Goal: Task Accomplishment & Management: Manage account settings

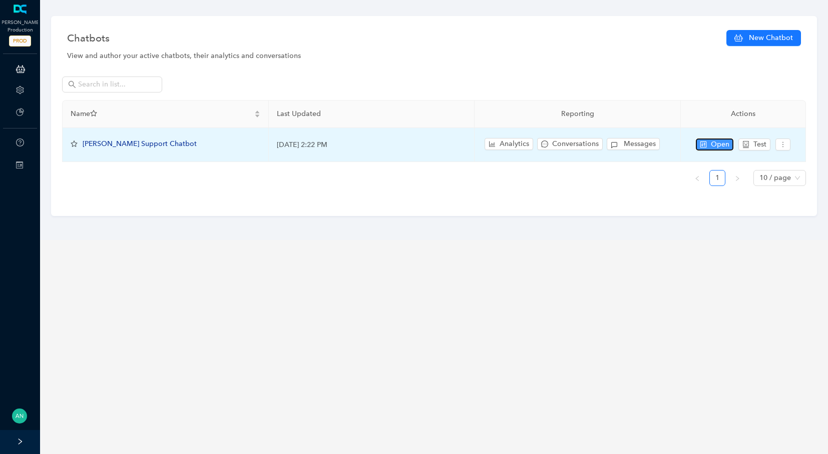
click at [709, 142] on button "Open" at bounding box center [715, 145] width 38 height 12
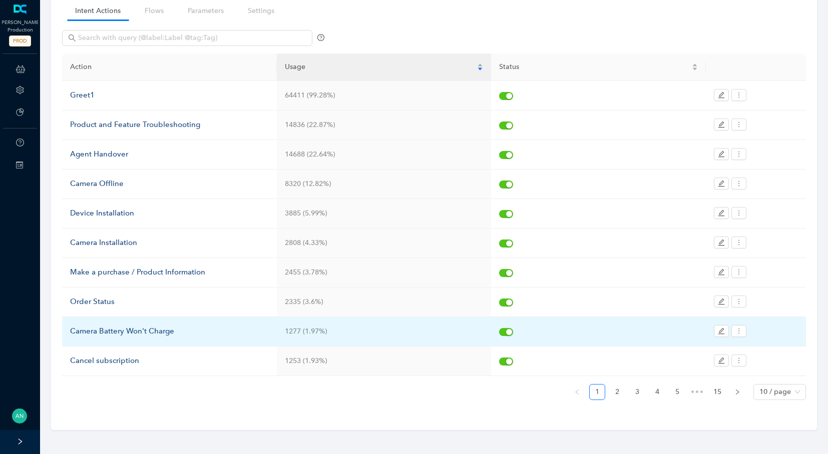
scroll to position [78, 0]
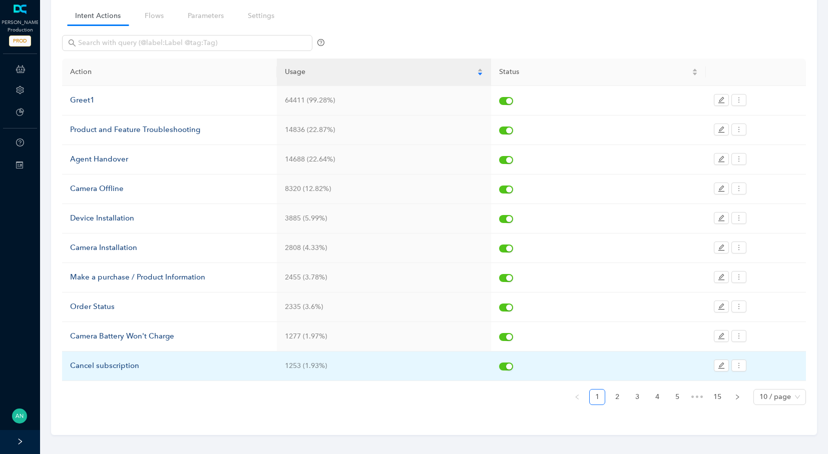
click at [91, 360] on div "Cancel subscription" at bounding box center [169, 366] width 199 height 12
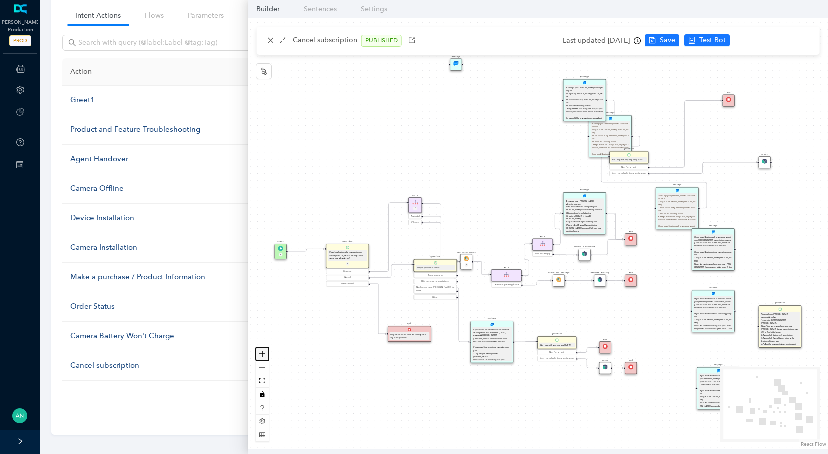
click at [264, 354] on icon "zoom in" at bounding box center [262, 354] width 6 height 6
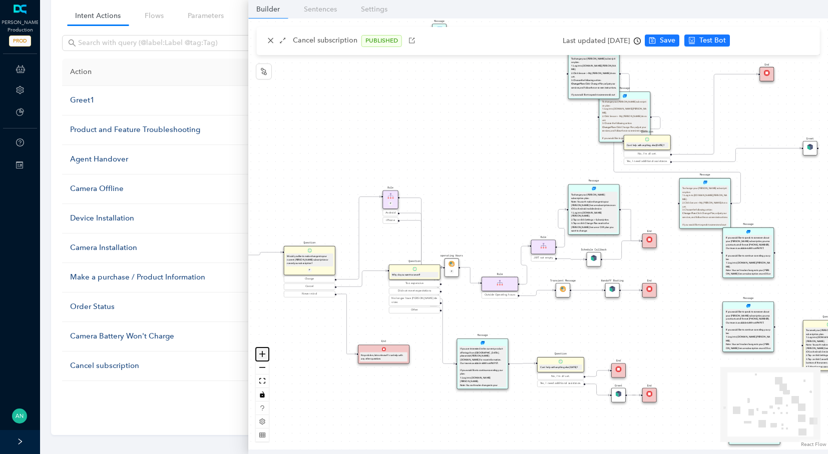
click at [264, 354] on icon "zoom in" at bounding box center [262, 354] width 6 height 6
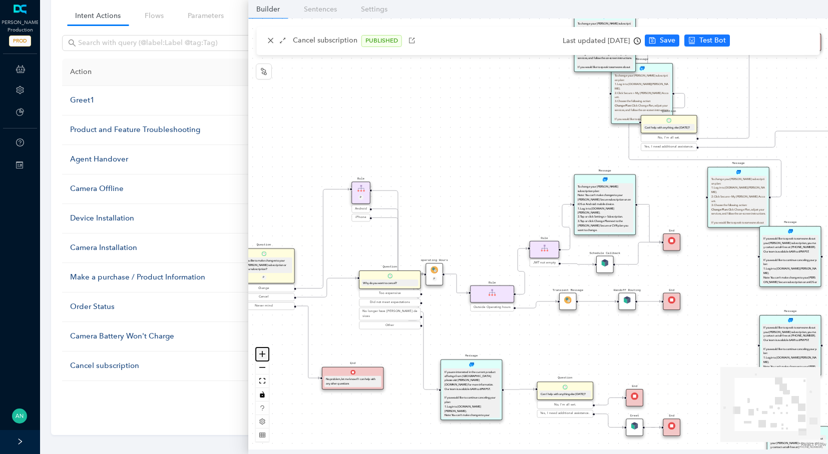
click at [264, 354] on icon "zoom in" at bounding box center [262, 354] width 6 height 6
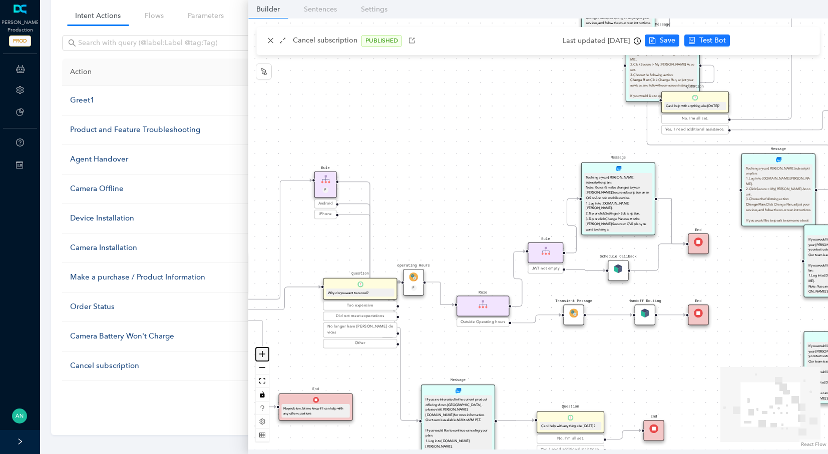
click at [264, 354] on icon "zoom in" at bounding box center [262, 354] width 6 height 6
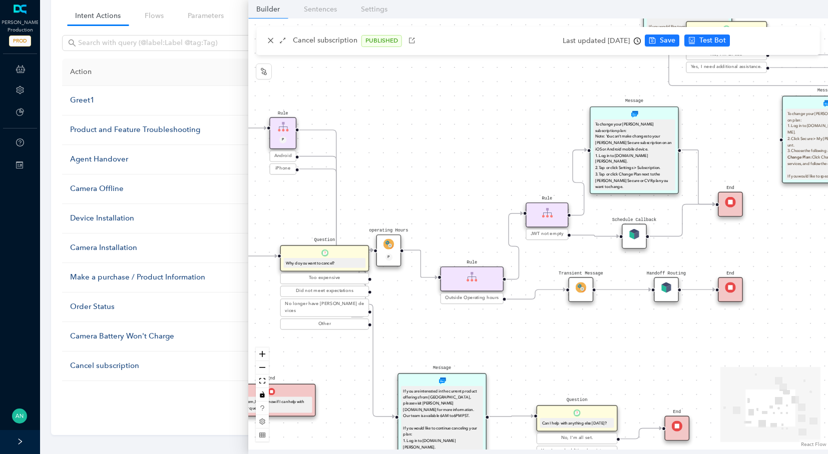
drag, startPoint x: 480, startPoint y: 164, endPoint x: 480, endPoint y: 122, distance: 41.5
click at [480, 122] on div "End Message To change your [PERSON_NAME] subscription plan: Note: You can’t mak…" at bounding box center [538, 234] width 580 height 431
click at [386, 250] on div "operating Hours P" at bounding box center [388, 251] width 25 height 32
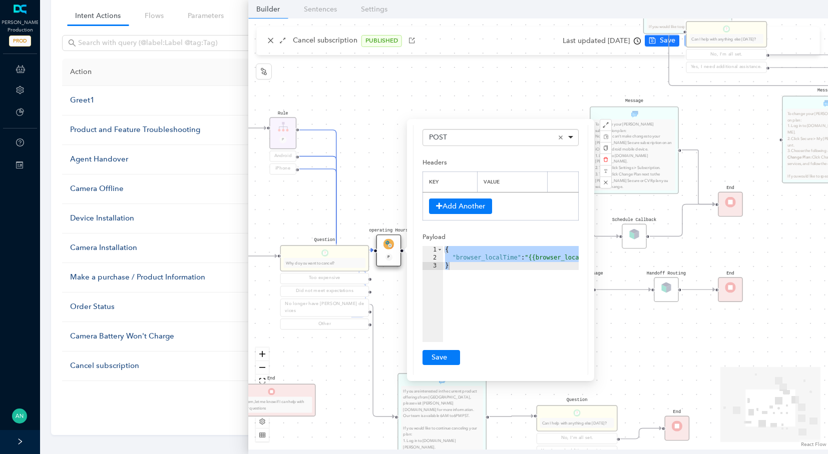
scroll to position [0, 0]
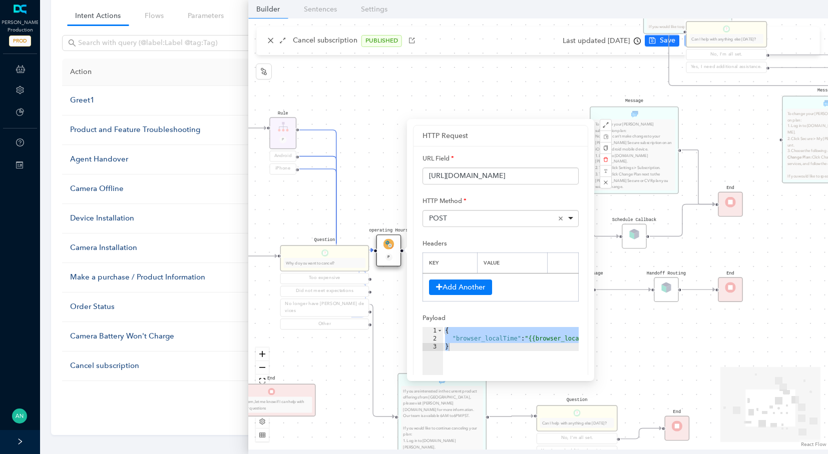
click at [374, 194] on div "End Message To change your [PERSON_NAME] subscription plan: Note: You can’t mak…" at bounding box center [538, 234] width 580 height 431
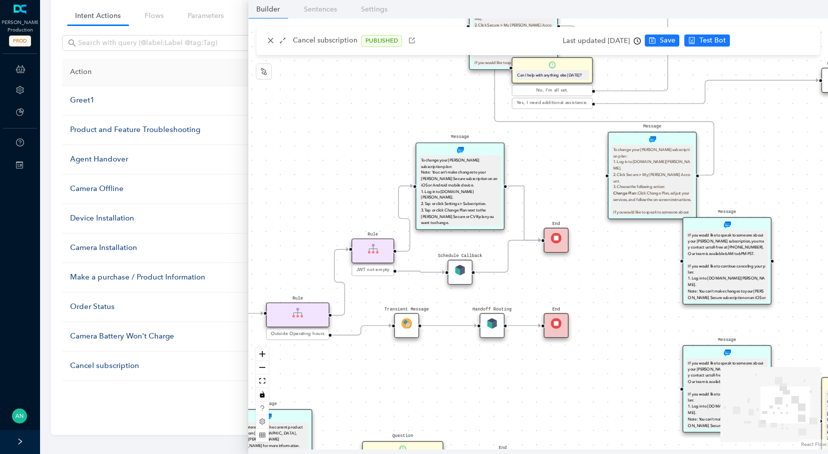
drag, startPoint x: 575, startPoint y: 345, endPoint x: 400, endPoint y: 387, distance: 179.7
click at [400, 387] on div "End Message To change your [PERSON_NAME] subscription plan: Note: You can’t mak…" at bounding box center [538, 234] width 580 height 431
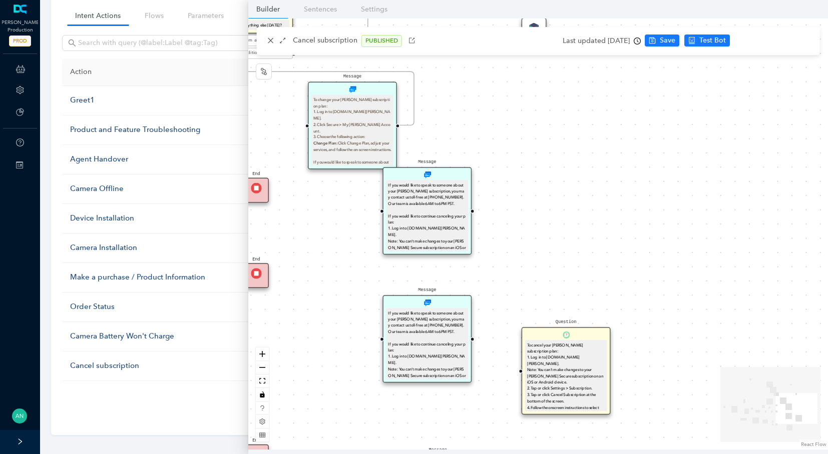
drag, startPoint x: 605, startPoint y: 279, endPoint x: 306, endPoint y: 223, distance: 304.5
click at [306, 223] on div "End Message To change your [PERSON_NAME] subscription plan: Note: You can’t mak…" at bounding box center [538, 234] width 580 height 431
click at [267, 38] on icon "close" at bounding box center [270, 40] width 7 height 7
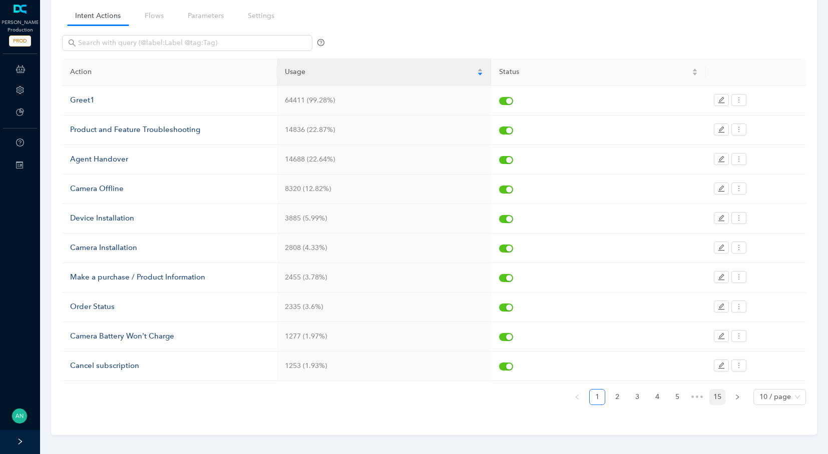
click at [715, 395] on link "15" at bounding box center [717, 397] width 15 height 15
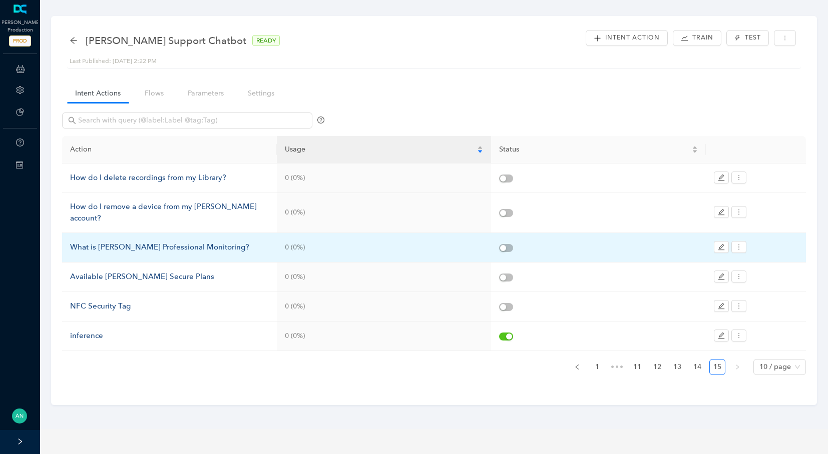
click at [144, 242] on div "What is [PERSON_NAME] Professional Monitoring?" at bounding box center [169, 248] width 199 height 12
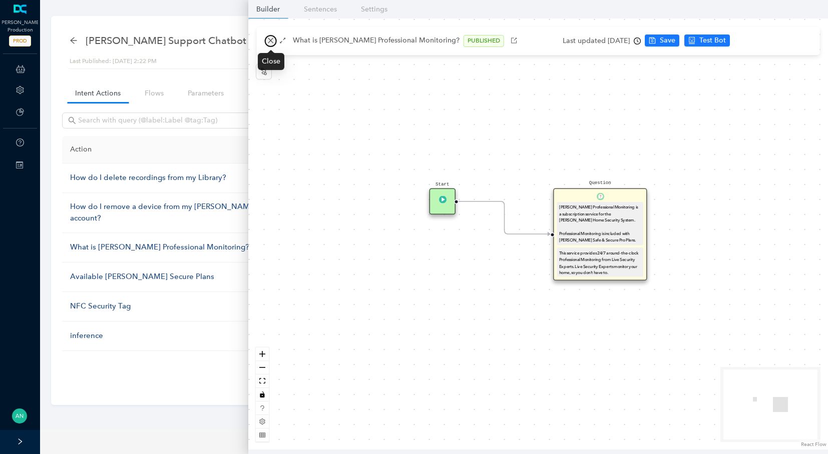
click at [273, 40] on icon "close" at bounding box center [270, 40] width 7 height 7
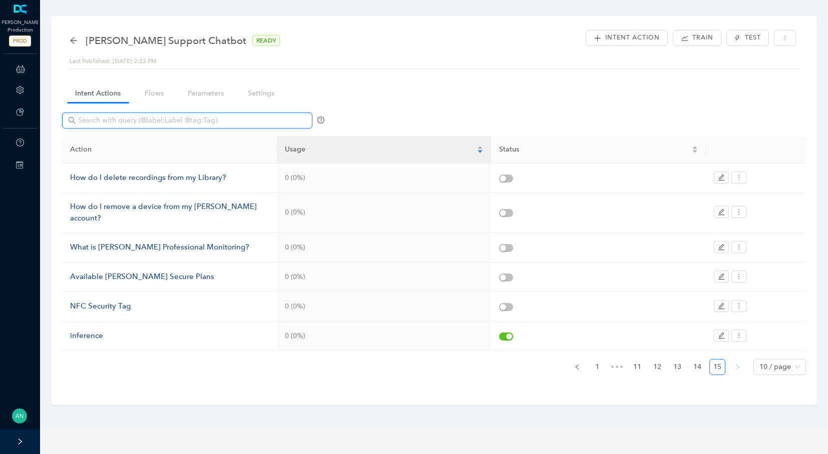
click at [124, 121] on input "text" at bounding box center [188, 120] width 220 height 11
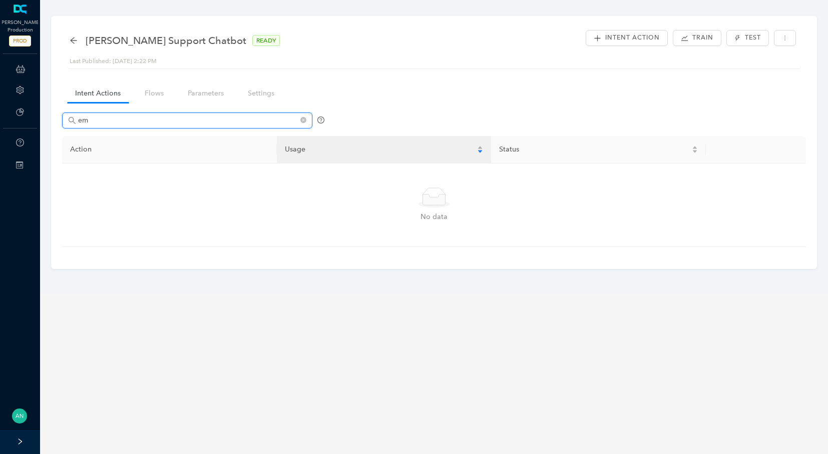
type input "e"
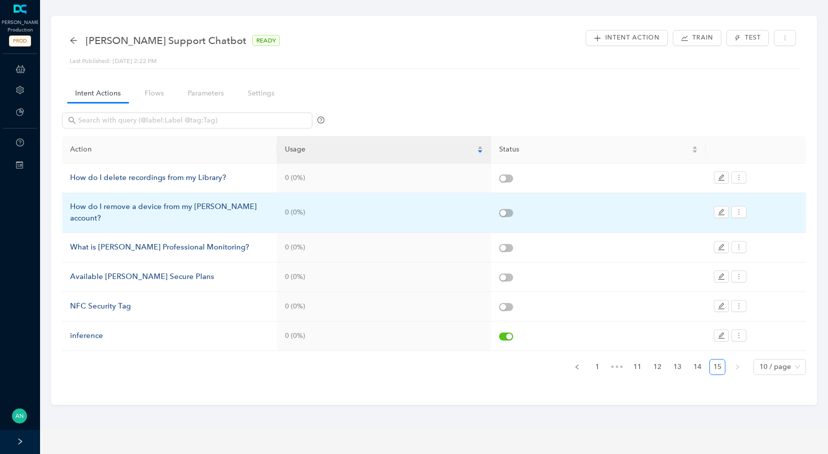
click at [137, 210] on div "How do I remove a device from my [PERSON_NAME] account?" at bounding box center [169, 213] width 199 height 24
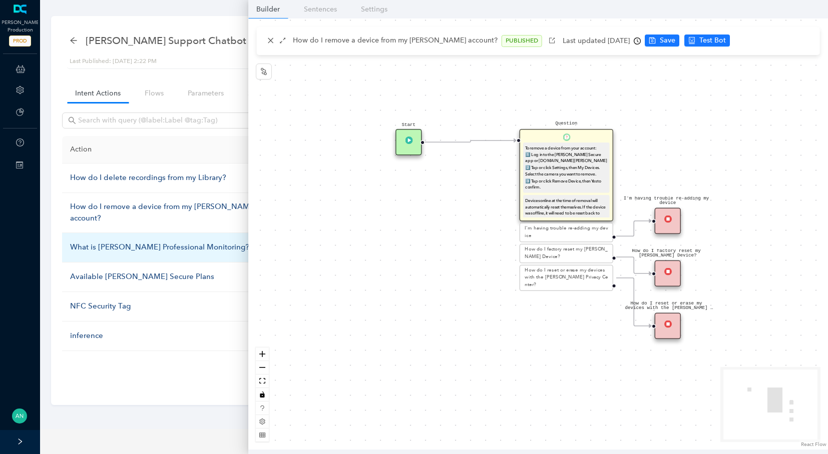
click at [132, 242] on div "What is [PERSON_NAME] Professional Monitoring?" at bounding box center [169, 248] width 199 height 12
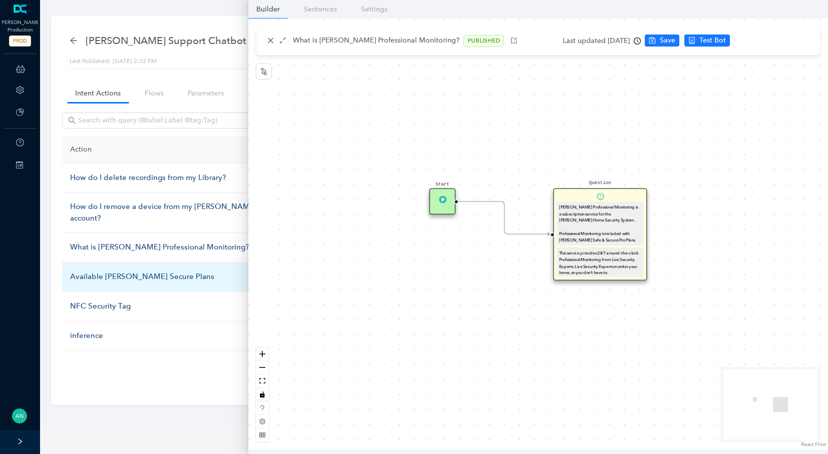
click at [123, 271] on div "Available [PERSON_NAME] Secure Plans" at bounding box center [169, 277] width 199 height 12
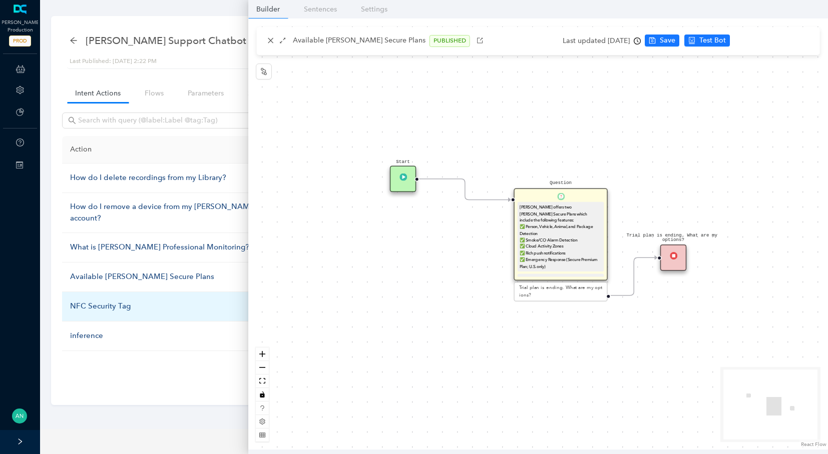
click at [98, 292] on td "NFC Security Tag" at bounding box center [169, 307] width 215 height 30
click at [99, 301] on div "NFC Security Tag" at bounding box center [169, 307] width 199 height 12
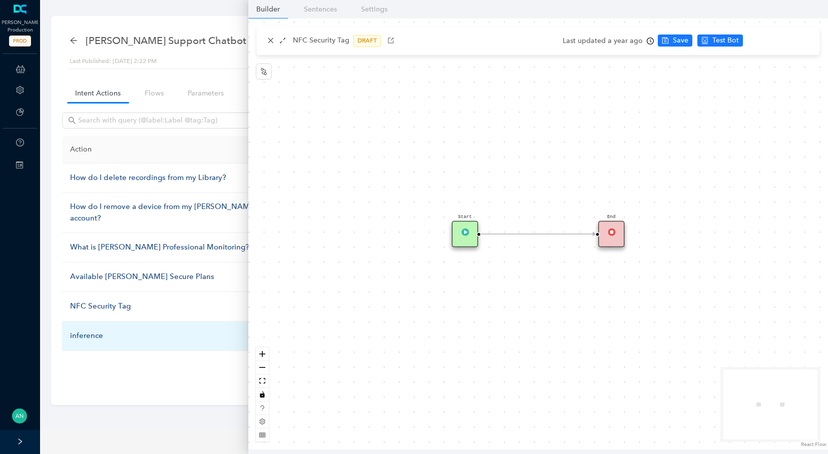
click at [103, 330] on div "inference" at bounding box center [169, 336] width 199 height 12
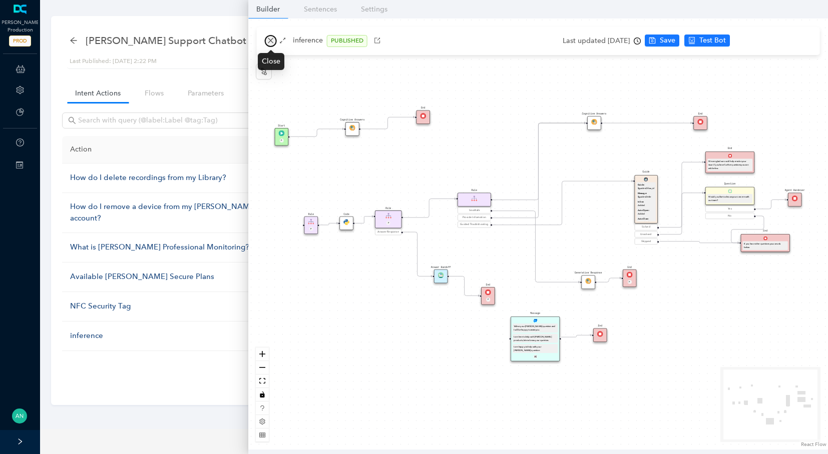
click at [275, 41] on button "button" at bounding box center [271, 41] width 12 height 12
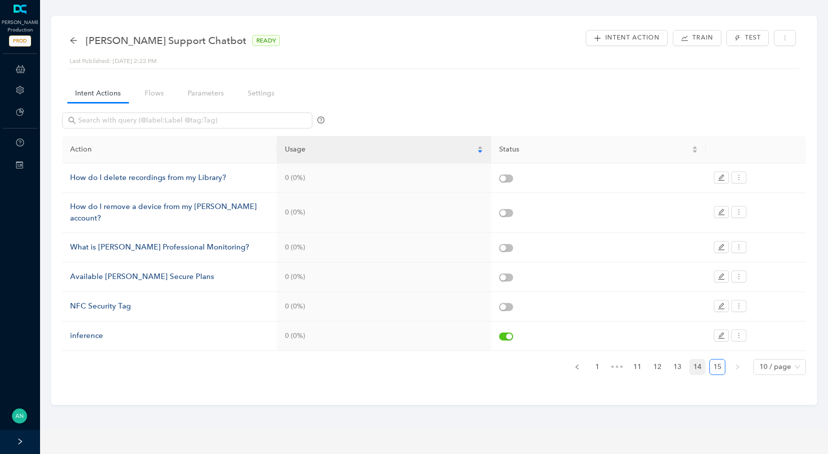
click at [703, 360] on link "14" at bounding box center [697, 367] width 15 height 15
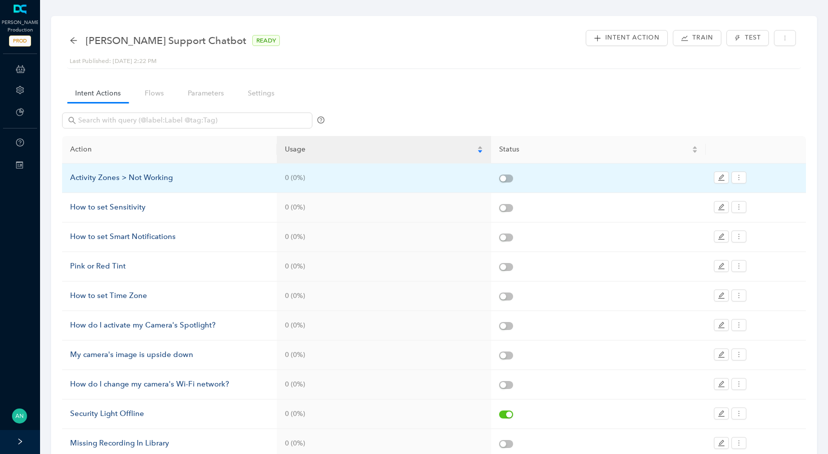
click at [96, 177] on div "Activity Zones > Not Working" at bounding box center [169, 178] width 199 height 12
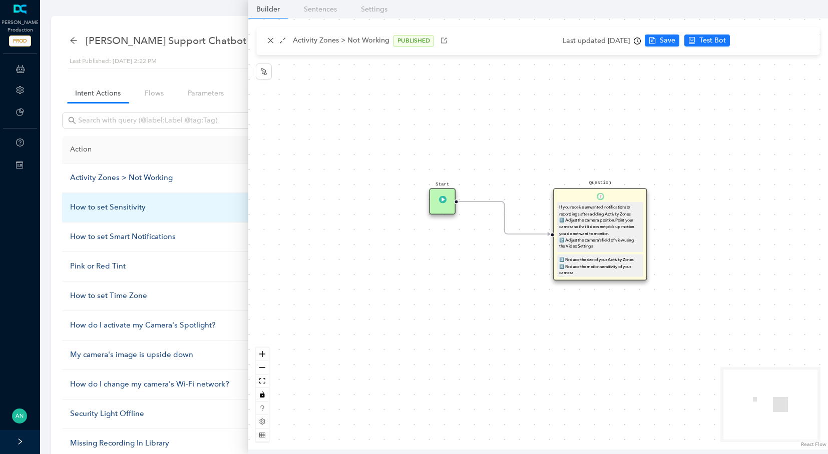
click at [96, 204] on div "How to set Sensitivity" at bounding box center [169, 208] width 199 height 12
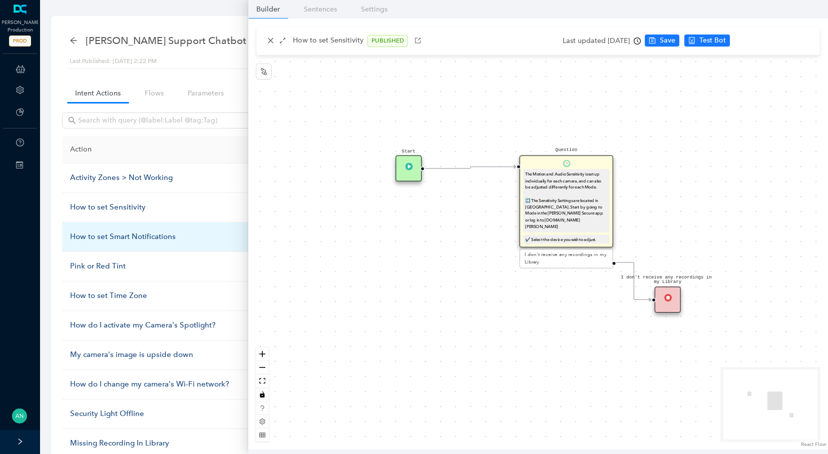
click at [100, 231] on div "How to set Smart Notifications" at bounding box center [169, 237] width 199 height 12
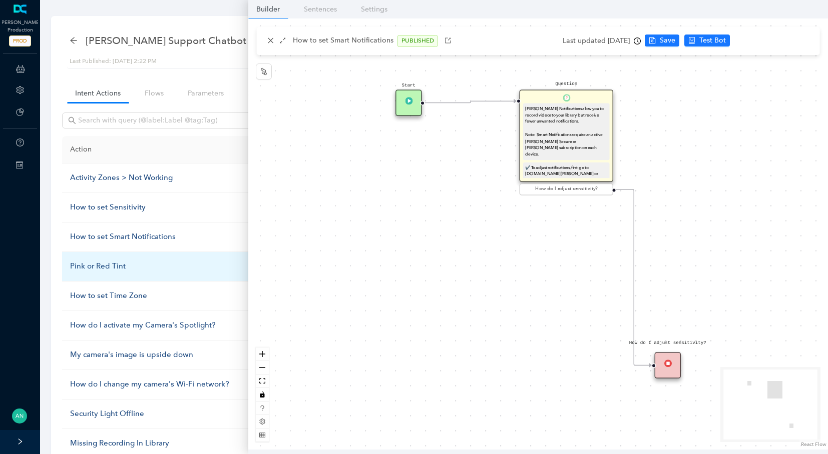
click at [100, 267] on div "Pink or Red Tint" at bounding box center [169, 267] width 199 height 12
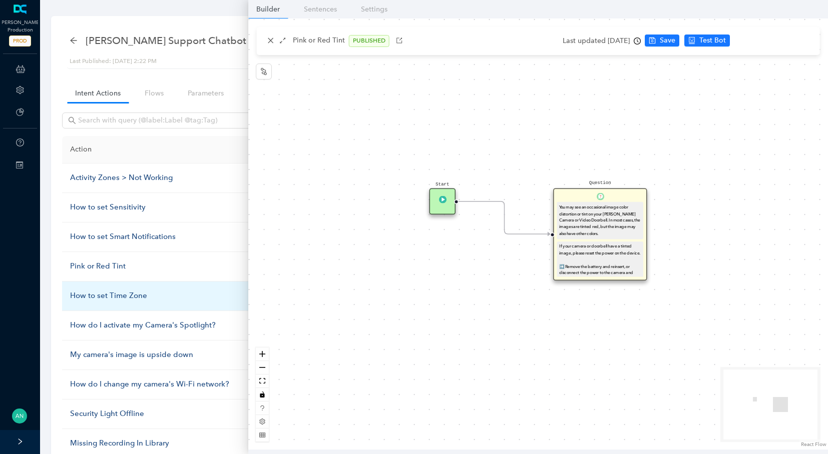
click at [101, 291] on div "How to set Time Zone" at bounding box center [169, 296] width 199 height 12
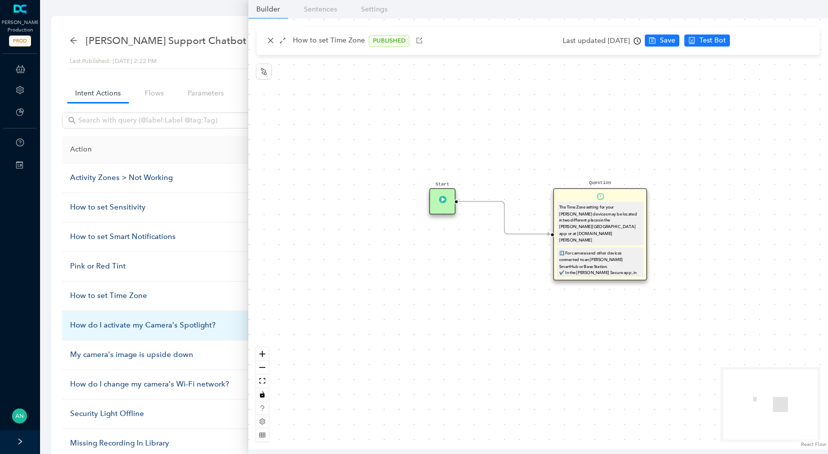
click at [109, 322] on div "How do I activate my Camera's Spotlight?" at bounding box center [169, 326] width 199 height 12
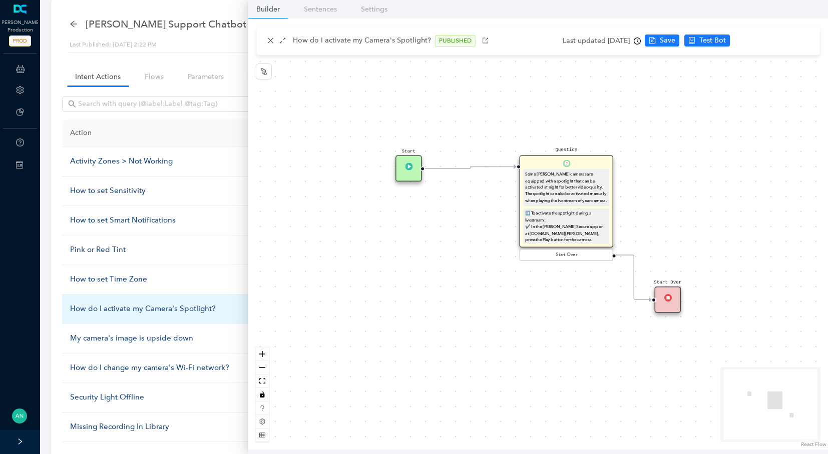
scroll to position [18, 0]
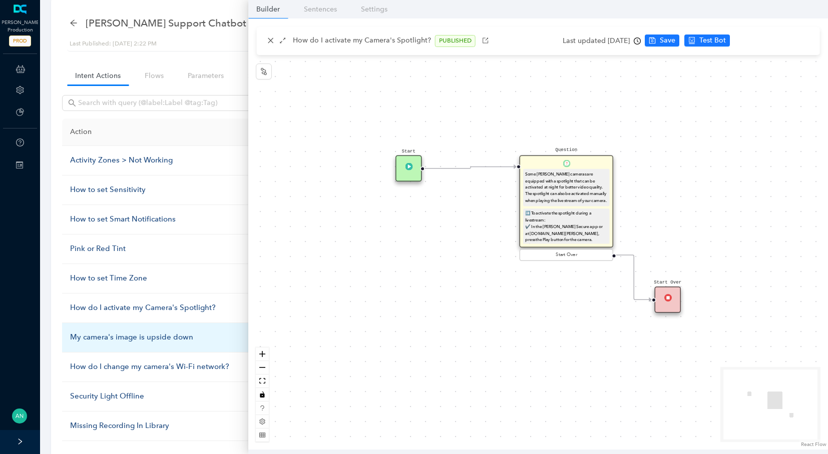
click at [112, 332] on div "My camera's image is upside down" at bounding box center [169, 338] width 199 height 12
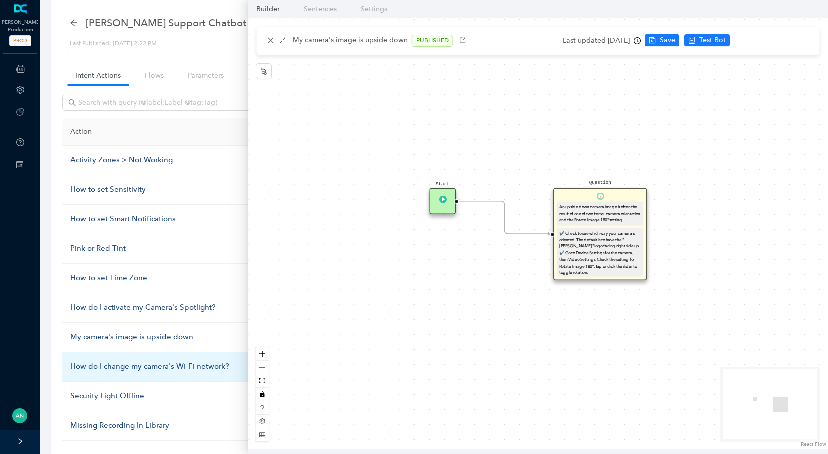
click at [83, 361] on div "How do I change my camera's Wi-Fi network?" at bounding box center [169, 367] width 199 height 12
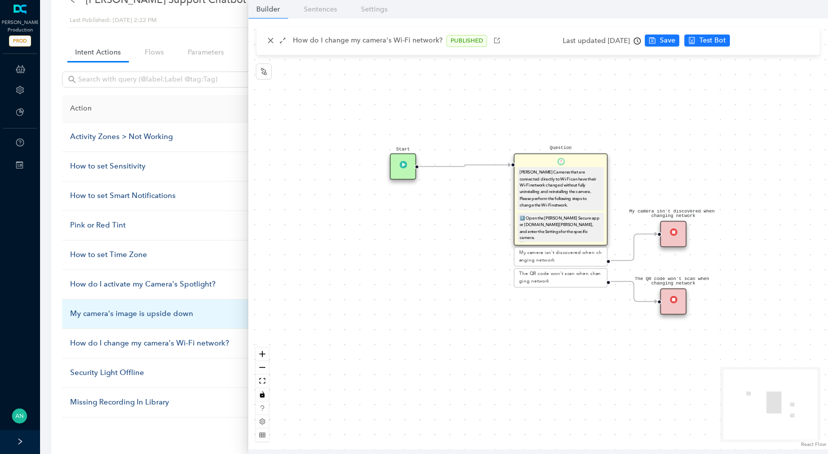
scroll to position [75, 0]
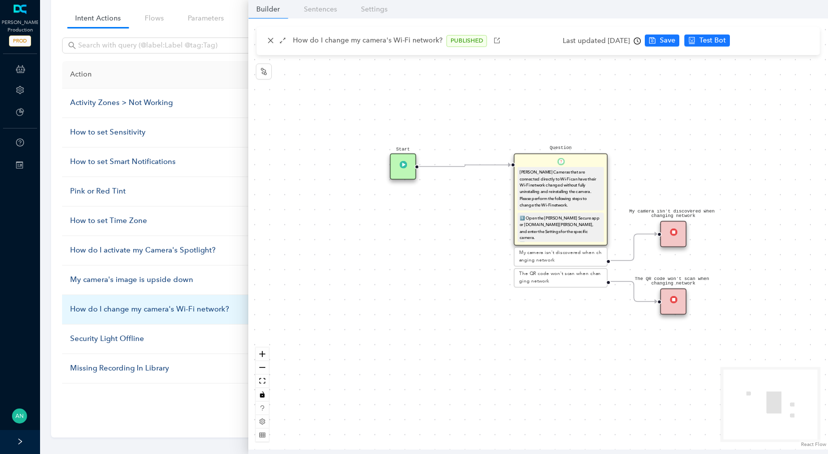
click at [134, 309] on div "How do I change my camera's Wi-Fi network?" at bounding box center [169, 310] width 199 height 12
click at [133, 304] on div "How do I change my camera's Wi-Fi network?" at bounding box center [169, 310] width 199 height 12
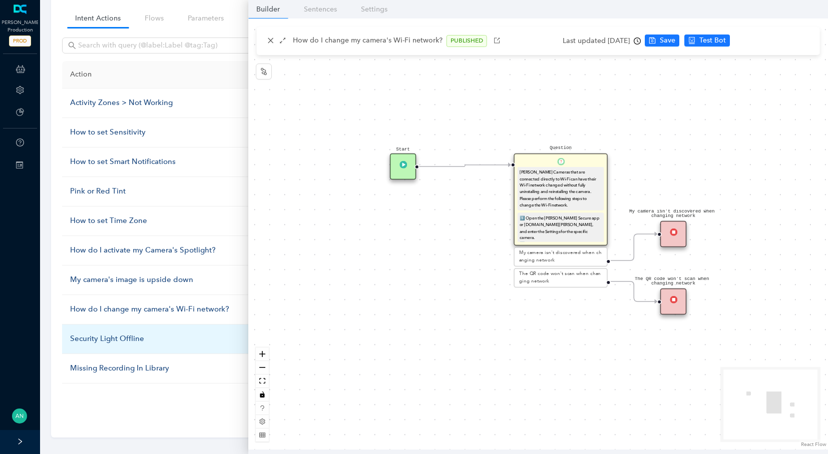
click at [107, 334] on div "Security Light Offline" at bounding box center [169, 339] width 199 height 12
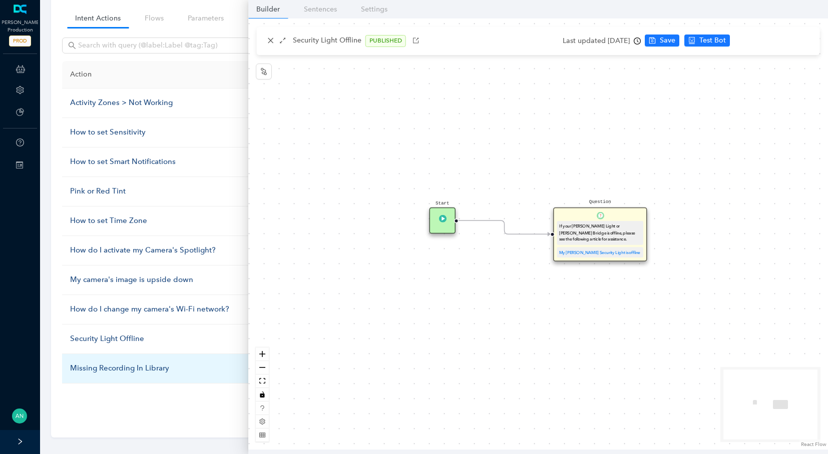
click at [134, 363] on div "Missing Recording In Library" at bounding box center [169, 369] width 199 height 12
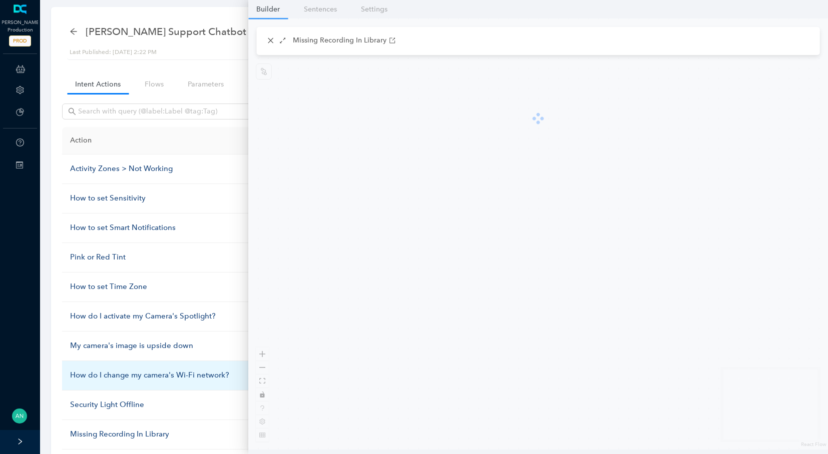
scroll to position [0, 0]
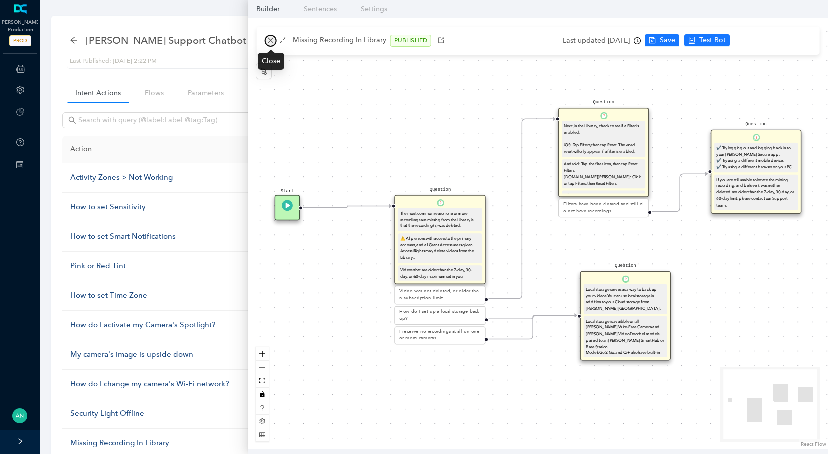
click at [270, 42] on icon "close" at bounding box center [270, 40] width 7 height 7
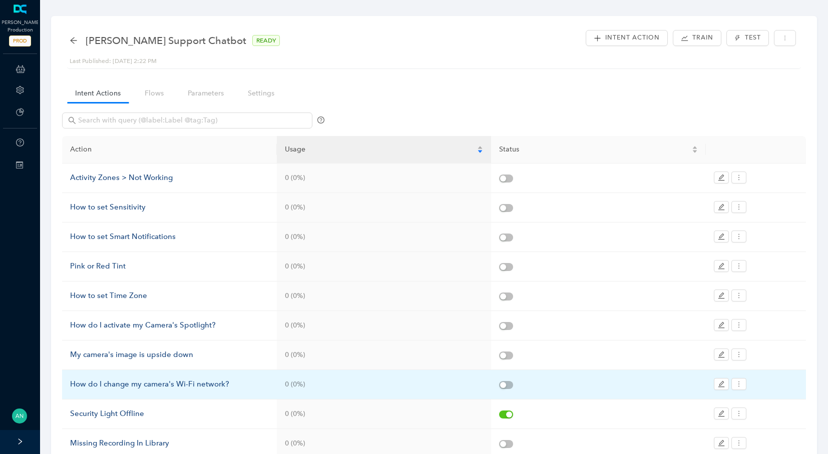
scroll to position [78, 0]
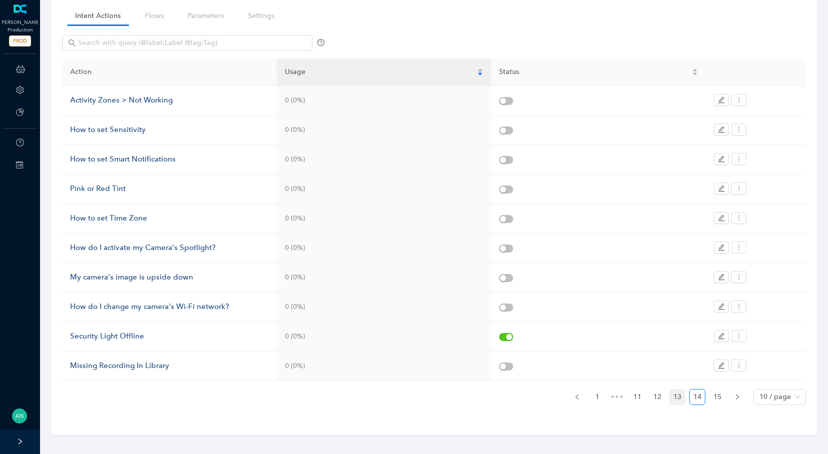
click at [683, 391] on link "13" at bounding box center [677, 397] width 15 height 15
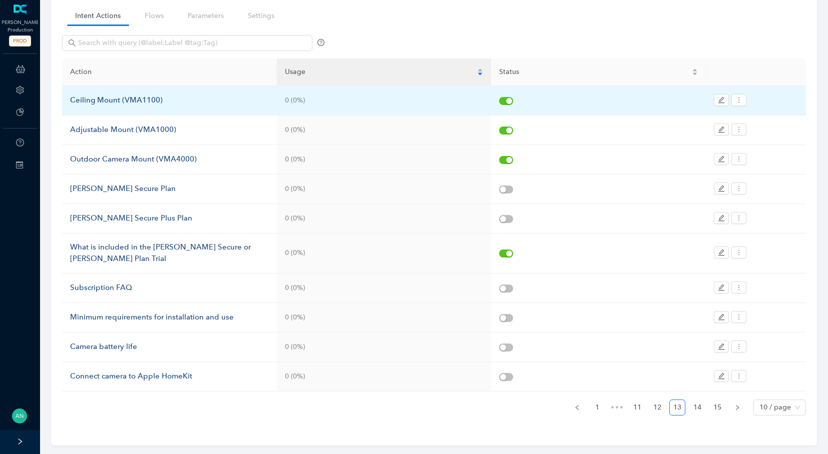
click at [111, 102] on div "Ceiling Mount (VMA1100)" at bounding box center [169, 101] width 199 height 12
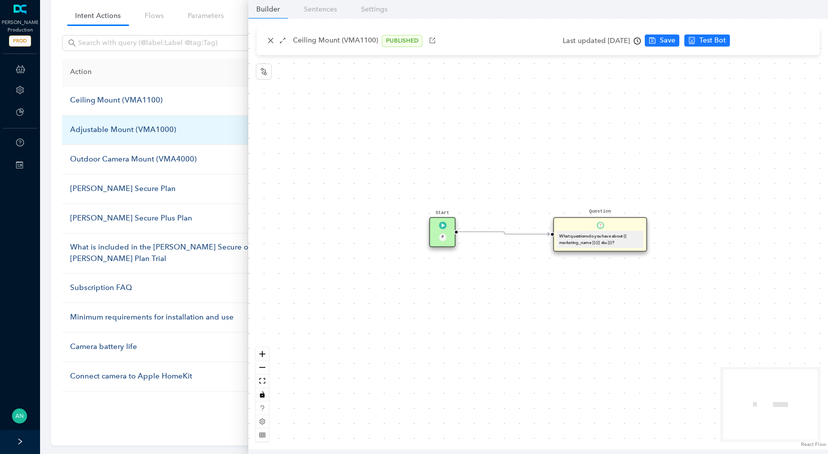
click at [108, 131] on div "Adjustable Mount (VMA1000)" at bounding box center [169, 130] width 199 height 12
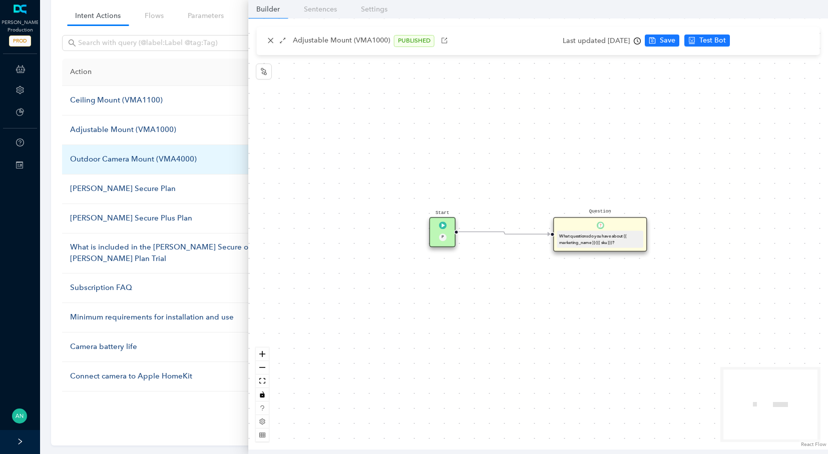
click at [112, 163] on div "Outdoor Camera Mount (VMA4000)" at bounding box center [169, 160] width 199 height 12
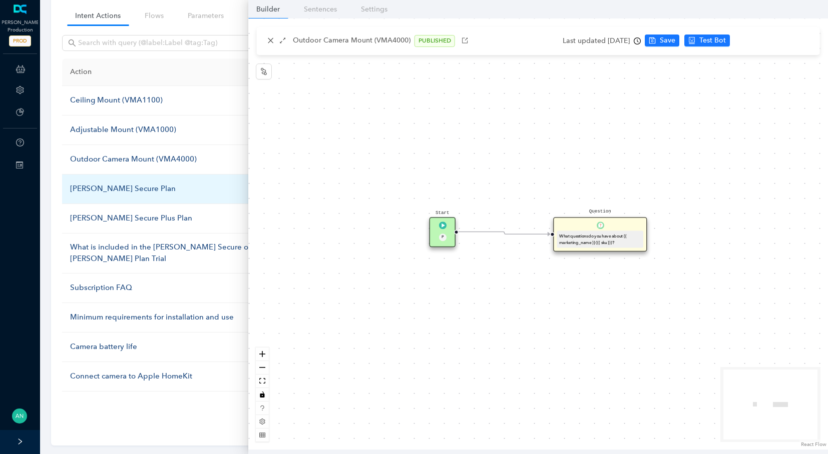
click at [109, 183] on div "[PERSON_NAME] Secure Plan" at bounding box center [169, 189] width 199 height 12
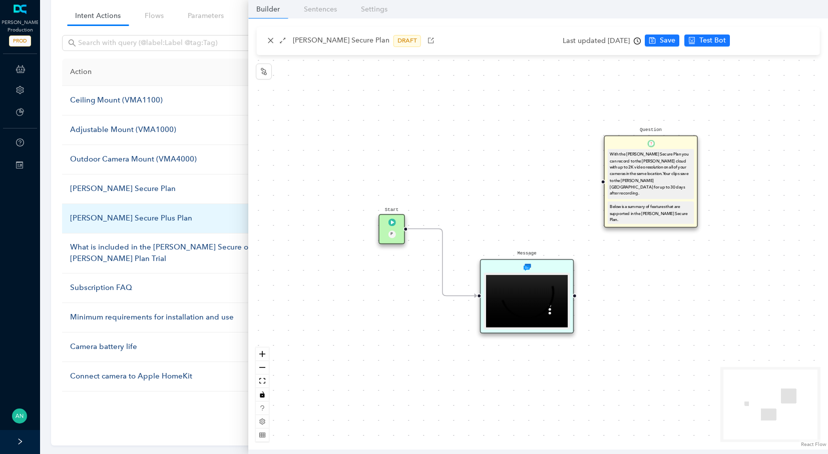
click at [115, 216] on div "[PERSON_NAME] Secure Plus Plan" at bounding box center [169, 219] width 199 height 12
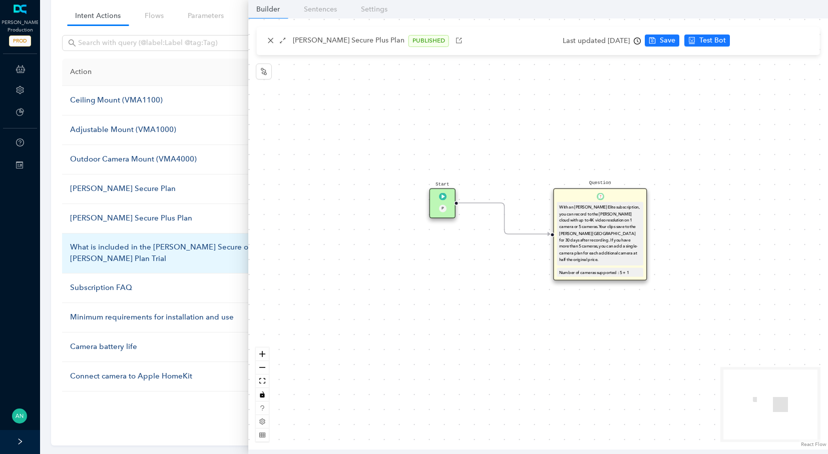
click at [119, 253] on div "What is included in the [PERSON_NAME] Secure or [PERSON_NAME] Plan Trial" at bounding box center [169, 254] width 199 height 24
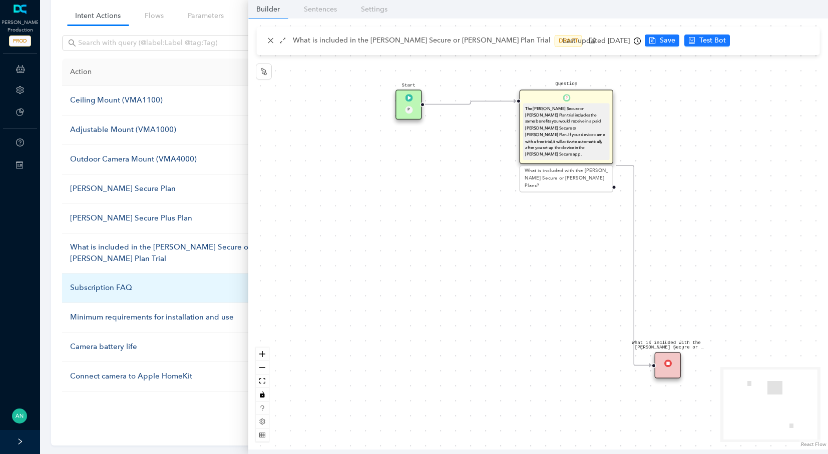
click at [114, 282] on div "Subscription FAQ" at bounding box center [169, 288] width 199 height 12
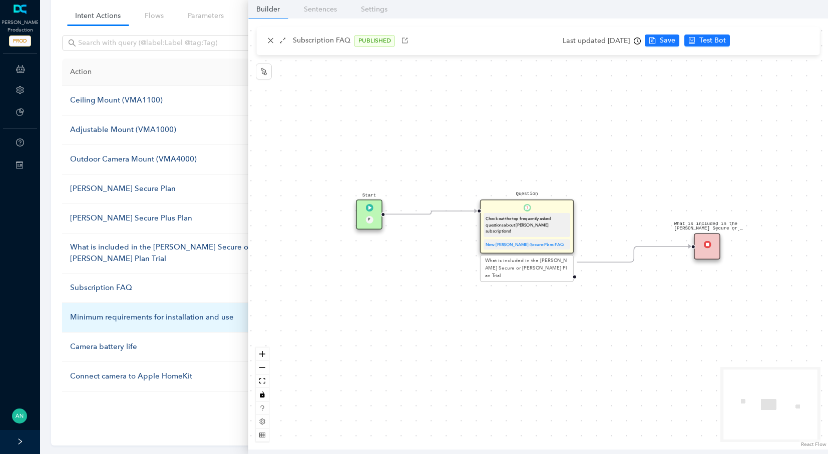
click at [142, 316] on div "Minimum requirements for installation and use" at bounding box center [169, 318] width 199 height 12
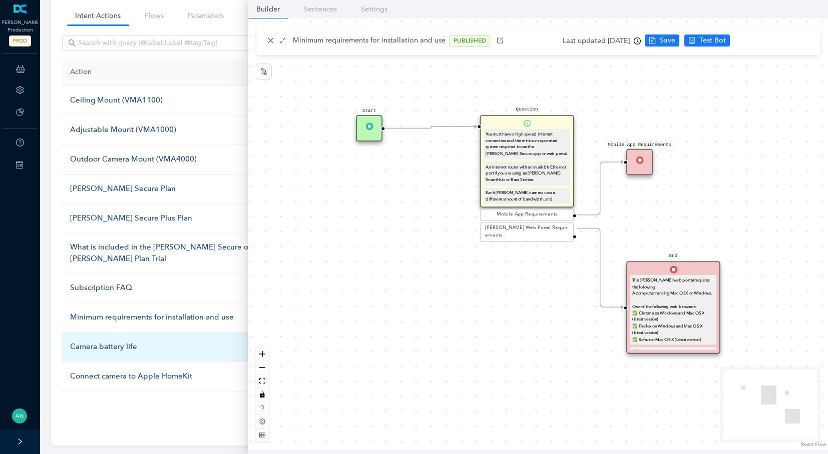
click at [134, 348] on div "Camera battery life" at bounding box center [169, 347] width 199 height 12
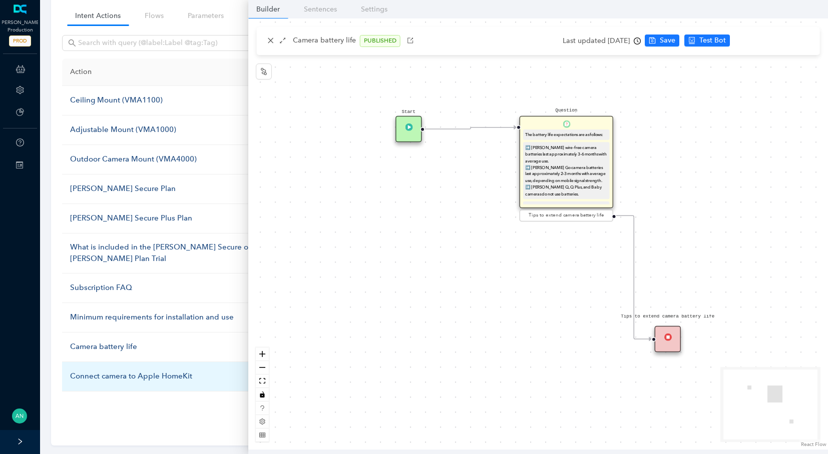
click at [128, 371] on div "Connect camera to Apple HomeKit" at bounding box center [169, 377] width 199 height 12
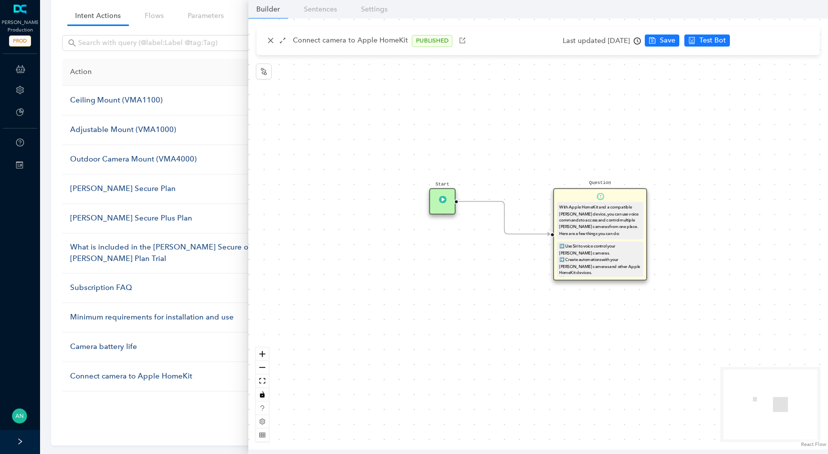
click at [199, 409] on ul "1 ••• 11 12 13 14 15 10 / page" at bounding box center [434, 408] width 744 height 16
click at [270, 44] on icon "close" at bounding box center [270, 40] width 7 height 7
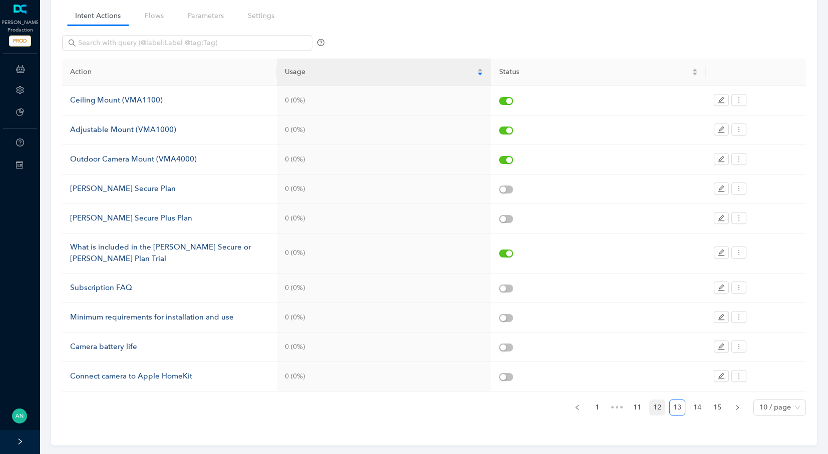
click at [656, 406] on link "12" at bounding box center [657, 407] width 15 height 15
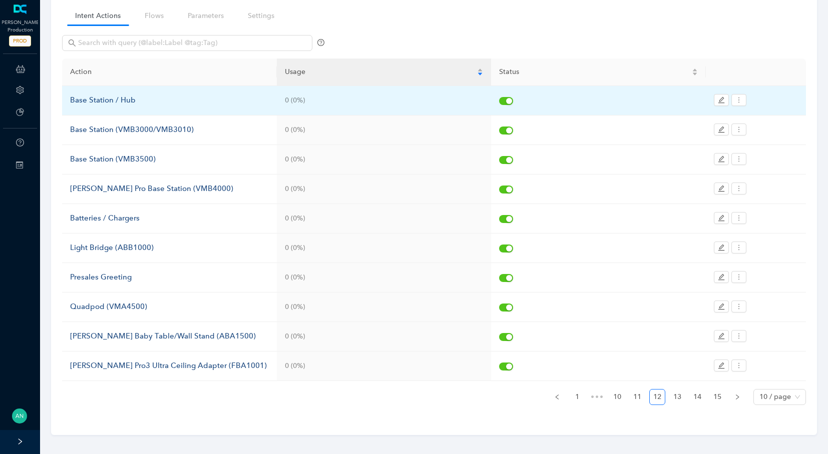
click at [105, 100] on div "Base Station / Hub" at bounding box center [169, 101] width 199 height 12
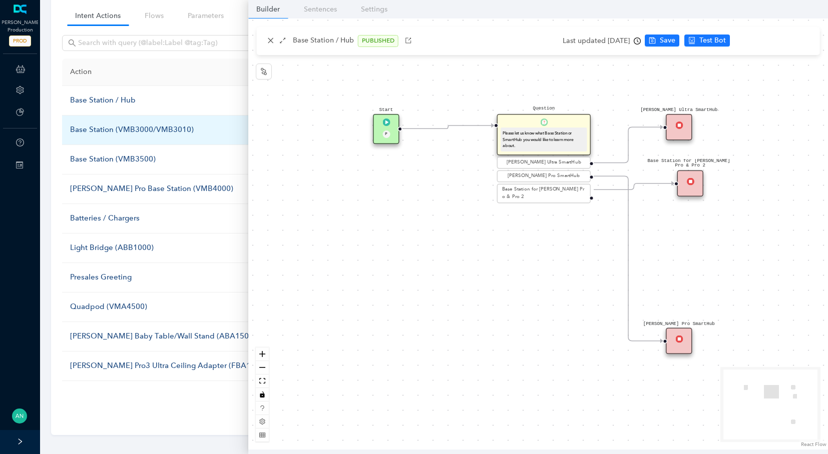
click at [92, 131] on div "Base Station (VMB3000/VMB3010)" at bounding box center [169, 130] width 199 height 12
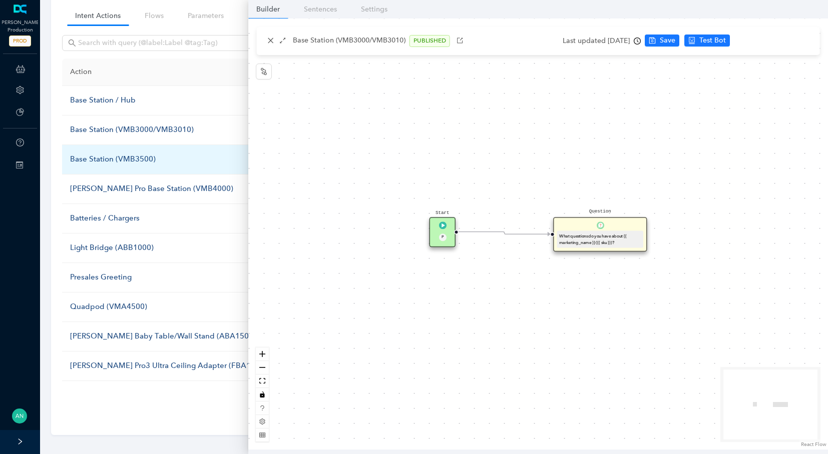
click at [92, 162] on div "Base Station (VMB3500)" at bounding box center [169, 160] width 199 height 12
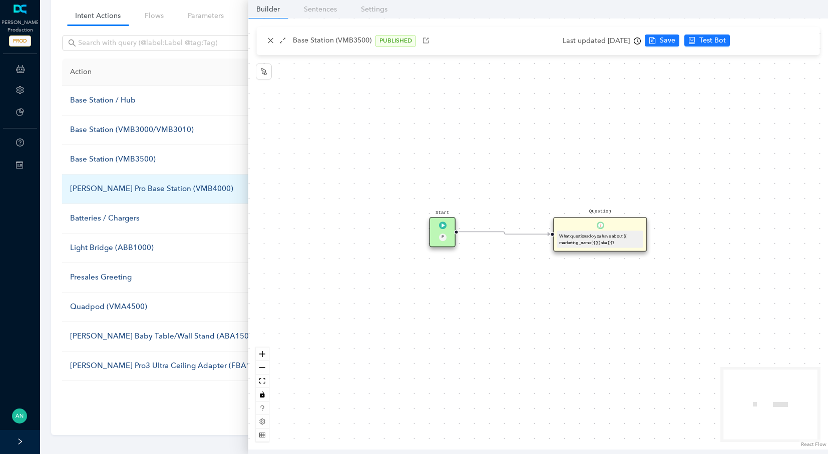
click at [97, 191] on div "[PERSON_NAME] Pro Base Station (VMB4000)" at bounding box center [169, 189] width 199 height 12
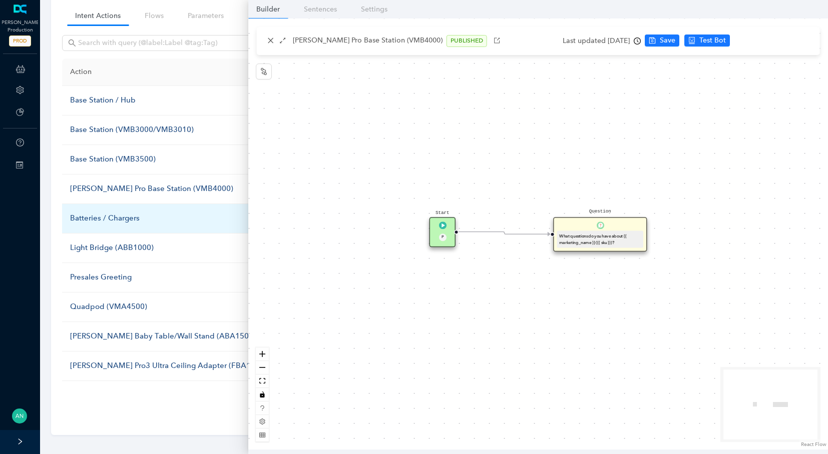
click at [111, 213] on div "Batteries / Chargers" at bounding box center [169, 219] width 199 height 12
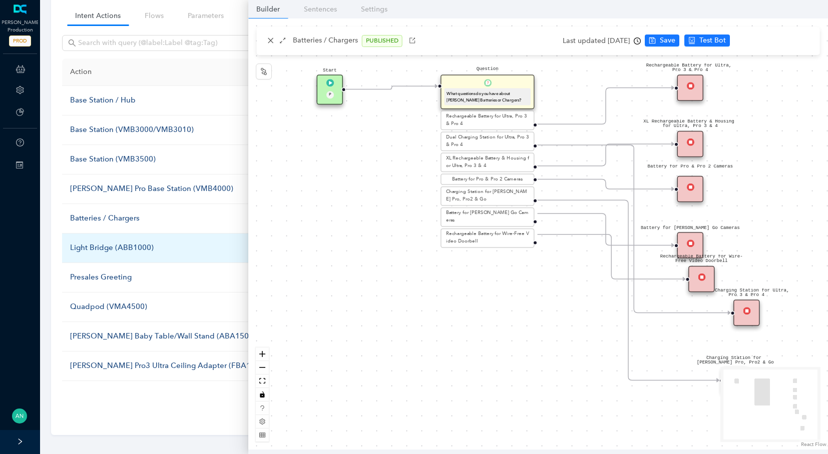
click at [119, 247] on div "Light Bridge (ABB1000)" at bounding box center [169, 248] width 199 height 12
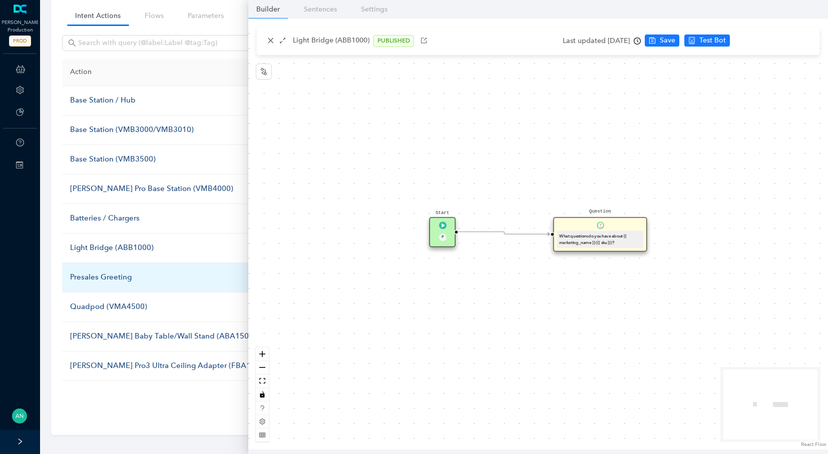
click at [118, 276] on div "Presales Greeting" at bounding box center [169, 278] width 199 height 12
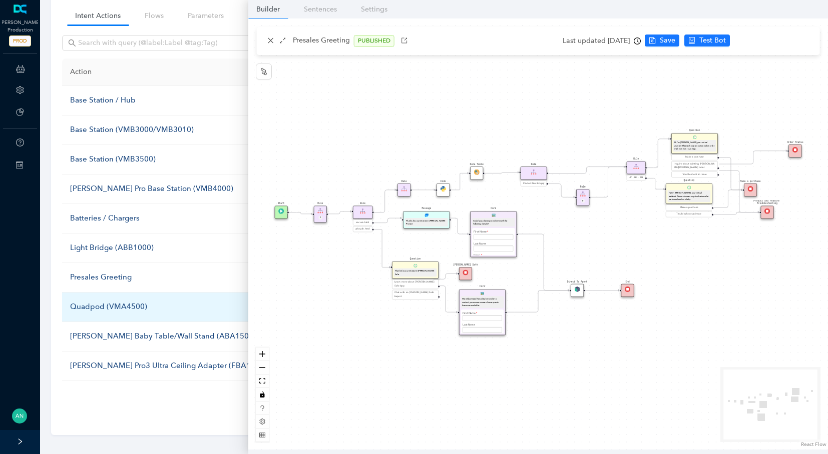
click at [115, 308] on div "Quadpod (VMA4500)" at bounding box center [169, 307] width 199 height 12
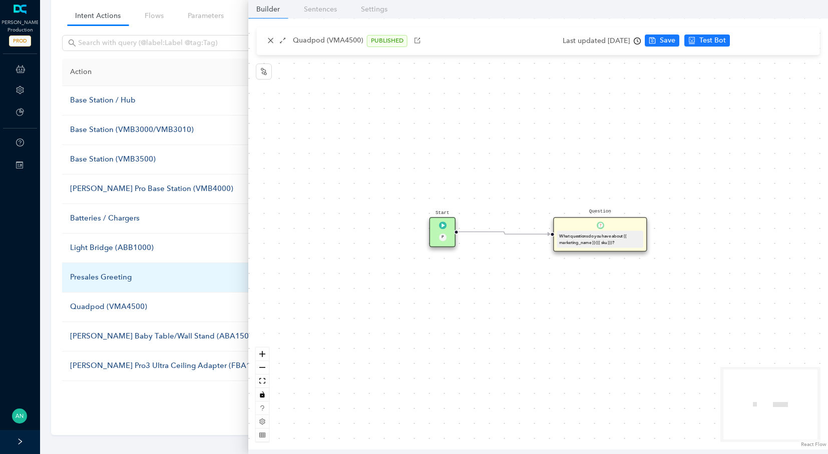
click at [105, 285] on td "Presales Greeting" at bounding box center [169, 278] width 215 height 30
click at [107, 274] on div "Presales Greeting" at bounding box center [169, 278] width 199 height 12
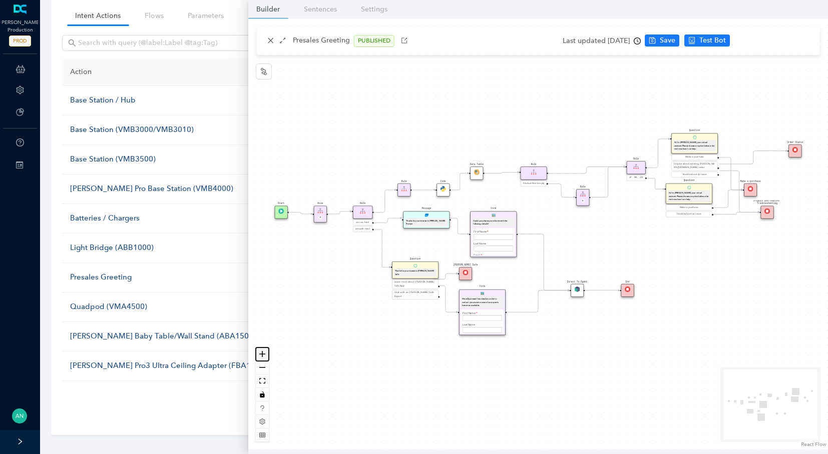
click at [263, 357] on button "zoom in" at bounding box center [262, 355] width 13 height 14
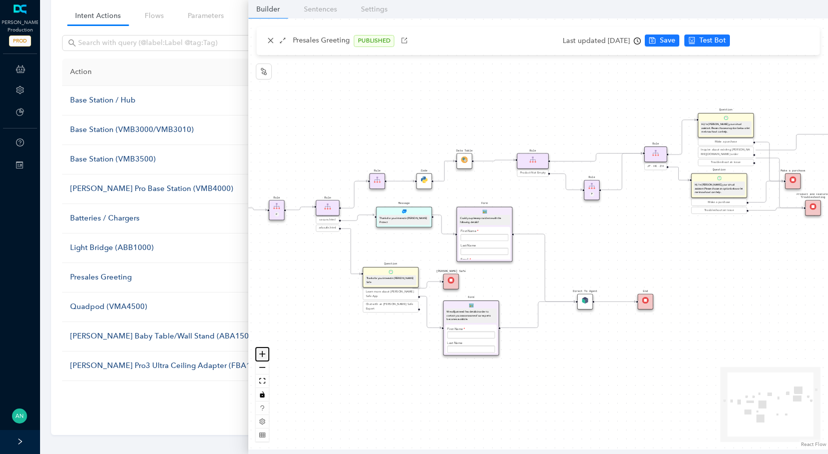
click at [263, 357] on button "zoom in" at bounding box center [262, 355] width 13 height 14
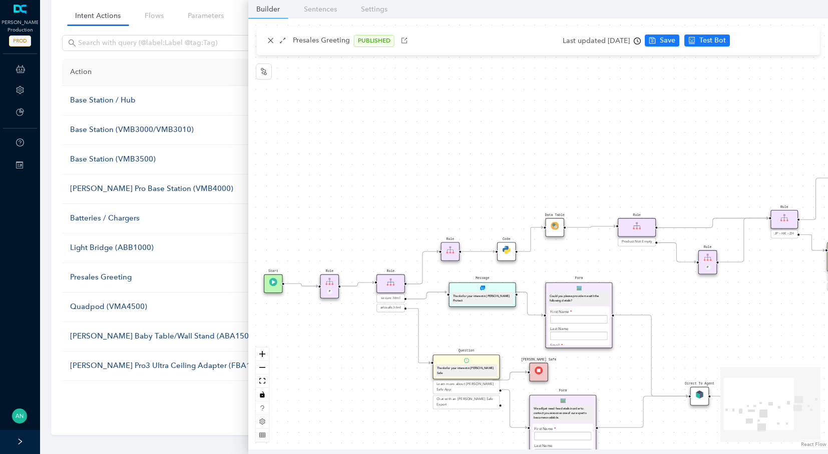
drag, startPoint x: 588, startPoint y: 228, endPoint x: 308, endPoint y: 60, distance: 326.5
click at [684, 298] on div "Question Hi, I'm [PERSON_NAME], your virtual assistant. Please choose an option…" at bounding box center [538, 234] width 580 height 431
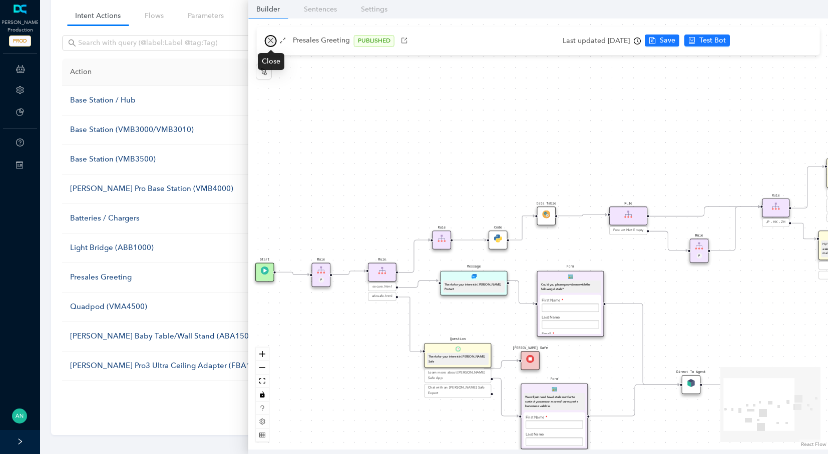
click at [272, 41] on icon "close" at bounding box center [270, 40] width 7 height 7
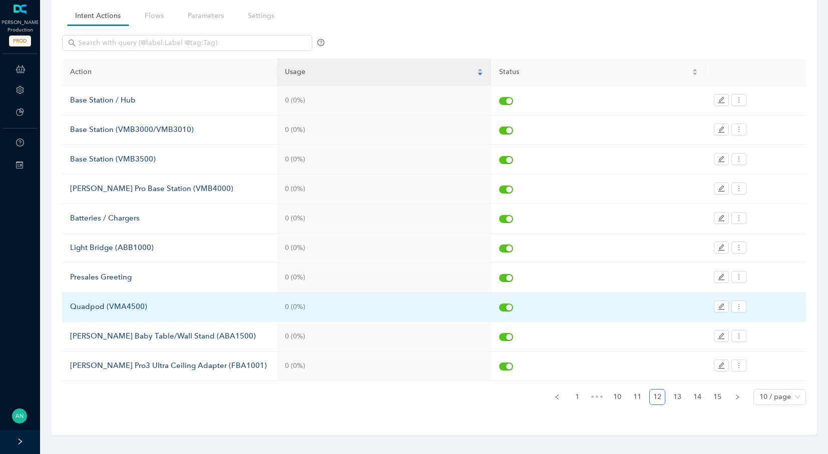
click at [124, 301] on div "Quadpod (VMA4500)" at bounding box center [169, 307] width 199 height 12
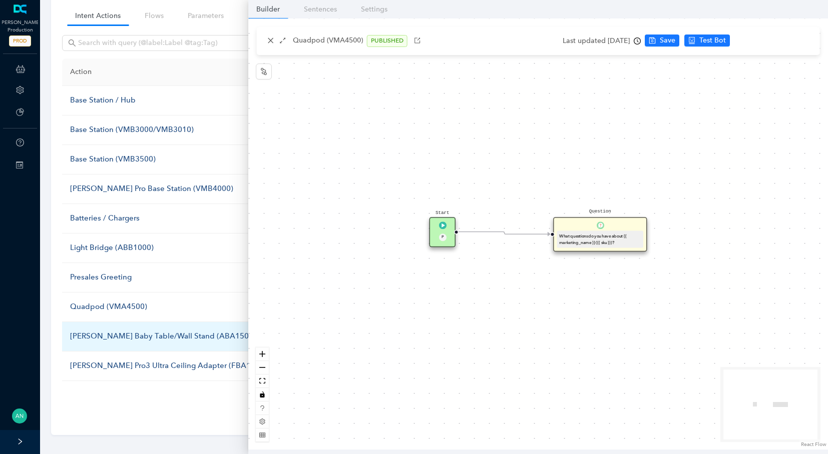
click at [103, 335] on div "[PERSON_NAME] Baby Table/Wall Stand (ABA1500)" at bounding box center [169, 337] width 199 height 12
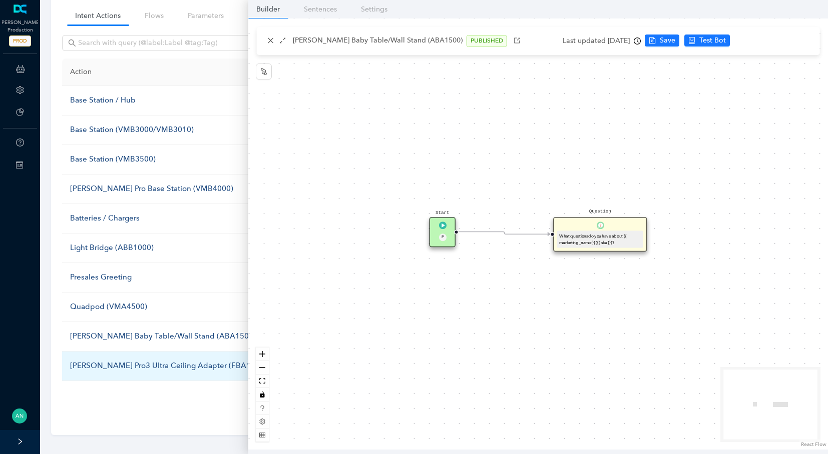
click at [100, 363] on div "[PERSON_NAME] Pro3 Ultra Ceiling Adapter (FBA1001)" at bounding box center [169, 366] width 199 height 12
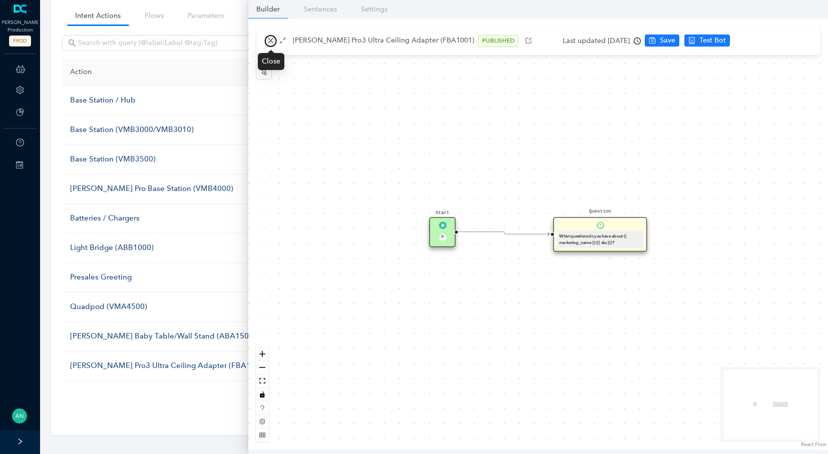
click at [272, 41] on icon "close" at bounding box center [270, 40] width 7 height 7
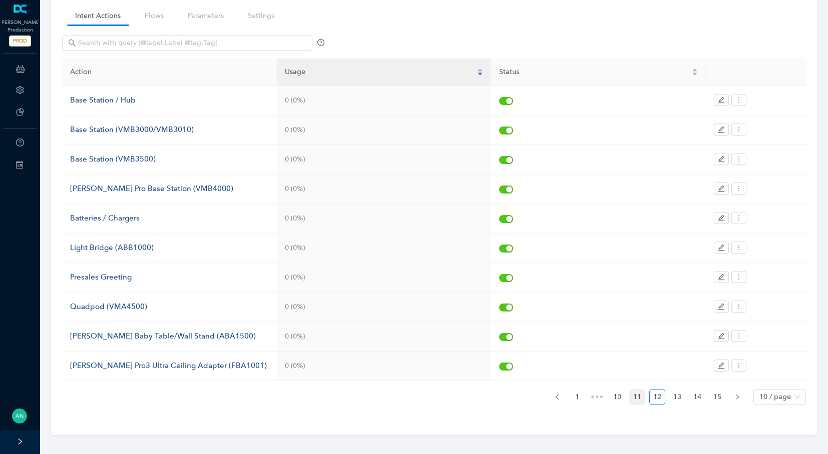
click at [643, 392] on link "11" at bounding box center [637, 397] width 15 height 15
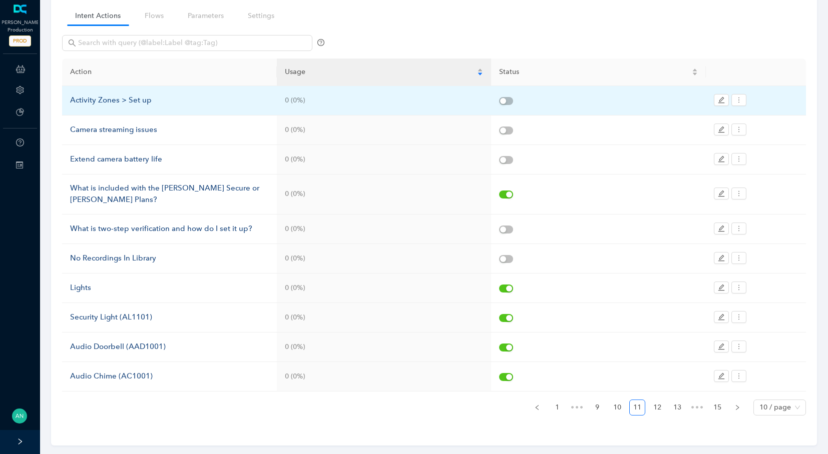
click at [133, 104] on div "Activity Zones > Set up" at bounding box center [169, 101] width 199 height 12
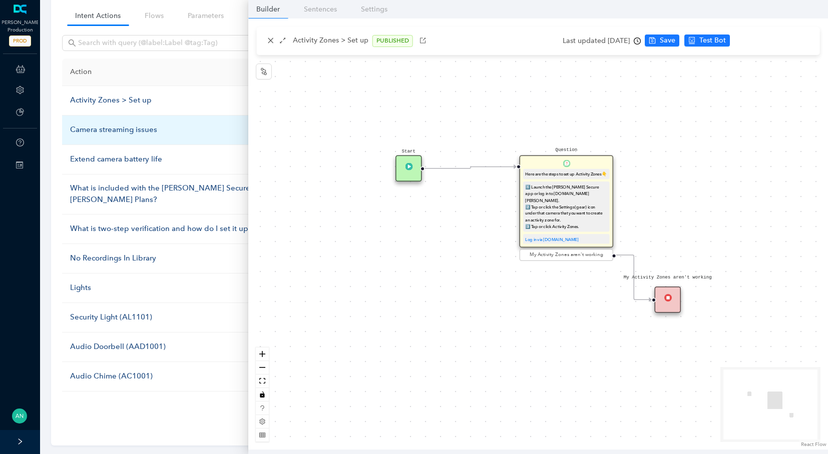
click at [132, 133] on div "Camera streaming issues" at bounding box center [169, 130] width 199 height 12
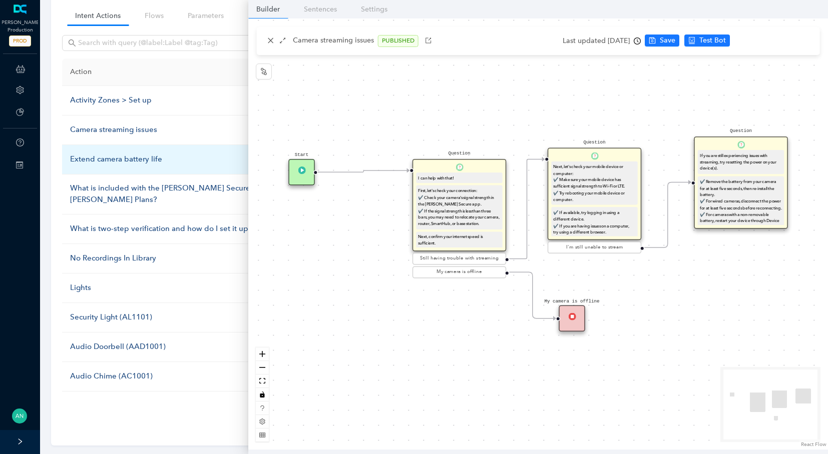
click at [131, 154] on div "Extend camera battery life" at bounding box center [169, 160] width 199 height 12
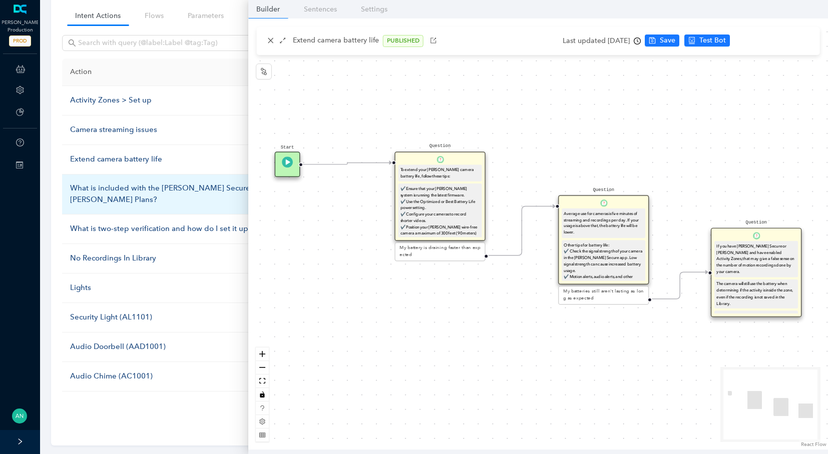
click at [128, 188] on div "What is included with the [PERSON_NAME] Secure or [PERSON_NAME] Plans?" at bounding box center [169, 195] width 199 height 24
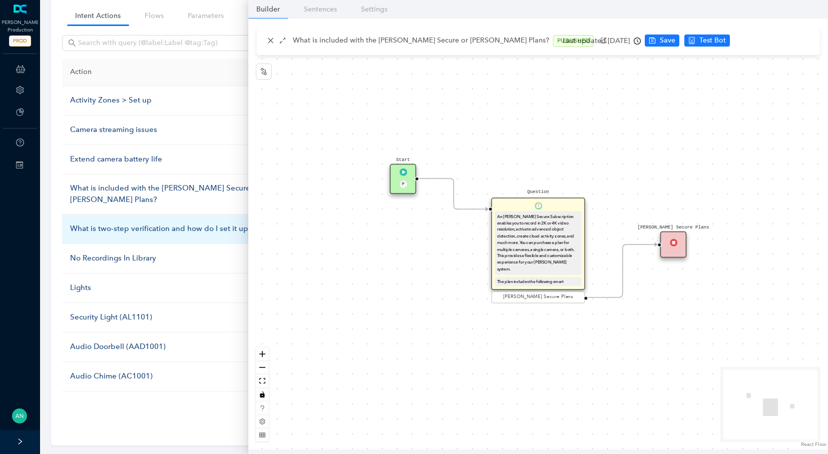
click at [124, 225] on div "What is two-step verification and how do I set it up?" at bounding box center [169, 229] width 199 height 12
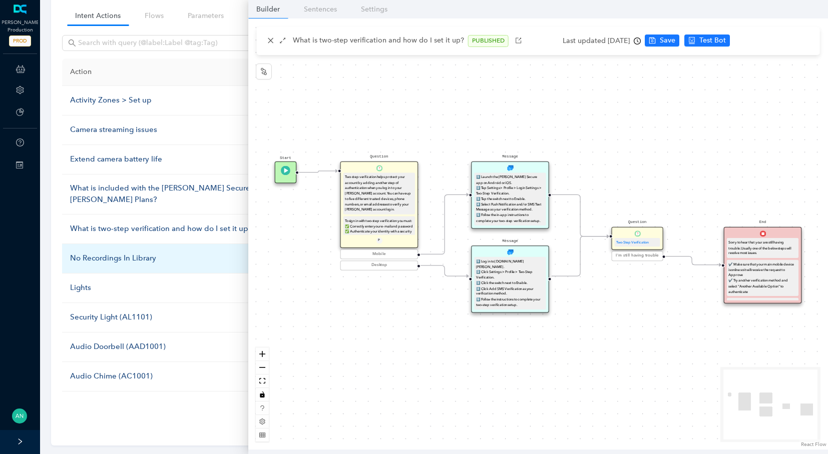
click at [123, 257] on div "No Recordings In Library" at bounding box center [169, 259] width 199 height 12
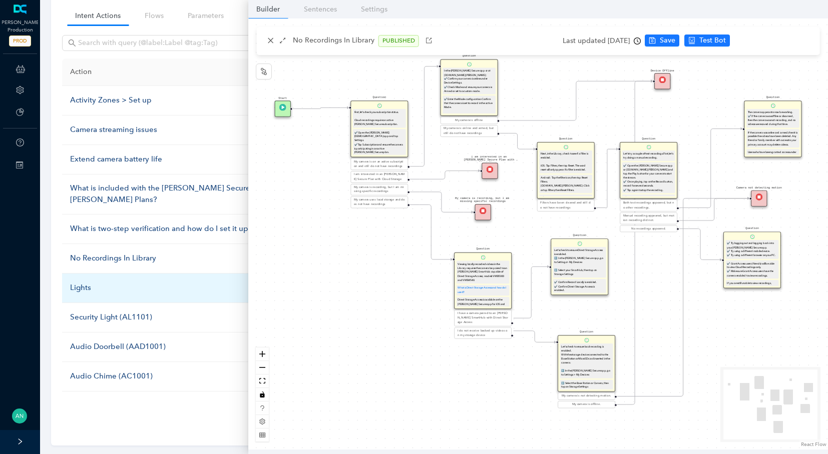
click at [97, 288] on div "Lights" at bounding box center [169, 288] width 199 height 12
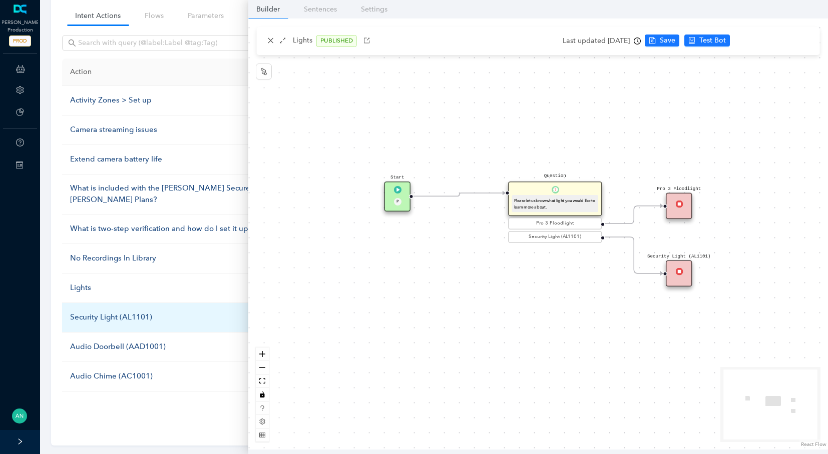
click at [97, 312] on div "Security Light (AL1101)" at bounding box center [169, 318] width 199 height 12
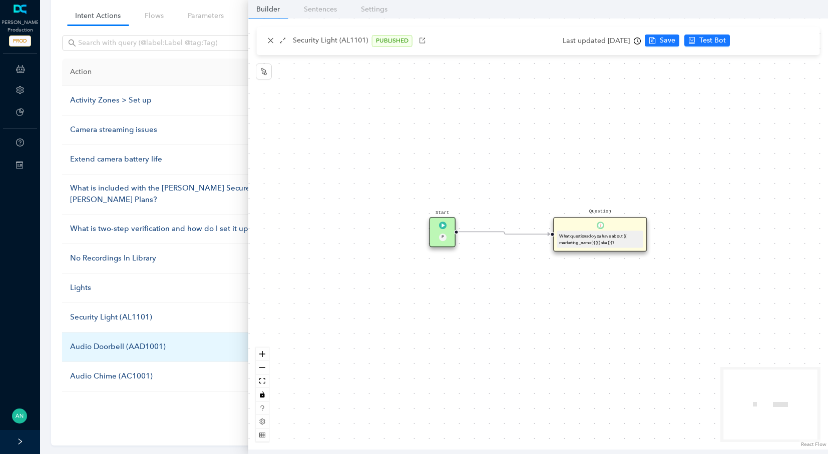
click at [103, 345] on div "Audio Doorbell (AAD1001)" at bounding box center [169, 347] width 199 height 12
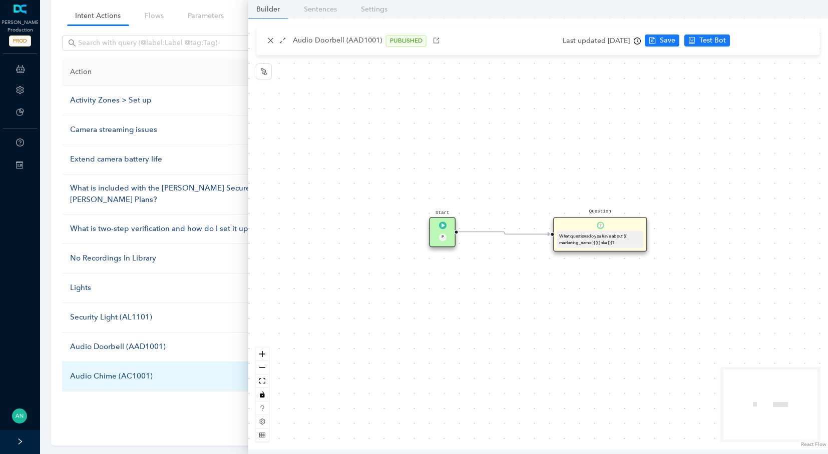
click at [99, 380] on td "Audio Chime (AC1001)" at bounding box center [169, 377] width 215 height 30
click at [102, 371] on div "Audio Chime (AC1001)" at bounding box center [169, 377] width 199 height 12
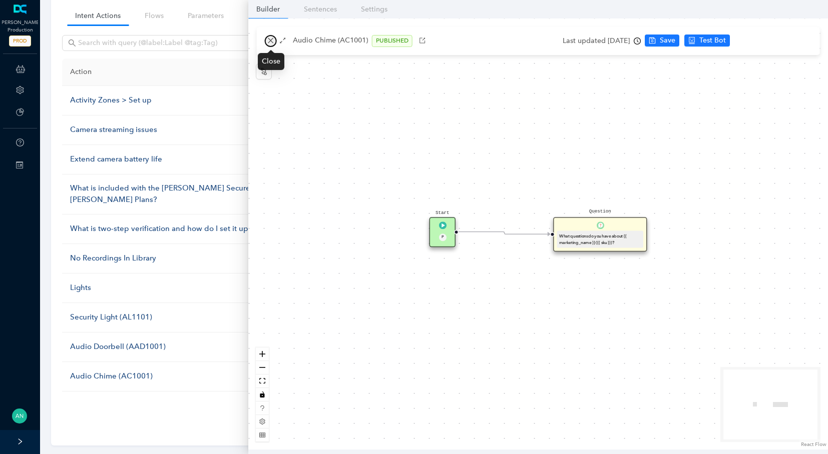
click at [270, 42] on icon "close" at bounding box center [271, 41] width 6 height 6
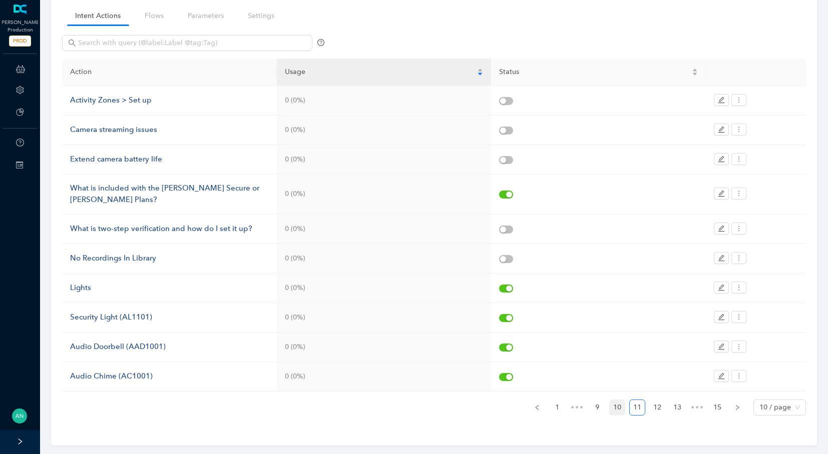
click at [619, 407] on link "10" at bounding box center [617, 407] width 15 height 15
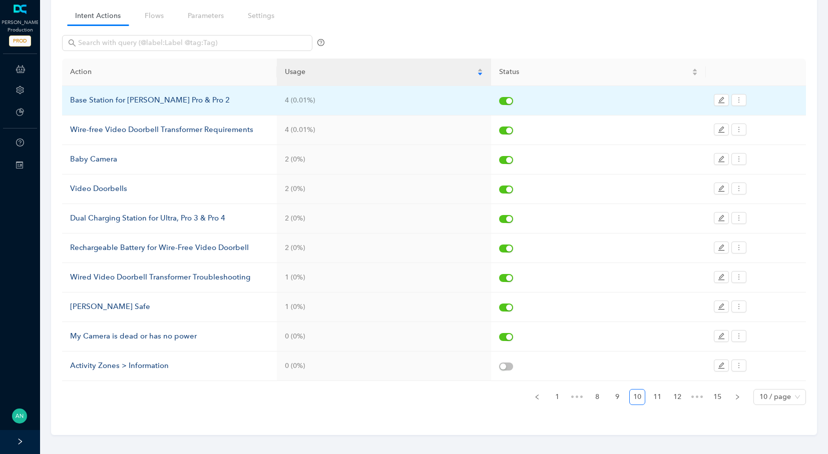
click at [96, 101] on div "Base Station for [PERSON_NAME] Pro & Pro 2" at bounding box center [169, 101] width 199 height 12
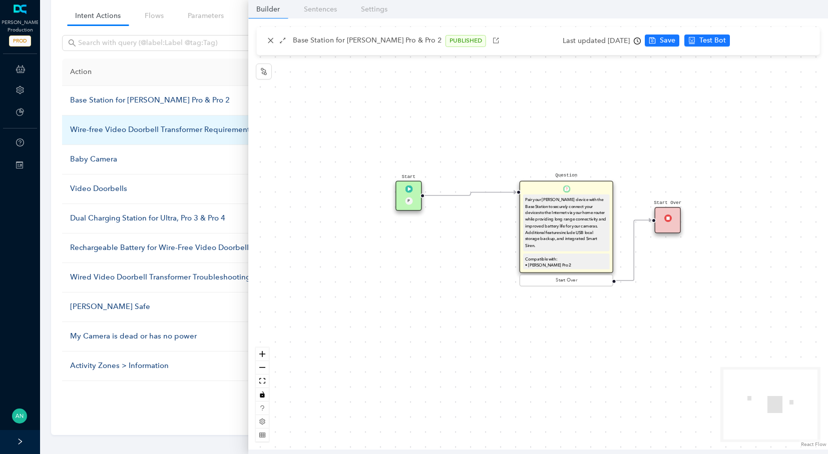
click at [95, 128] on div "Wire-free Video Doorbell Transformer Requirements" at bounding box center [169, 130] width 199 height 12
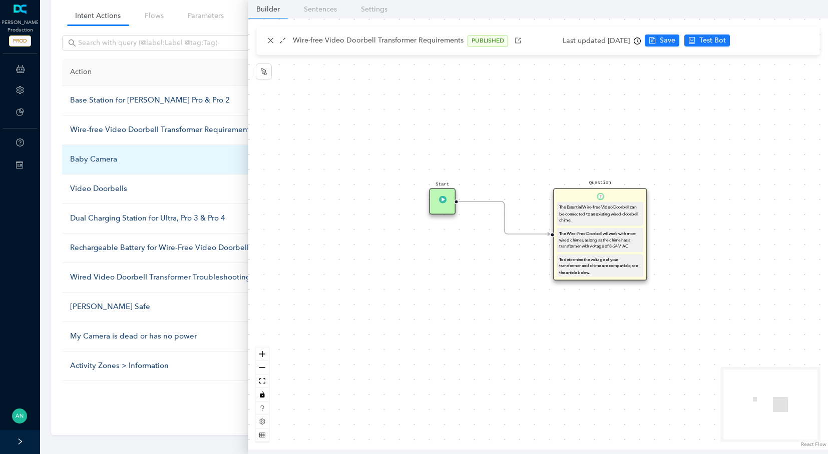
click at [83, 157] on div "Baby Camera" at bounding box center [169, 160] width 199 height 12
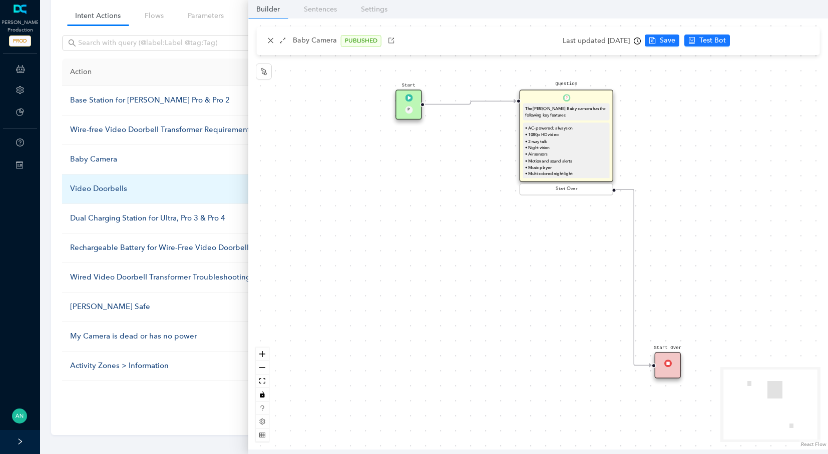
click at [81, 188] on div "Video Doorbells" at bounding box center [169, 189] width 199 height 12
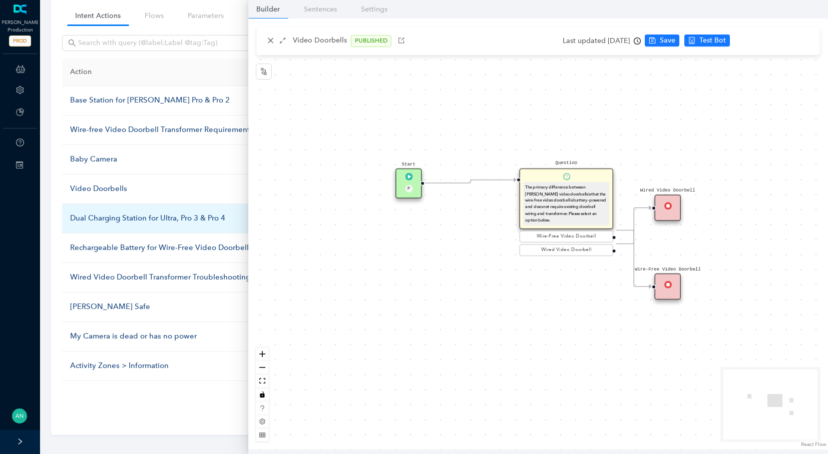
click at [81, 213] on div "Dual Charging Station for Ultra, Pro 3 & Pro 4" at bounding box center [169, 219] width 199 height 12
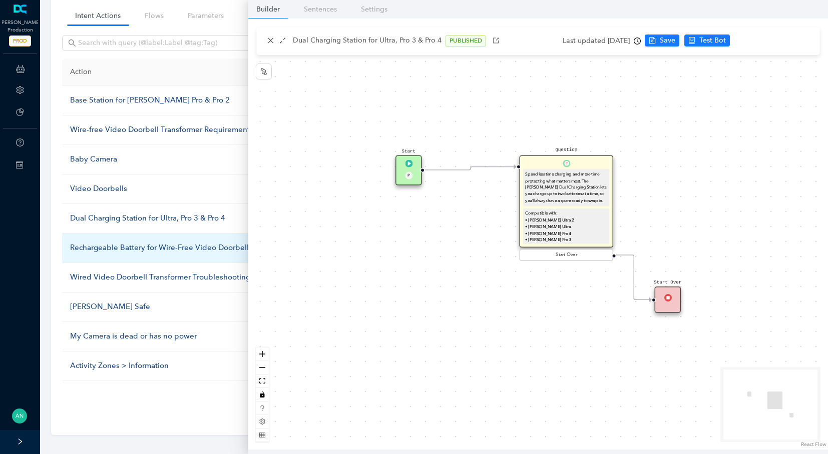
click at [93, 249] on div "Rechargeable Battery for Wire-Free Video Doorbell" at bounding box center [169, 248] width 199 height 12
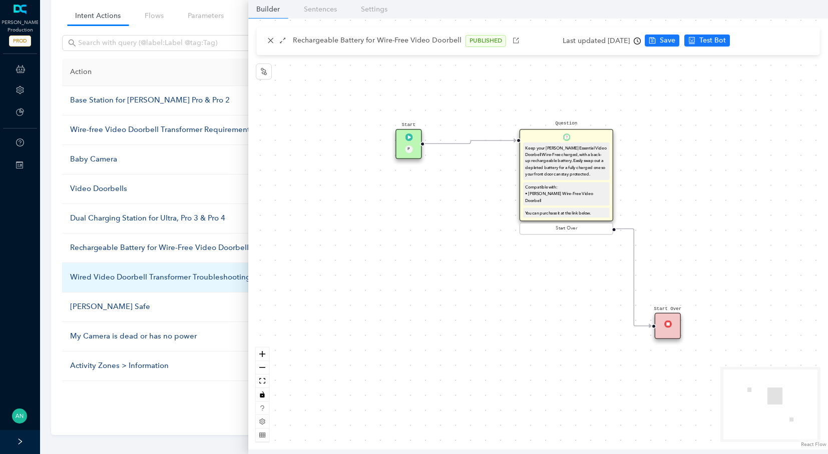
click at [93, 276] on div "Wired Video Doorbell Transformer Troubleshooting" at bounding box center [169, 278] width 199 height 12
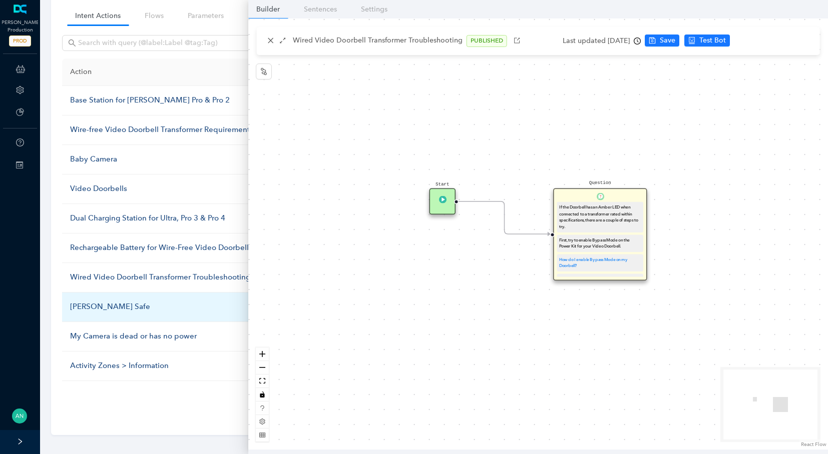
click at [85, 301] on div "[PERSON_NAME] Safe" at bounding box center [169, 307] width 199 height 12
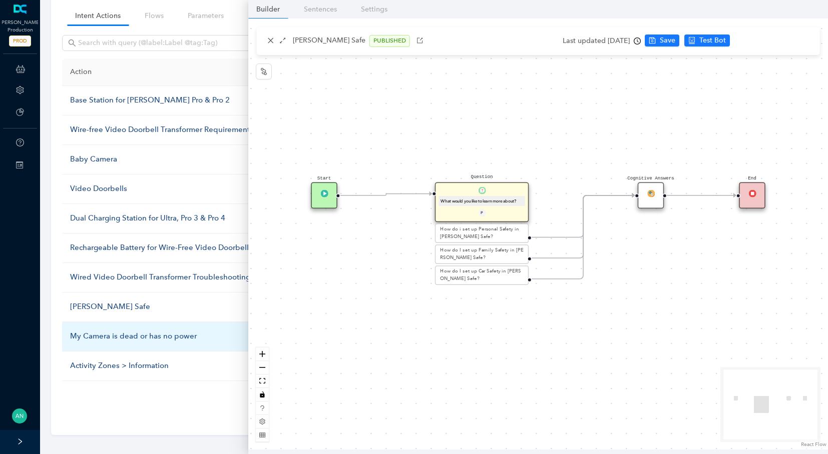
click at [118, 331] on div "My Camera is dead or has no power" at bounding box center [169, 337] width 199 height 12
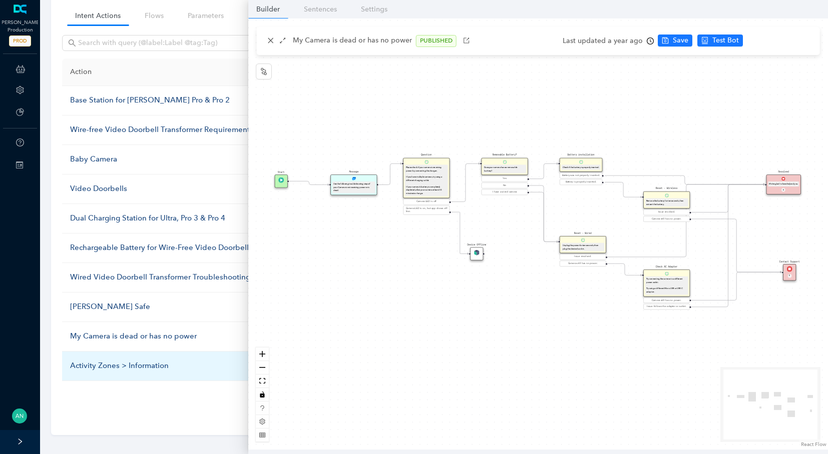
click at [114, 360] on div "Activity Zones > Information" at bounding box center [169, 366] width 199 height 12
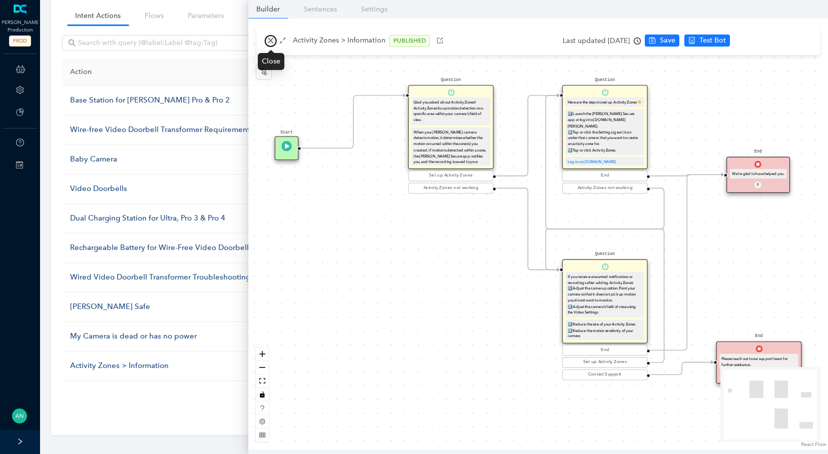
click at [269, 40] on icon "close" at bounding box center [270, 40] width 7 height 7
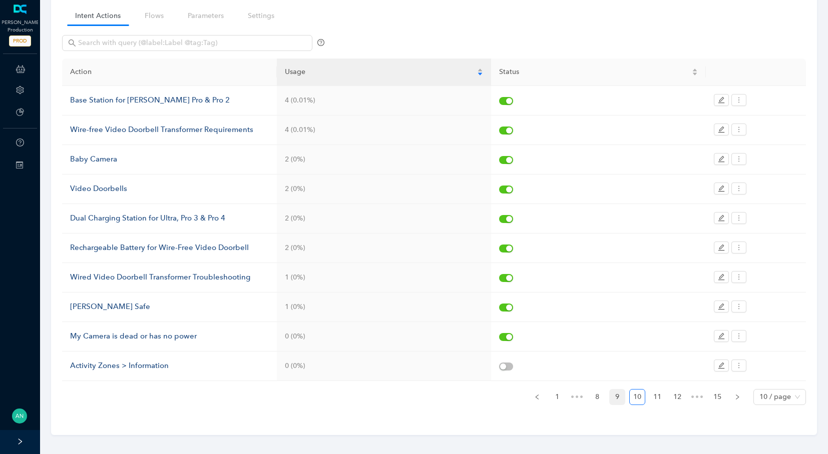
click at [615, 390] on link "9" at bounding box center [617, 397] width 15 height 15
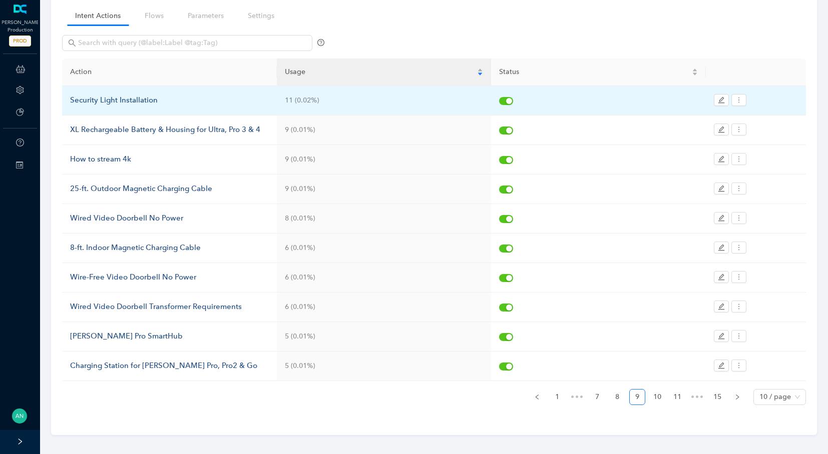
click at [85, 98] on div "Security Light Installation" at bounding box center [169, 101] width 199 height 12
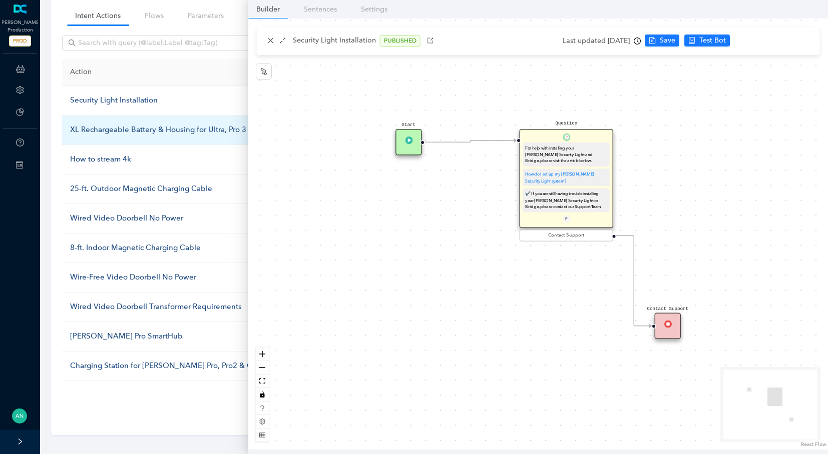
click at [84, 132] on div "XL Rechargeable Battery & Housing for Ultra, Pro 3 & 4" at bounding box center [169, 130] width 199 height 12
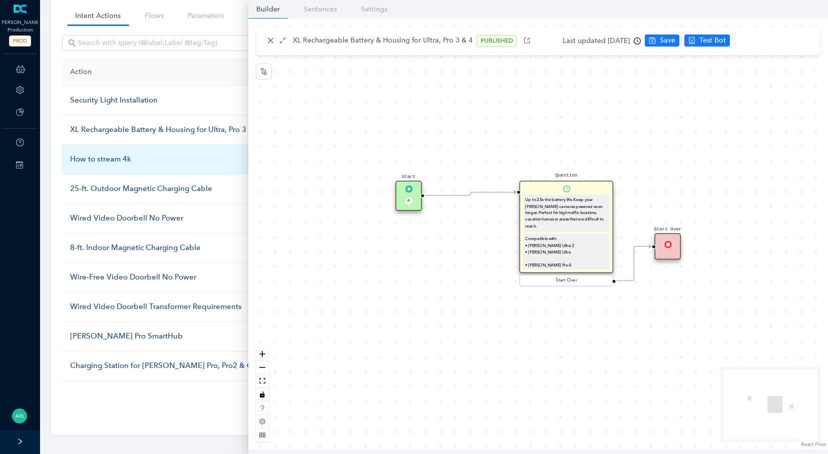
click at [75, 161] on div "How to stream 4k" at bounding box center [169, 160] width 199 height 12
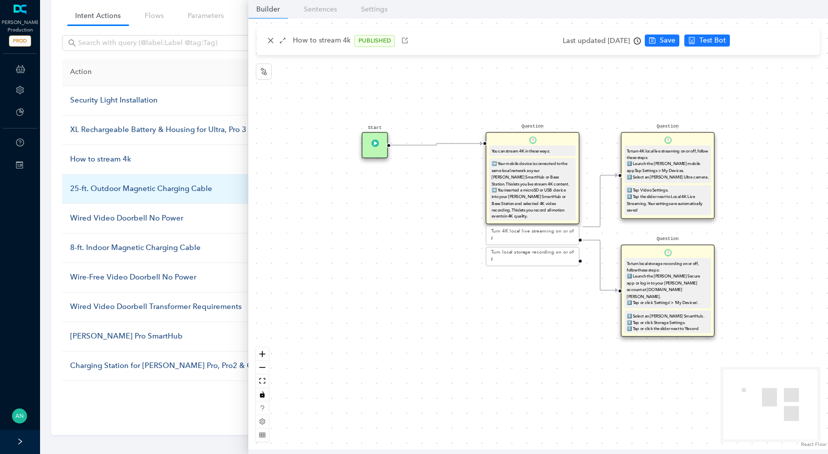
click at [79, 186] on div "25-ft. Outdoor Magnetic Charging Cable" at bounding box center [169, 189] width 199 height 12
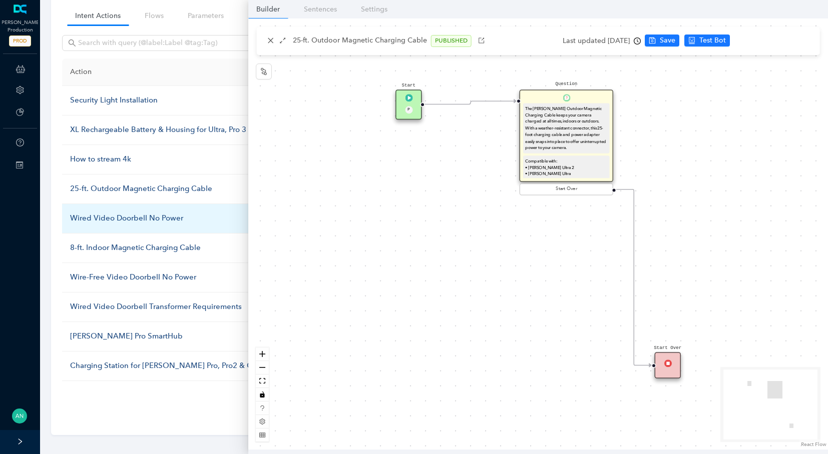
click at [80, 213] on div "Wired Video Doorbell No Power" at bounding box center [169, 219] width 199 height 12
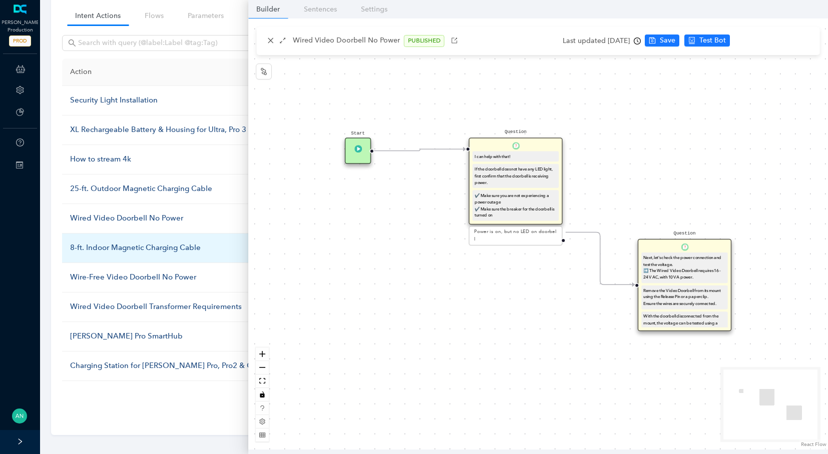
click at [90, 248] on div "8-ft. Indoor Magnetic Charging Cable" at bounding box center [169, 248] width 199 height 12
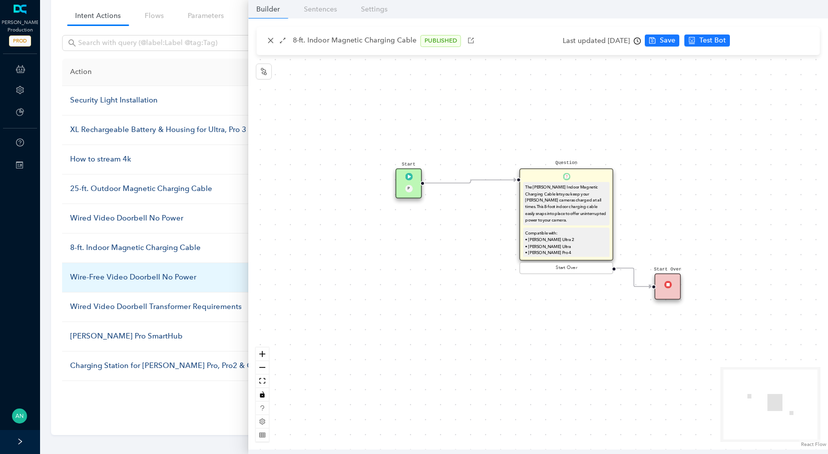
click at [95, 275] on div "Wire-Free Video Doorbell No Power" at bounding box center [169, 278] width 199 height 12
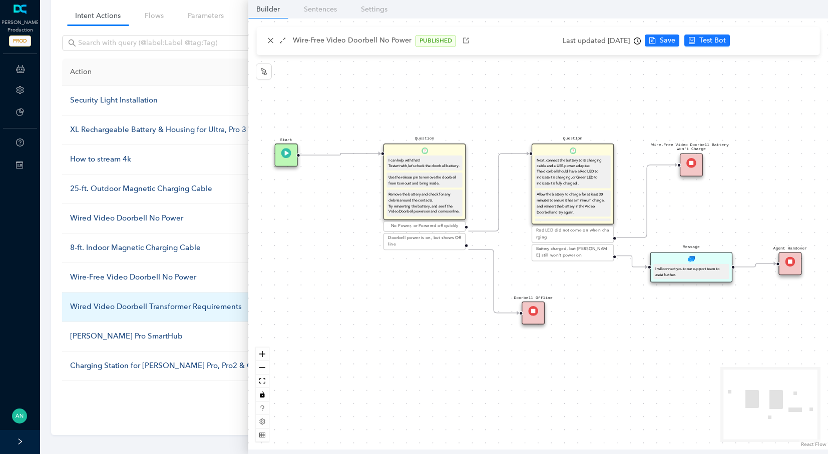
click at [105, 305] on div "Wired Video Doorbell Transformer Requirements" at bounding box center [169, 307] width 199 height 12
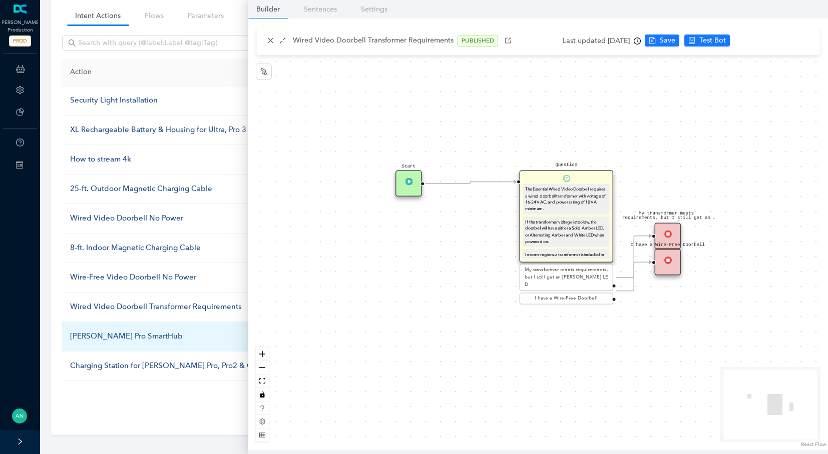
click at [105, 332] on div "[PERSON_NAME] Pro SmartHub" at bounding box center [169, 337] width 199 height 12
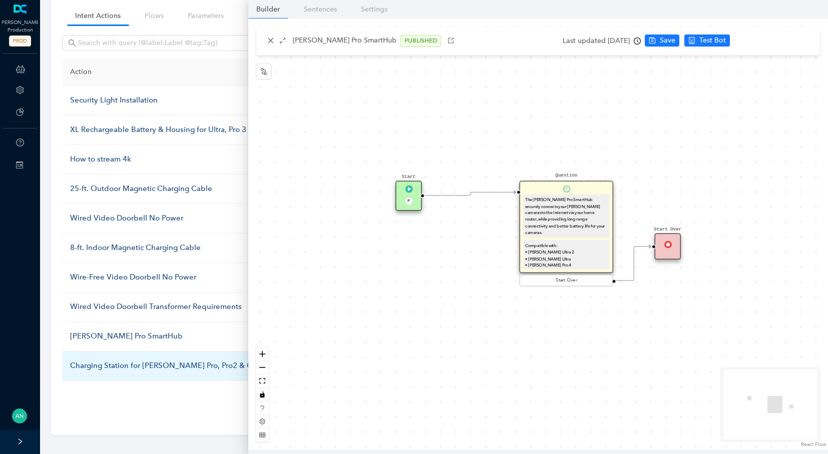
click at [115, 361] on div "Charging Station for [PERSON_NAME] Pro, Pro2 & Go" at bounding box center [169, 366] width 199 height 12
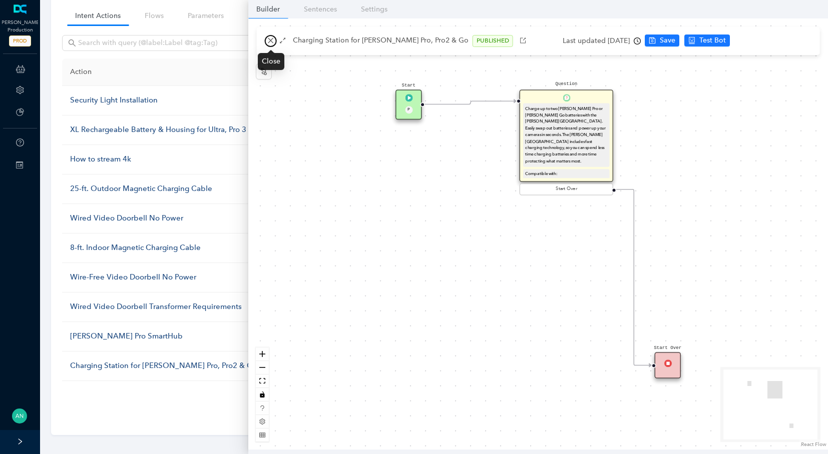
click at [266, 38] on button "button" at bounding box center [271, 41] width 12 height 12
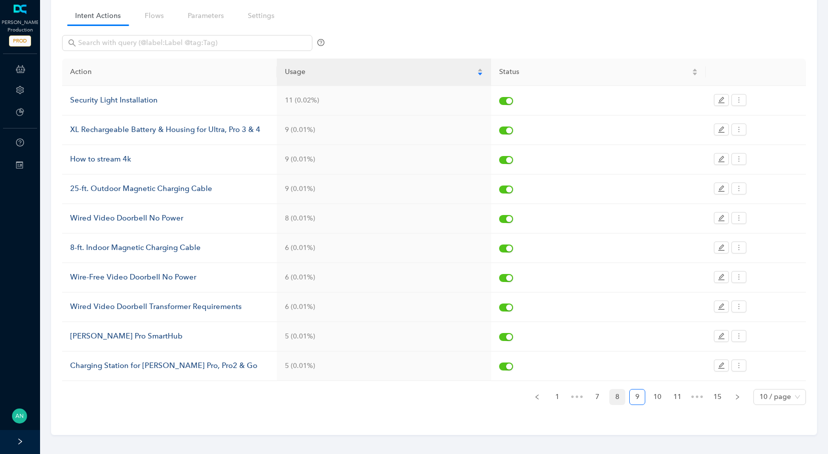
click at [616, 390] on link "8" at bounding box center [617, 397] width 15 height 15
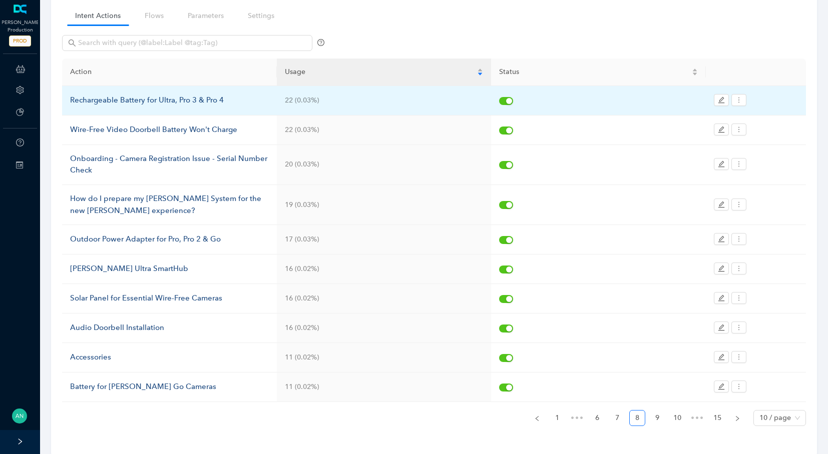
click at [90, 97] on div "Rechargeable Battery for Ultra, Pro 3 & Pro 4" at bounding box center [169, 101] width 199 height 12
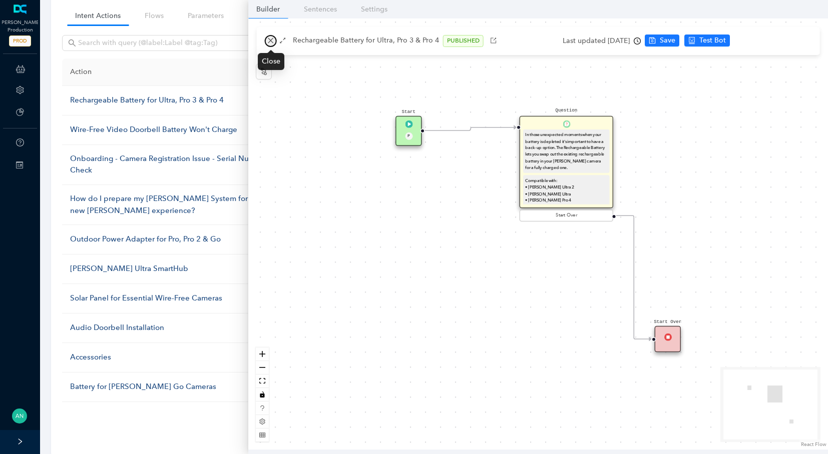
click at [270, 40] on icon "close" at bounding box center [271, 41] width 6 height 6
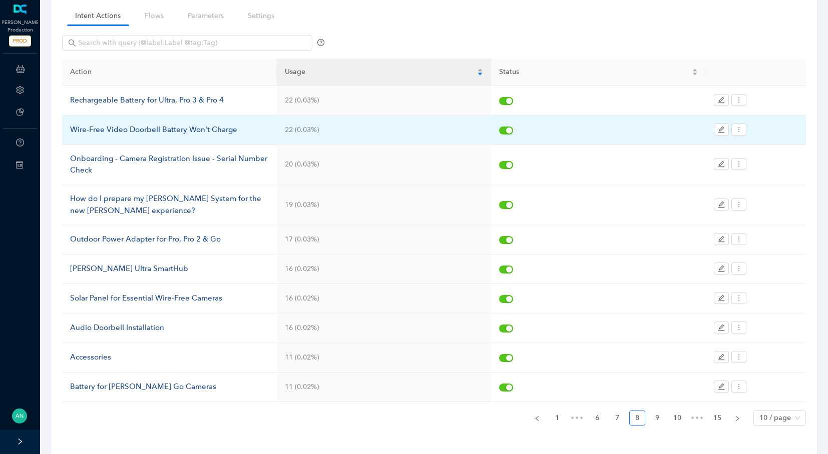
click at [148, 128] on div "Wire-Free Video Doorbell Battery Won't Charge" at bounding box center [169, 130] width 199 height 12
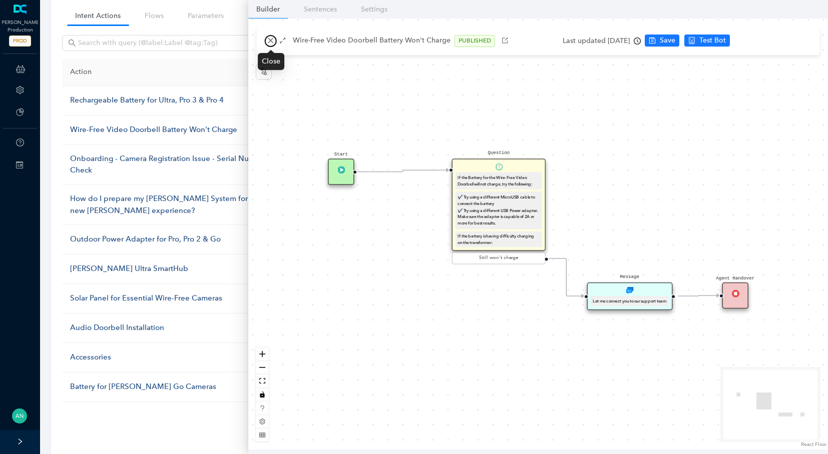
click at [272, 38] on icon "close" at bounding box center [270, 40] width 7 height 7
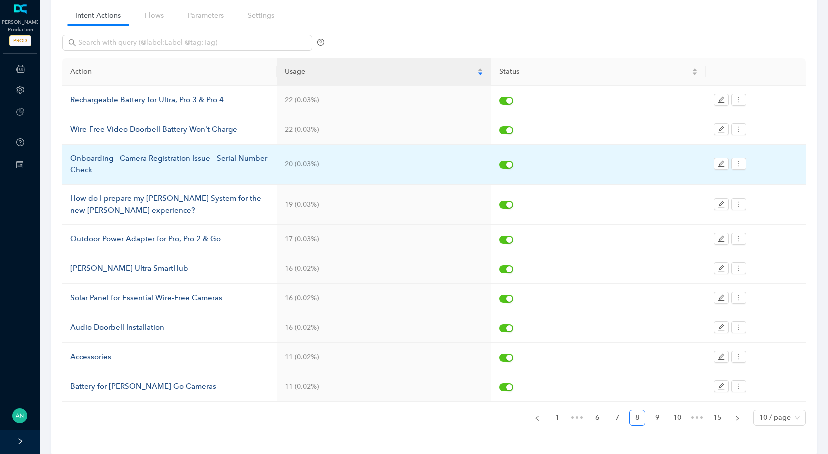
click at [102, 159] on div "Onboarding - Camera Registration Issue - Serial Number Check" at bounding box center [169, 165] width 199 height 24
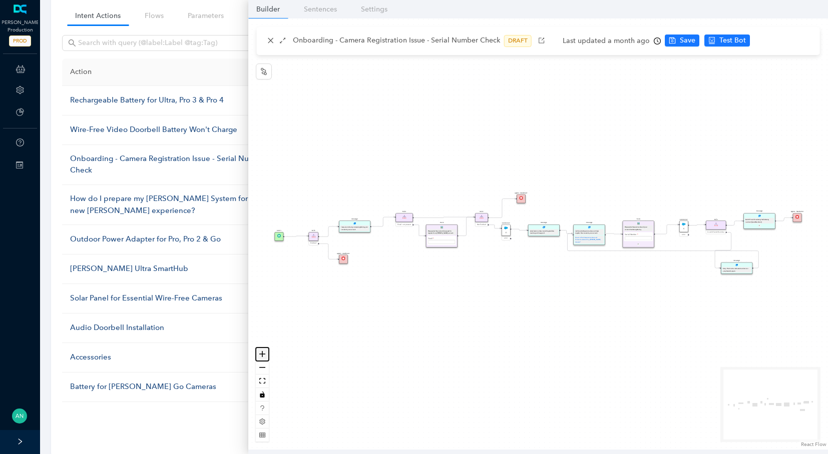
click at [263, 354] on icon "zoom in" at bounding box center [262, 354] width 6 height 6
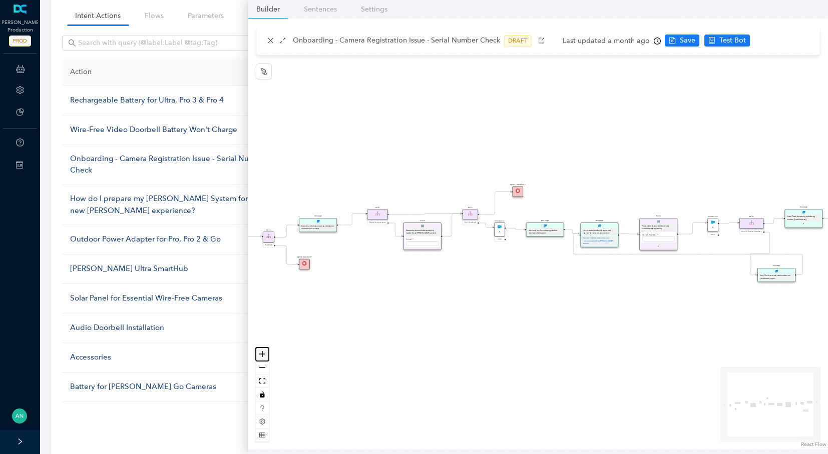
click at [263, 354] on icon "zoom in" at bounding box center [262, 354] width 6 height 6
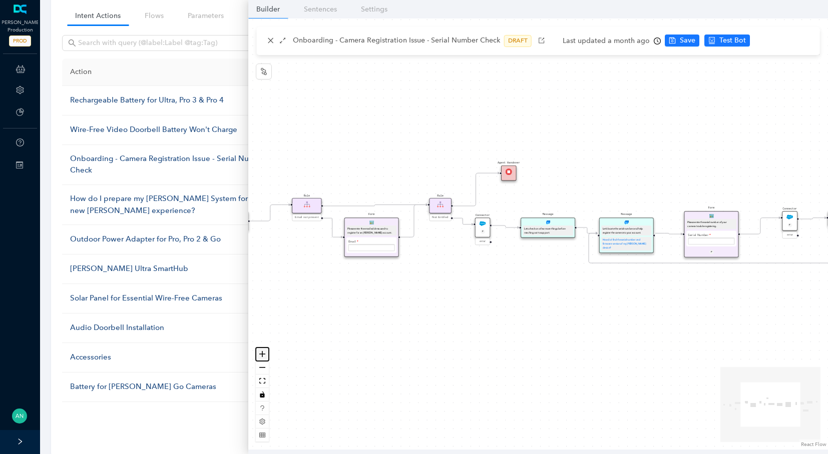
click at [263, 354] on icon "zoom in" at bounding box center [262, 354] width 6 height 6
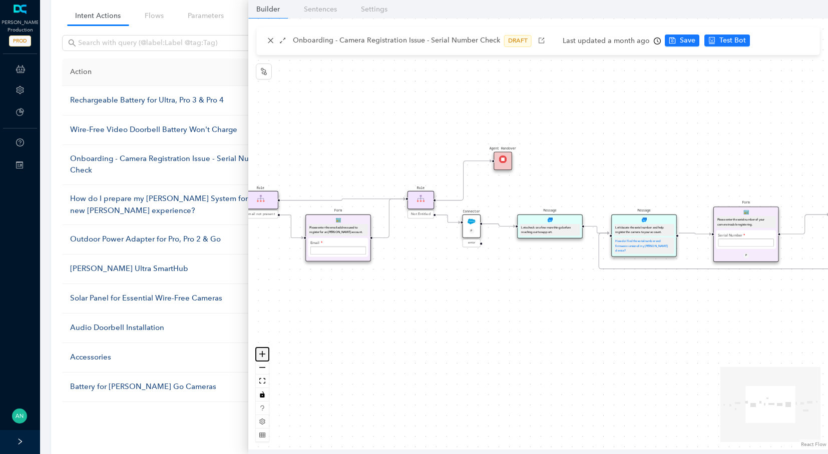
click at [263, 354] on icon "zoom in" at bounding box center [262, 354] width 6 height 6
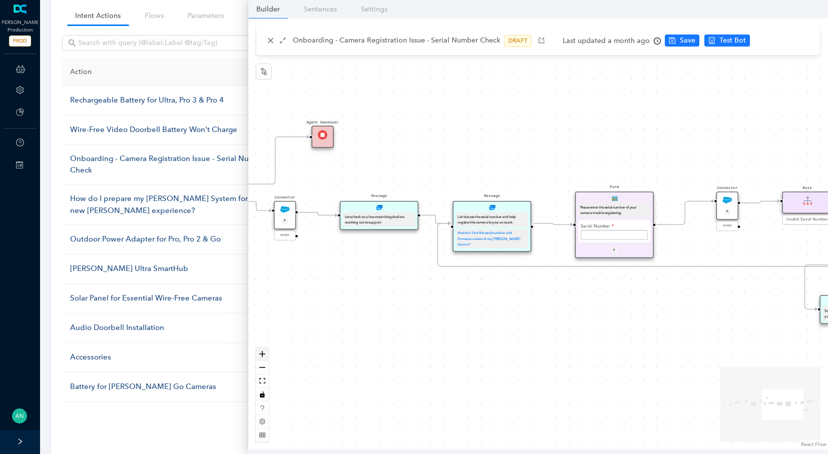
drag, startPoint x: 434, startPoint y: 366, endPoint x: 261, endPoint y: 356, distance: 173.4
click at [261, 356] on div "Start Rule Entitled Agent Handover Message I see you are having an issue regist…" at bounding box center [538, 234] width 580 height 431
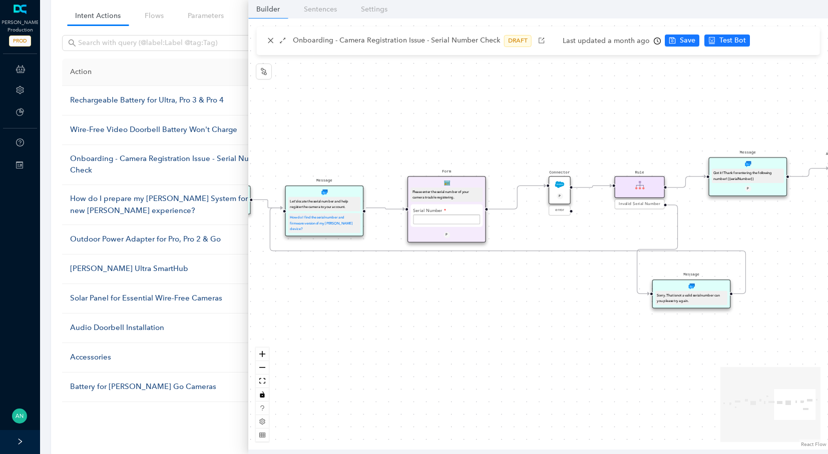
drag, startPoint x: 480, startPoint y: 329, endPoint x: 312, endPoint y: 313, distance: 168.4
click at [312, 313] on div "Start Rule Entitled Agent Handover Message I see you are having an issue regist…" at bounding box center [538, 234] width 580 height 431
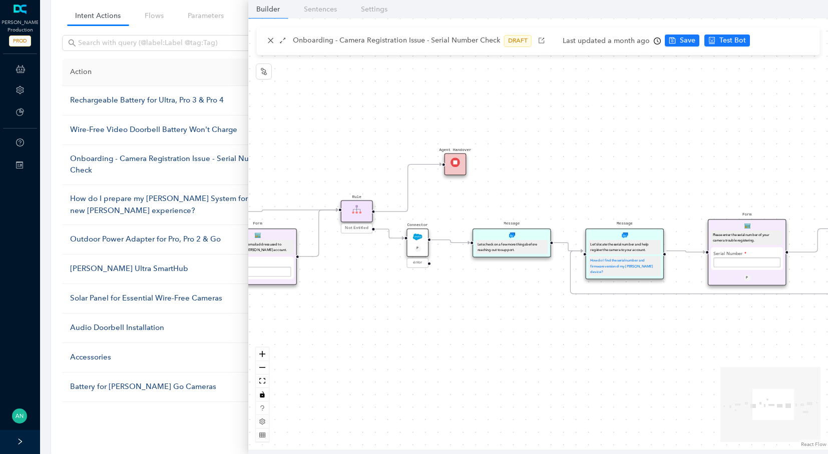
drag, startPoint x: 312, startPoint y: 313, endPoint x: 613, endPoint y: 356, distance: 303.4
click at [613, 356] on div "Start Rule Entitled Agent Handover Message I see you are having an issue regist…" at bounding box center [538, 234] width 580 height 431
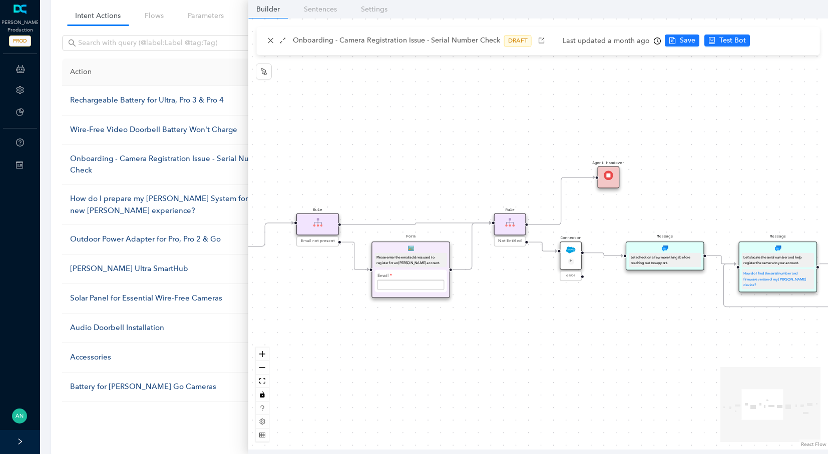
drag, startPoint x: 437, startPoint y: 310, endPoint x: 587, endPoint y: 324, distance: 150.3
click at [587, 324] on div "Start Rule Entitled Agent Handover Message I see you are having an issue regist…" at bounding box center [538, 234] width 580 height 431
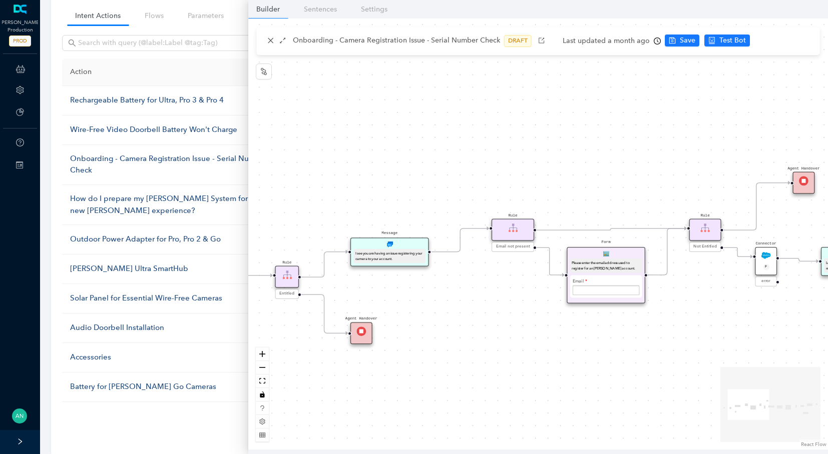
drag, startPoint x: 469, startPoint y: 314, endPoint x: 664, endPoint y: 319, distance: 195.3
click at [664, 319] on div "Start Rule Entitled Agent Handover Message I see you are having an issue regist…" at bounding box center [538, 234] width 580 height 431
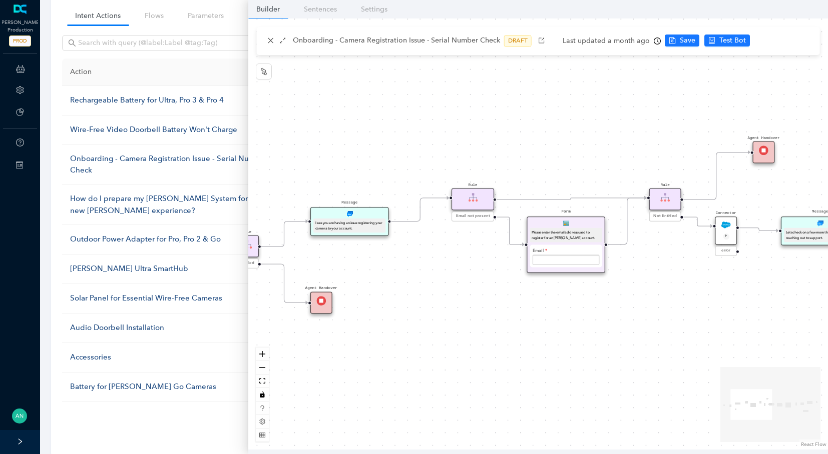
drag, startPoint x: 424, startPoint y: 302, endPoint x: 384, endPoint y: 272, distance: 50.4
click at [384, 272] on div "Start Rule Entitled Agent Handover Message I see you are having an issue regist…" at bounding box center [538, 234] width 580 height 431
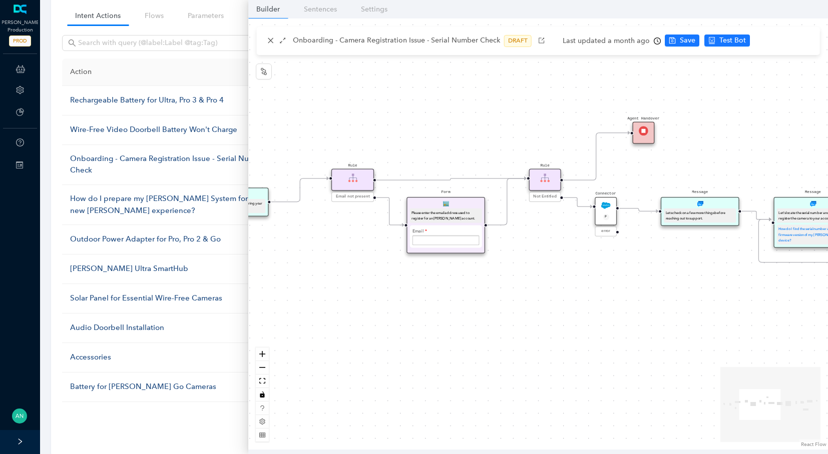
drag, startPoint x: 740, startPoint y: 338, endPoint x: 356, endPoint y: 301, distance: 385.7
click at [356, 301] on div "Start Rule Entitled Agent Handover Message I see you are having an issue regist…" at bounding box center [538, 234] width 580 height 431
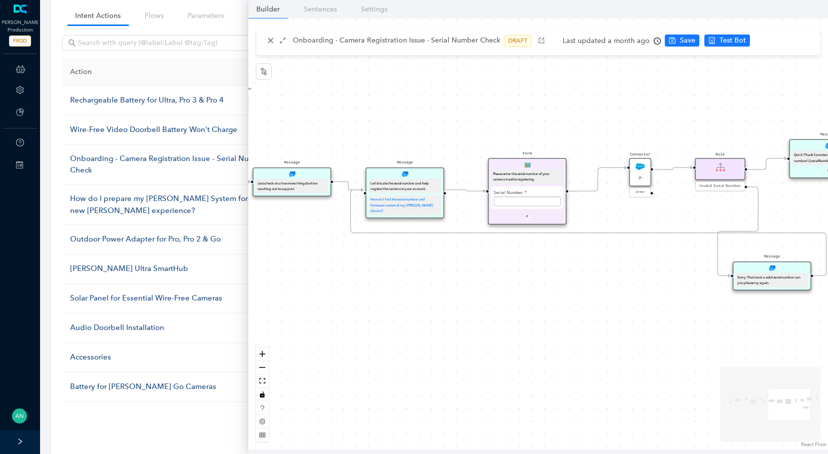
drag, startPoint x: 644, startPoint y: 325, endPoint x: 488, endPoint y: 313, distance: 156.1
click at [488, 313] on div "Start Rule Entitled Agent Handover Message I see you are having an issue regist…" at bounding box center [538, 234] width 580 height 431
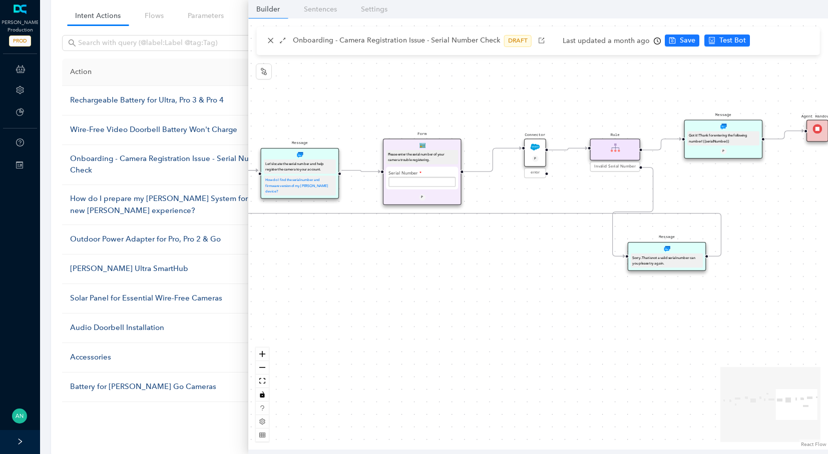
drag, startPoint x: 702, startPoint y: 334, endPoint x: 609, endPoint y: 314, distance: 95.1
click at [609, 314] on div "Start Rule Entitled Agent Handover Message I see you are having an issue regist…" at bounding box center [538, 234] width 580 height 431
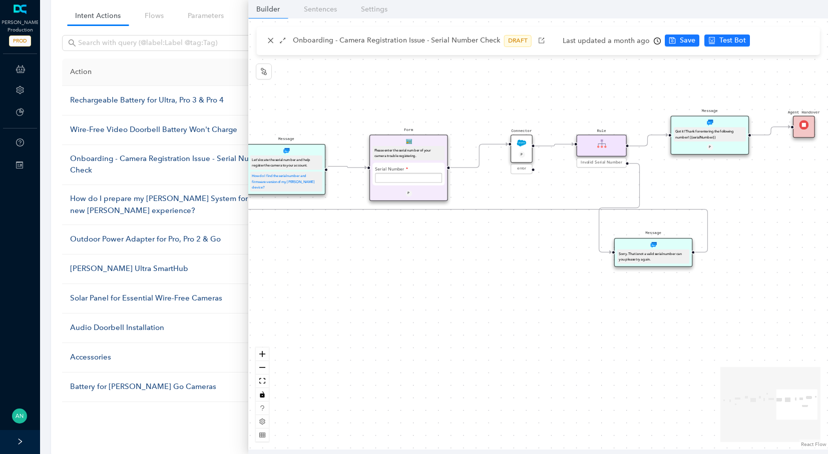
drag, startPoint x: 612, startPoint y: 312, endPoint x: 443, endPoint y: 283, distance: 171.2
click at [443, 283] on div "Start Rule Entitled Agent Handover Message I see you are having an issue regist…" at bounding box center [538, 234] width 580 height 431
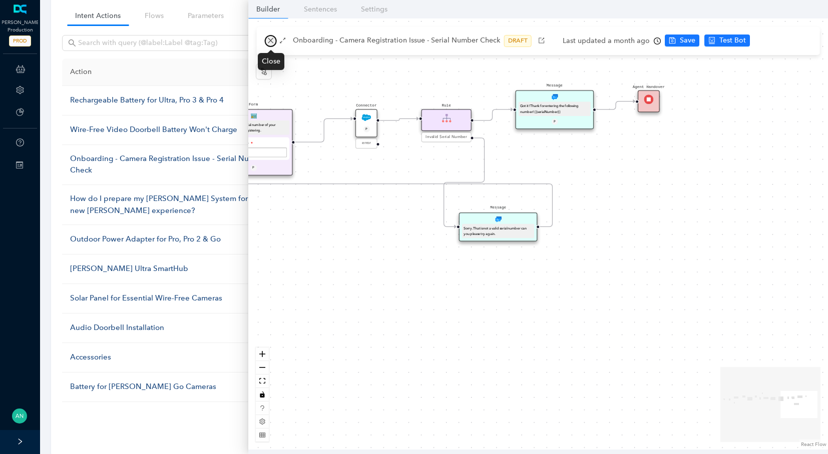
click at [270, 42] on icon "close" at bounding box center [270, 40] width 7 height 7
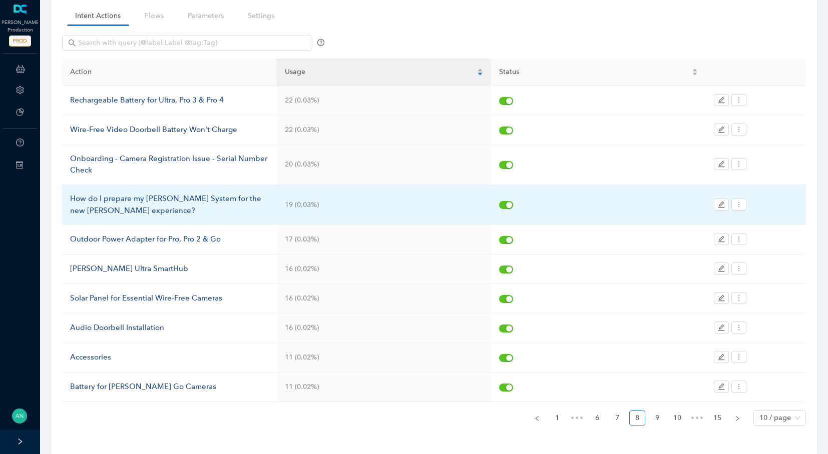
click at [149, 198] on div "How do I prepare my [PERSON_NAME] System for the new [PERSON_NAME] experience?" at bounding box center [169, 205] width 199 height 24
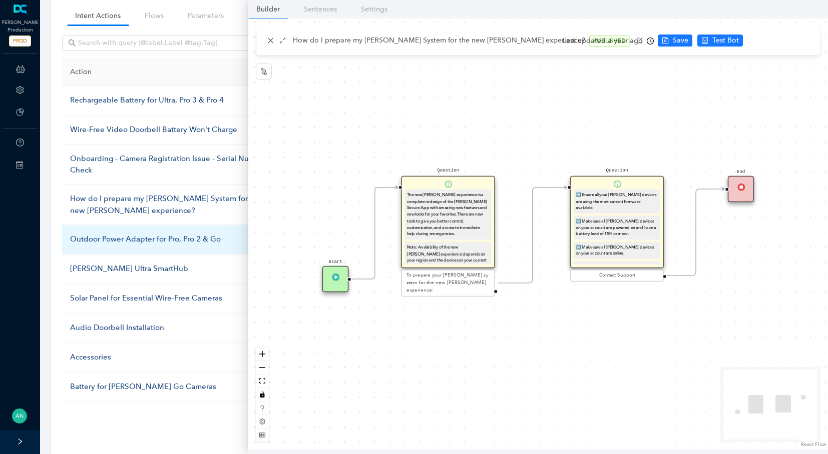
click at [147, 234] on div "Outdoor Power Adapter for Pro, Pro 2 & Go" at bounding box center [169, 240] width 199 height 12
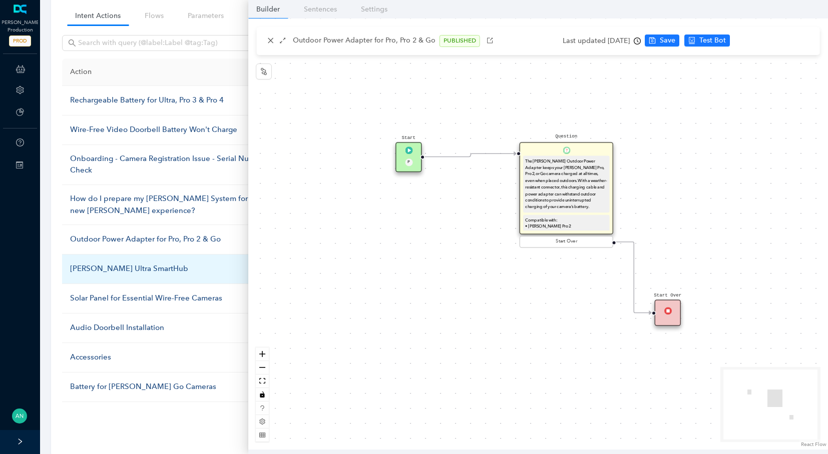
click at [119, 266] on div "[PERSON_NAME] Ultra SmartHub" at bounding box center [169, 269] width 199 height 12
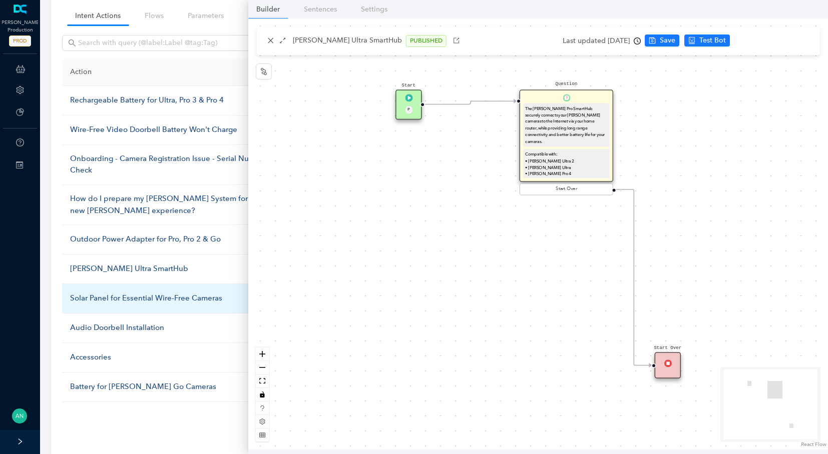
click at [116, 294] on div "Solar Panel for Essential Wire-Free Cameras" at bounding box center [169, 299] width 199 height 12
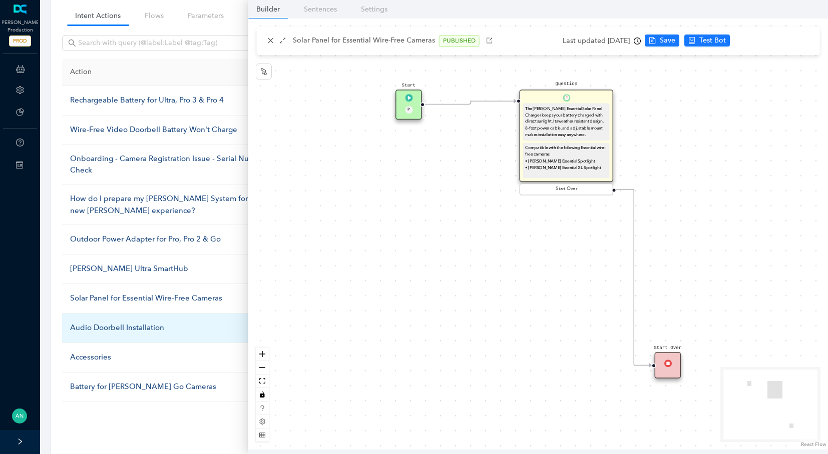
click at [114, 322] on div "Audio Doorbell Installation" at bounding box center [169, 328] width 199 height 12
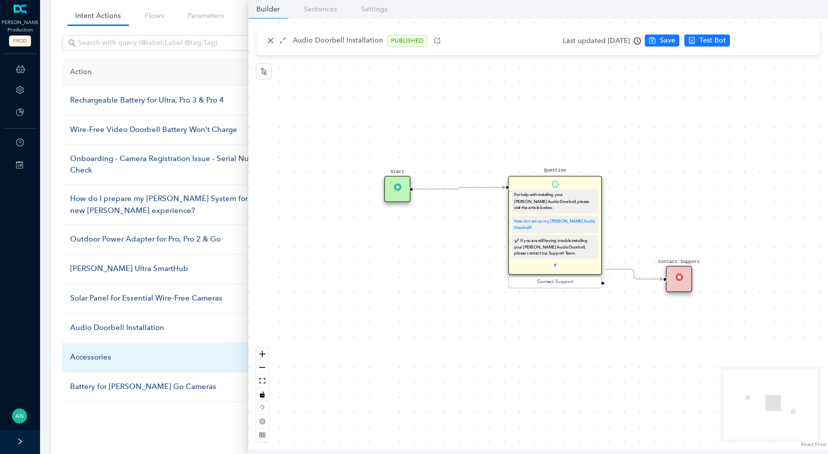
click at [127, 354] on div "Accessories" at bounding box center [169, 358] width 199 height 12
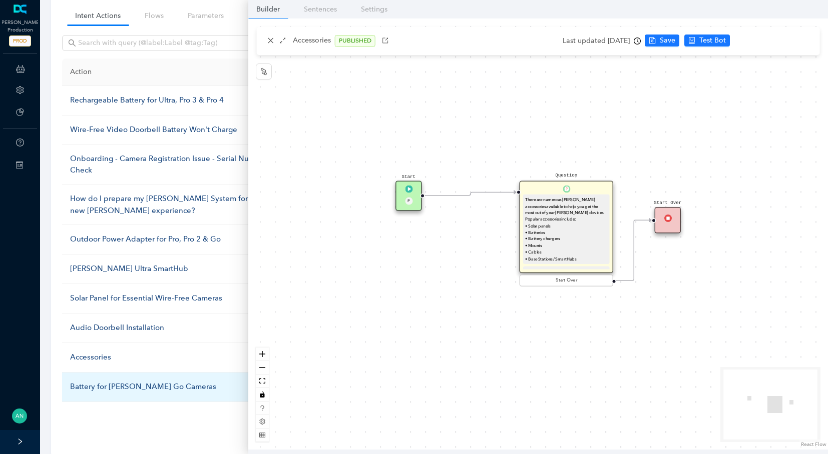
click at [114, 381] on div "Battery for [PERSON_NAME] Go Cameras" at bounding box center [169, 387] width 199 height 12
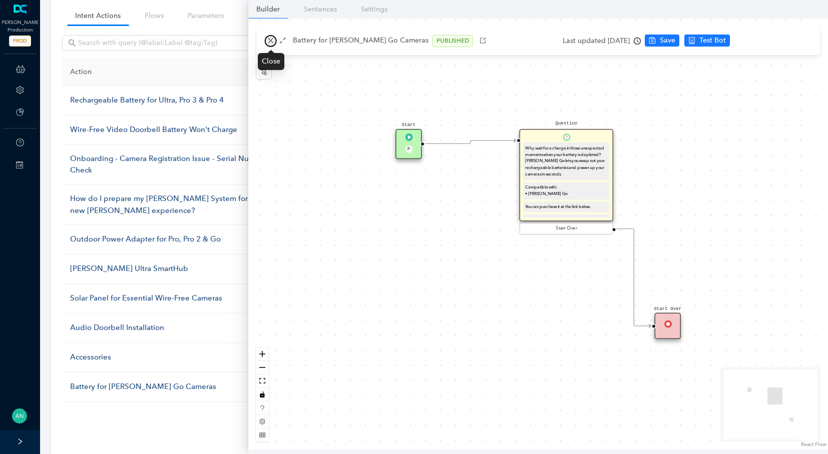
click at [273, 40] on icon "close" at bounding box center [270, 40] width 7 height 7
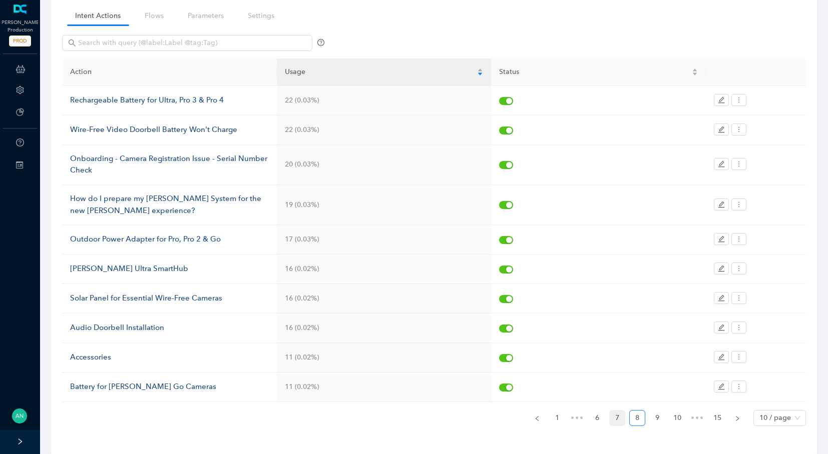
click at [621, 415] on link "7" at bounding box center [617, 418] width 15 height 15
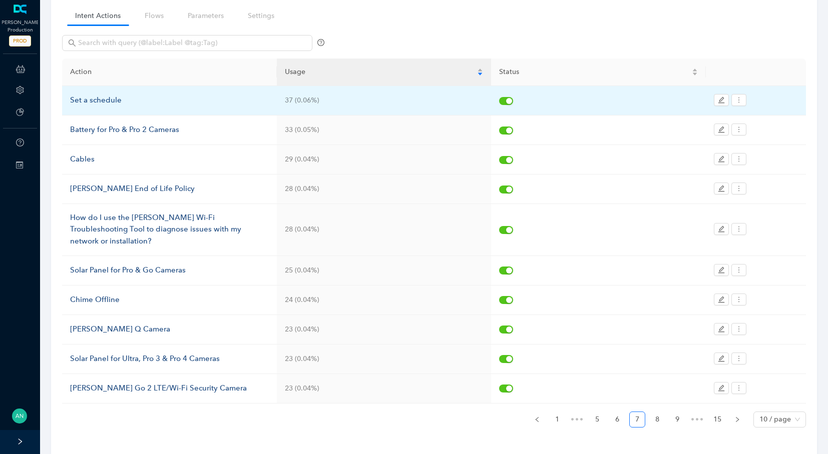
click at [116, 98] on div "Set a schedule" at bounding box center [169, 101] width 199 height 12
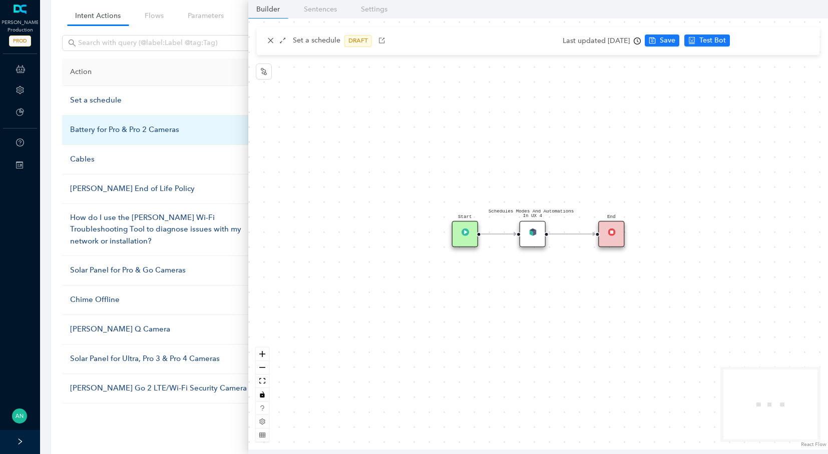
click at [113, 132] on div "Battery for Pro & Pro 2 Cameras" at bounding box center [169, 130] width 199 height 12
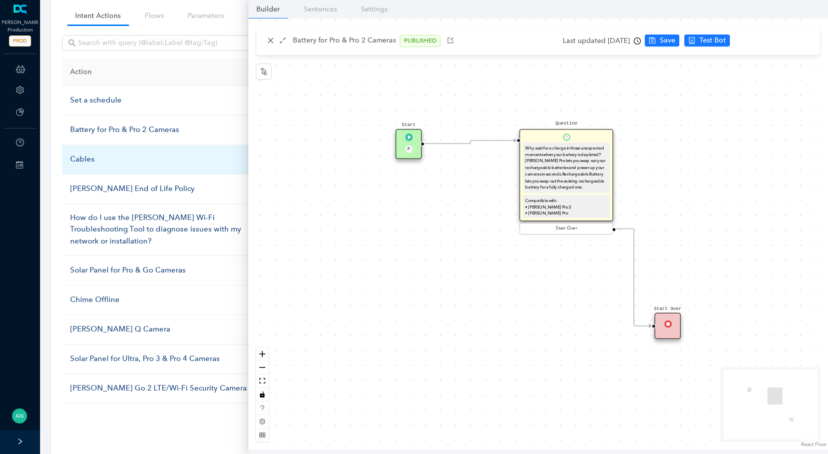
click at [95, 162] on div "Cables" at bounding box center [169, 160] width 199 height 12
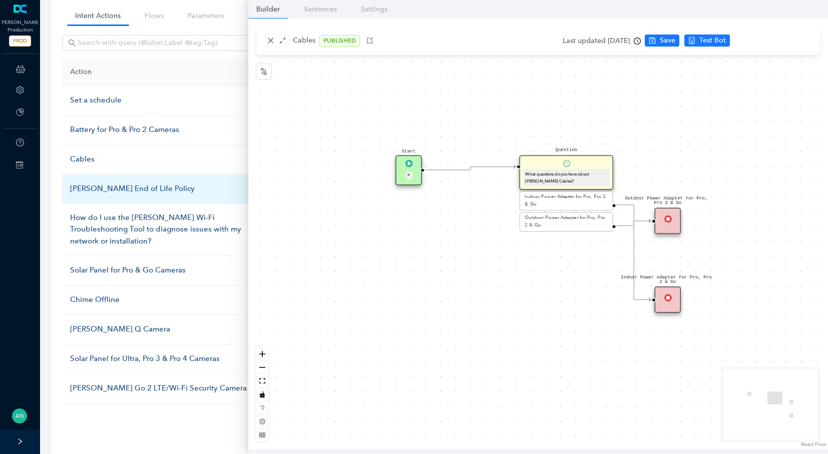
click at [96, 183] on div "[PERSON_NAME] End of Life Policy" at bounding box center [169, 189] width 199 height 12
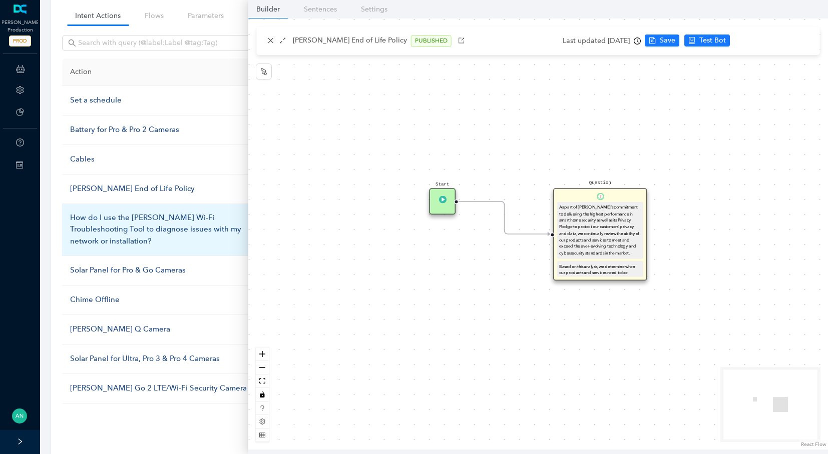
click at [167, 226] on div "How do I use the [PERSON_NAME] Wi-Fi Troubleshooting Tool to diagnose issues wi…" at bounding box center [169, 230] width 199 height 36
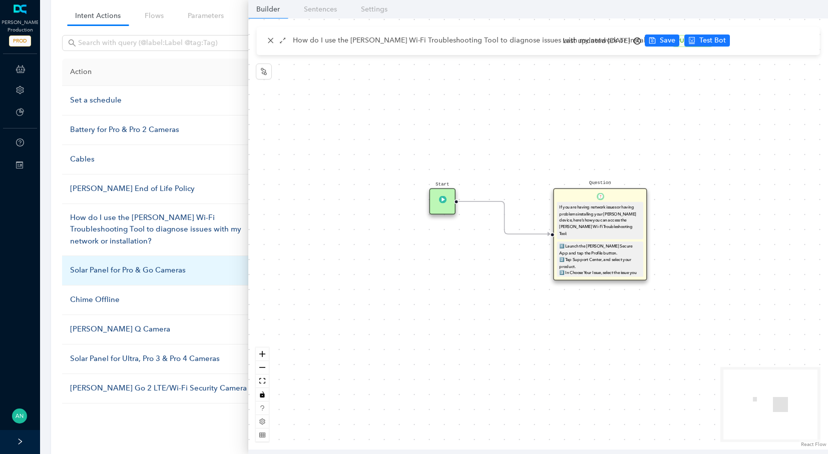
click at [152, 265] on div "Solar Panel for Pro & Go Cameras" at bounding box center [169, 271] width 199 height 12
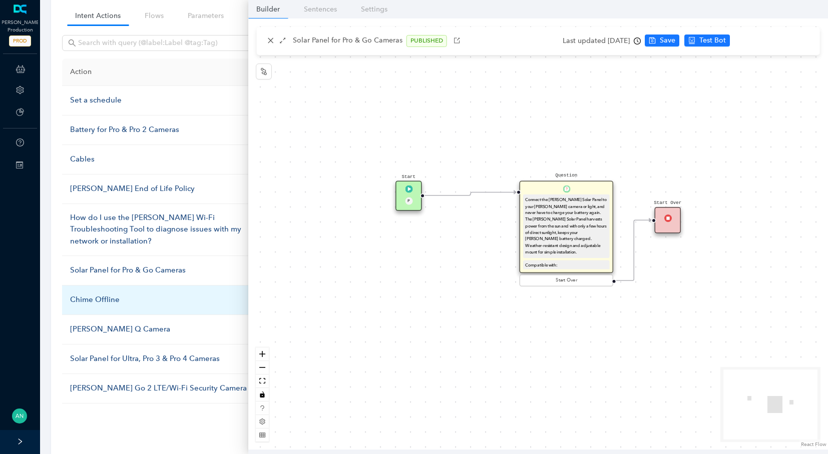
click at [110, 294] on div "Chime Offline" at bounding box center [169, 300] width 199 height 12
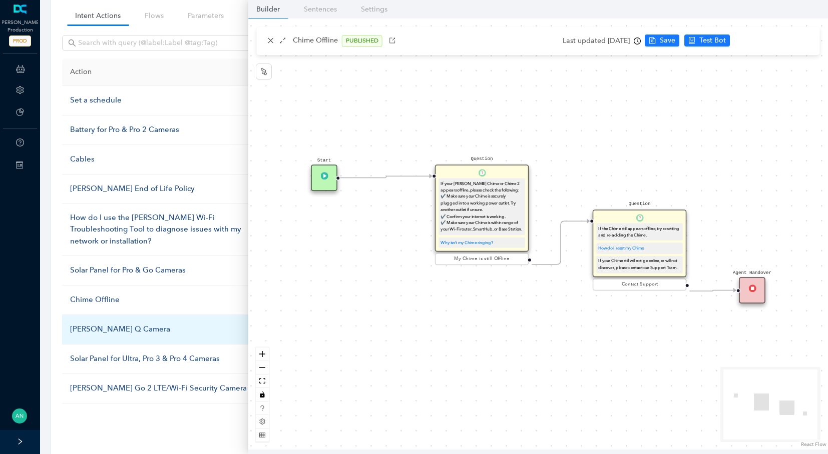
click at [109, 324] on div "[PERSON_NAME] Q Camera" at bounding box center [169, 330] width 199 height 12
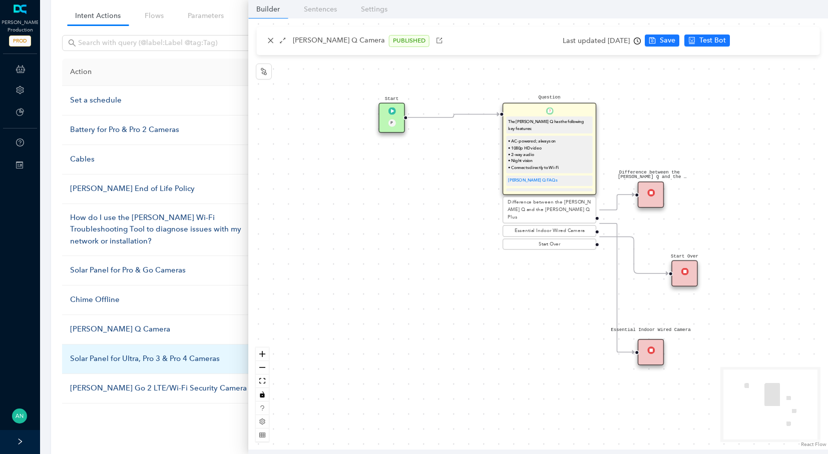
click at [148, 351] on td "Solar Panel for Ultra, Pro 3 & Pro 4 Cameras" at bounding box center [169, 360] width 215 height 30
click at [149, 353] on div "Solar Panel for Ultra, Pro 3 & Pro 4 Cameras" at bounding box center [169, 359] width 199 height 12
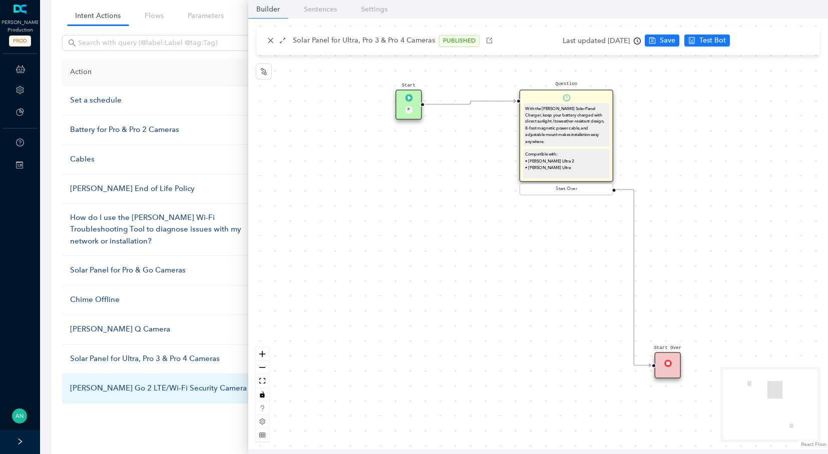
click at [118, 383] on div "[PERSON_NAME] Go 2 LTE/Wi-Fi Security Camera" at bounding box center [169, 389] width 199 height 12
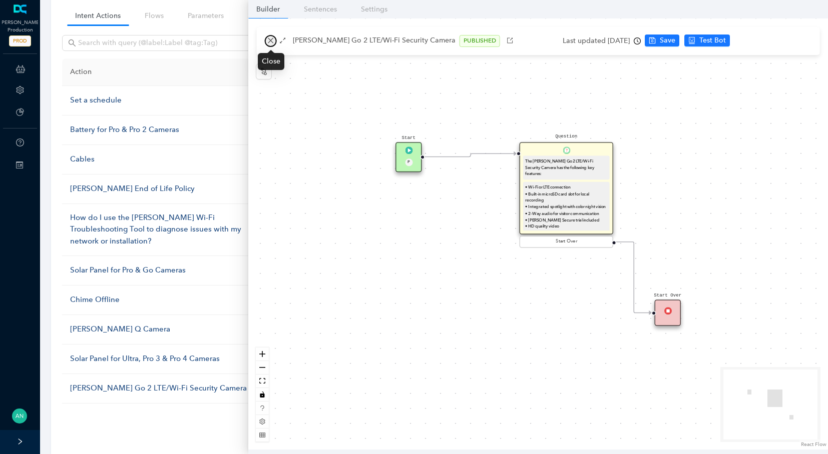
click at [267, 39] on icon "close" at bounding box center [270, 40] width 7 height 7
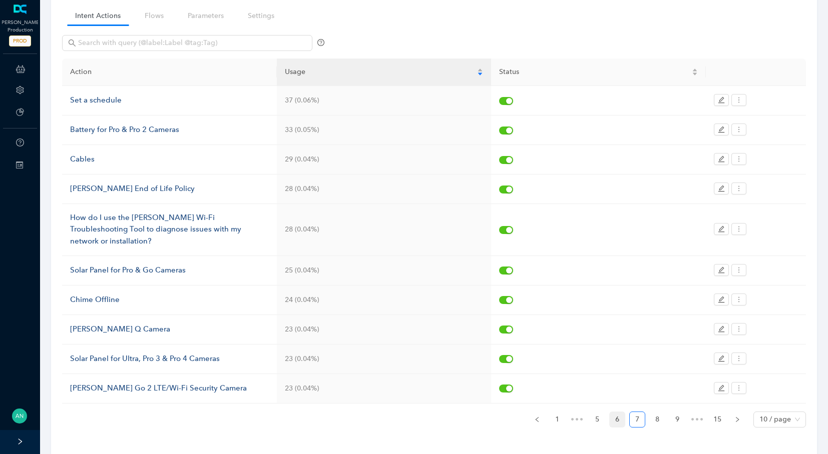
click at [619, 412] on link "6" at bounding box center [617, 419] width 15 height 15
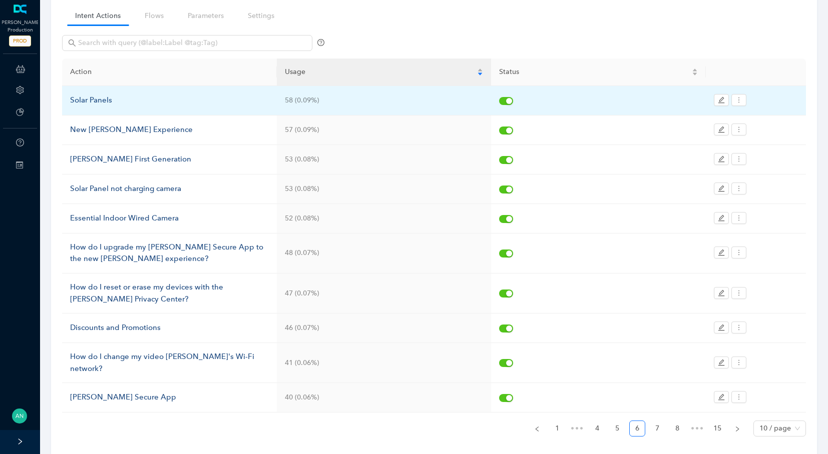
click at [153, 96] on div "Solar Panels" at bounding box center [169, 101] width 199 height 12
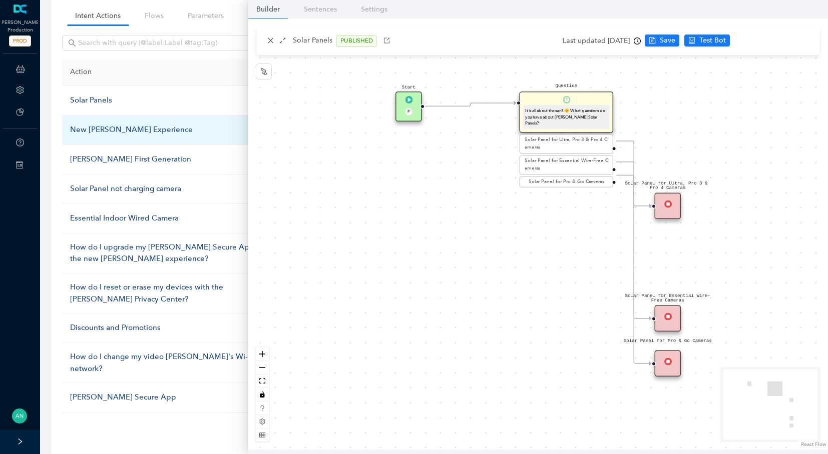
click at [178, 125] on div "New [PERSON_NAME] Experience" at bounding box center [169, 130] width 199 height 12
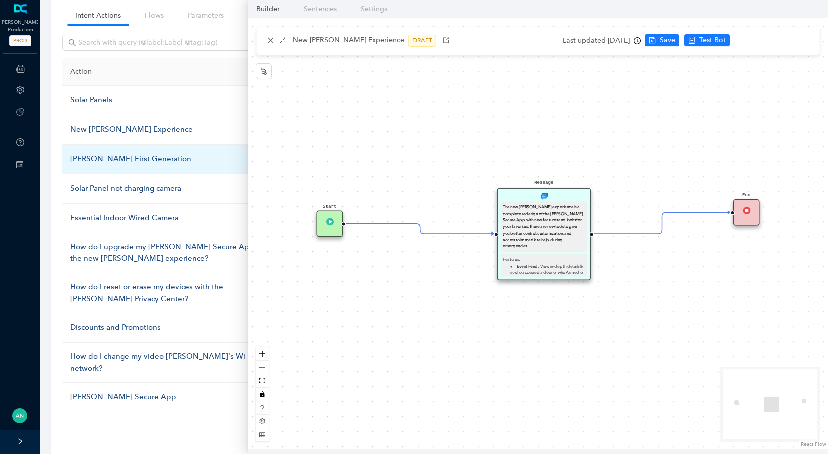
click at [159, 160] on div "[PERSON_NAME] First Generation" at bounding box center [169, 160] width 199 height 12
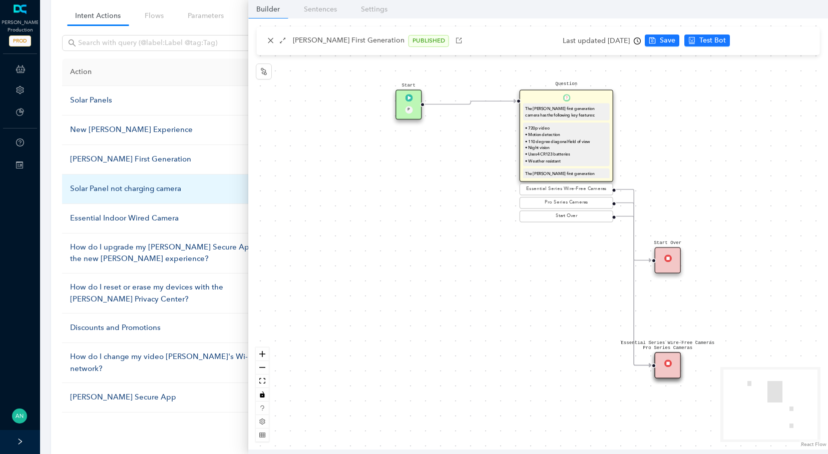
click at [142, 185] on div "Solar Panel not charging camera" at bounding box center [169, 189] width 199 height 12
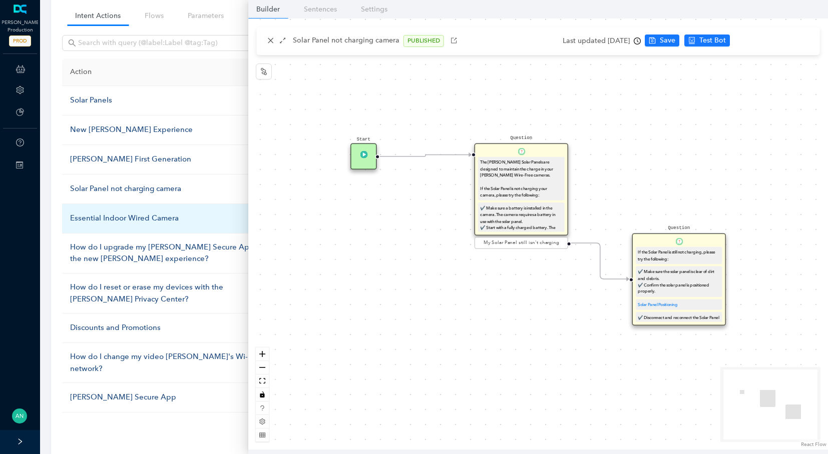
click at [141, 214] on div "Essential Indoor Wired Camera" at bounding box center [169, 219] width 199 height 12
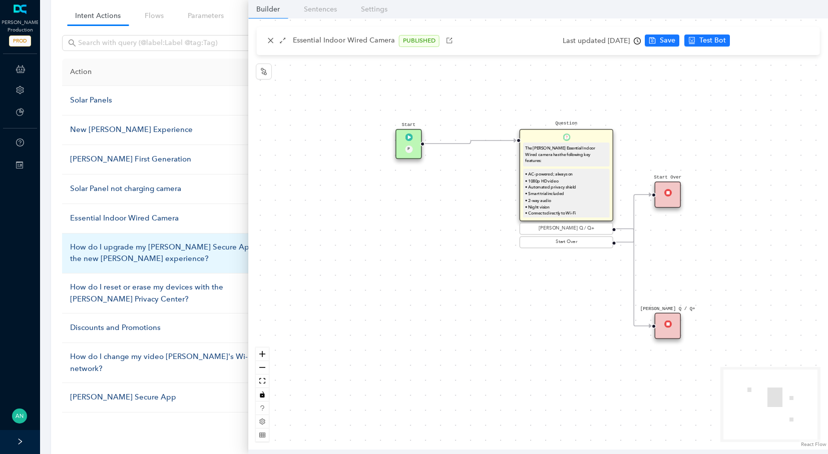
click at [165, 249] on div "How do I upgrade my [PERSON_NAME] Secure App to the new [PERSON_NAME] experienc…" at bounding box center [169, 254] width 199 height 24
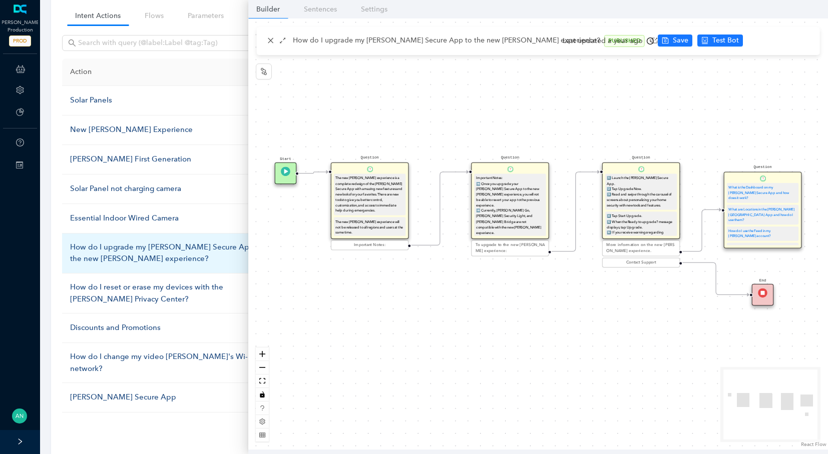
click at [149, 244] on div "How do I upgrade my [PERSON_NAME] Secure App to the new [PERSON_NAME] experienc…" at bounding box center [169, 254] width 199 height 24
click at [144, 251] on div "How do I upgrade my [PERSON_NAME] Secure App to the new [PERSON_NAME] experienc…" at bounding box center [169, 254] width 199 height 24
click at [83, 244] on div "How do I upgrade my [PERSON_NAME] Secure App to the new [PERSON_NAME] experienc…" at bounding box center [169, 254] width 199 height 24
click at [111, 246] on div "How do I upgrade my [PERSON_NAME] Secure App to the new [PERSON_NAME] experienc…" at bounding box center [169, 254] width 199 height 24
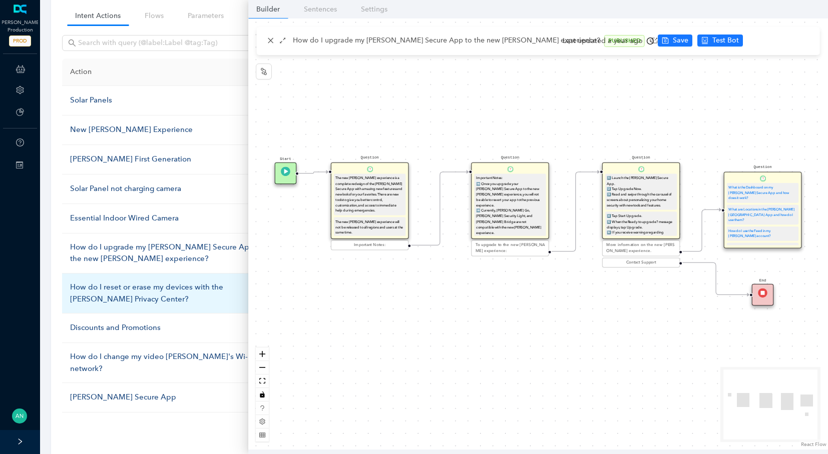
click at [106, 288] on div "How do I reset or erase my devices with the [PERSON_NAME] Privacy Center?" at bounding box center [169, 294] width 199 height 24
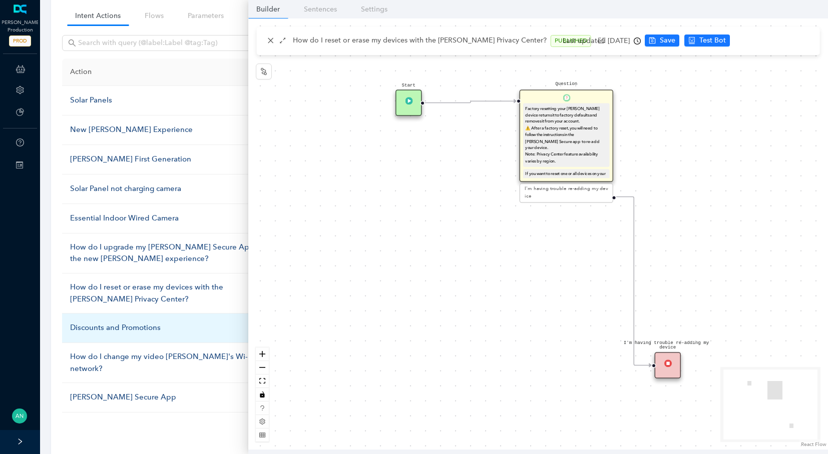
click at [108, 334] on td "Discounts and Promotions" at bounding box center [169, 329] width 215 height 30
click at [109, 323] on div "Discounts and Promotions" at bounding box center [169, 328] width 199 height 12
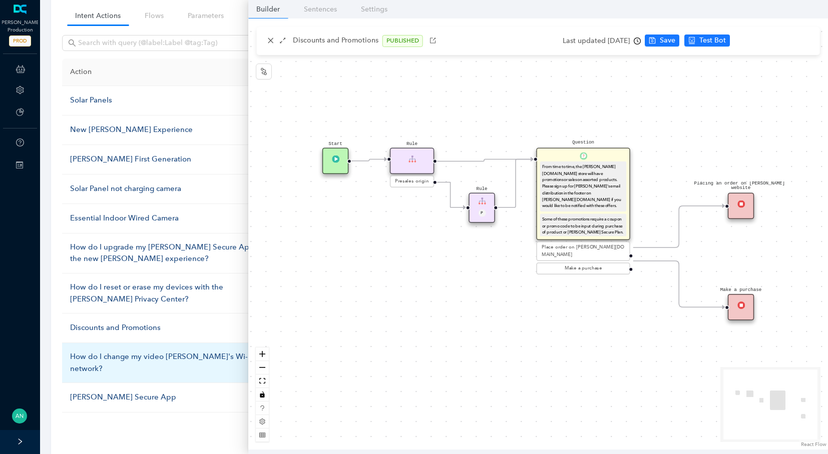
click at [105, 351] on div "How do I change my video [PERSON_NAME]'s Wi-Fi network?" at bounding box center [169, 363] width 199 height 24
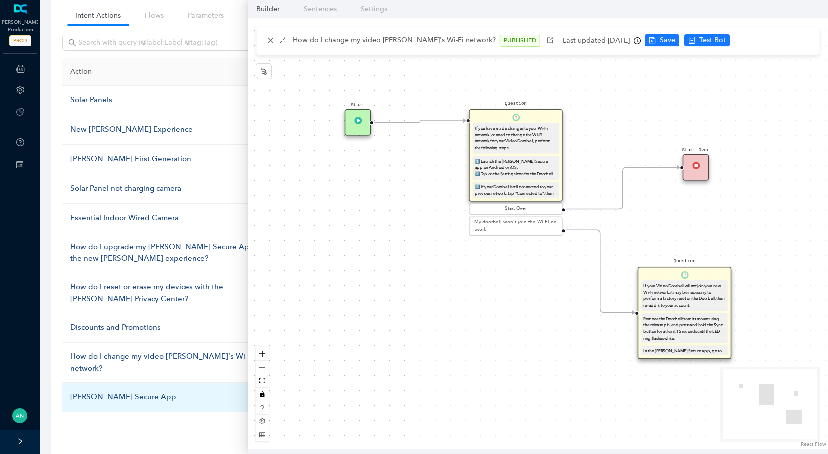
click at [119, 392] on div "[PERSON_NAME] Secure App" at bounding box center [169, 398] width 199 height 12
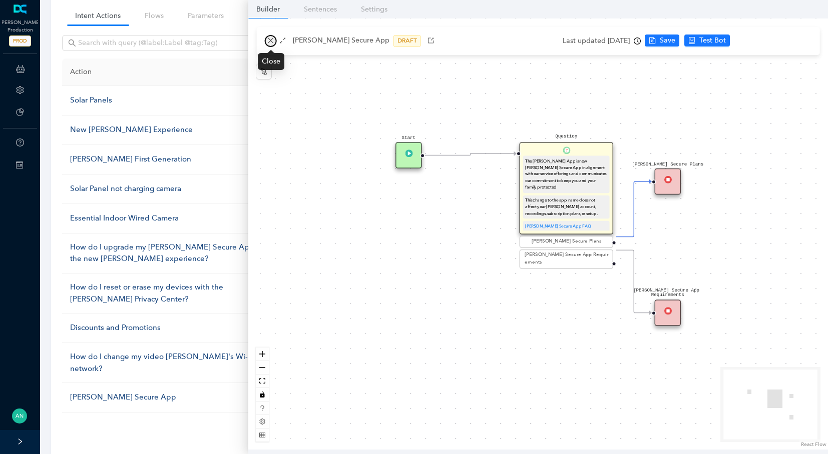
click at [269, 45] on button "button" at bounding box center [271, 41] width 12 height 12
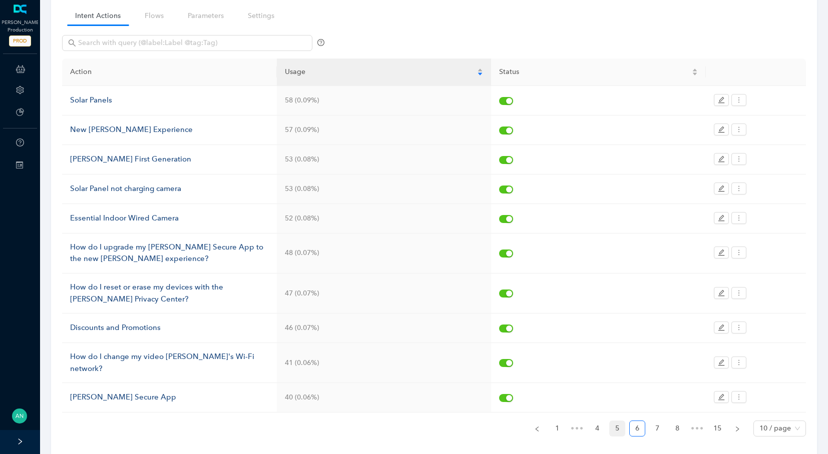
click at [621, 421] on link "5" at bounding box center [617, 428] width 15 height 15
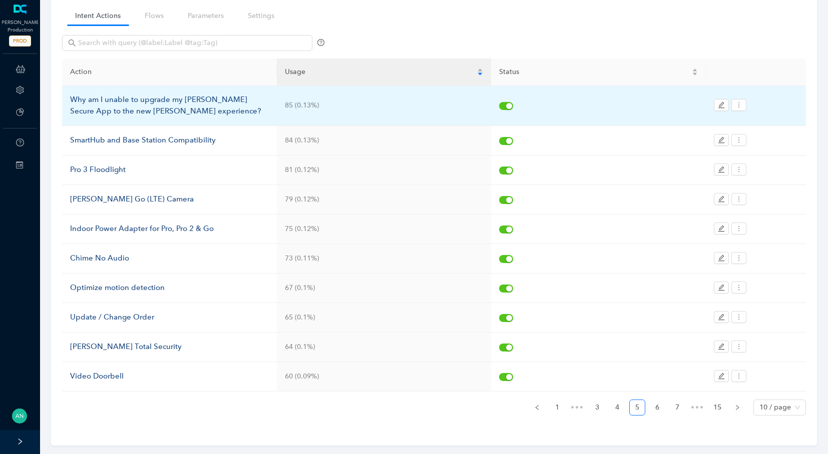
click at [107, 107] on div "Why am I unable to upgrade my [PERSON_NAME] Secure App to the new [PERSON_NAME]…" at bounding box center [169, 106] width 199 height 24
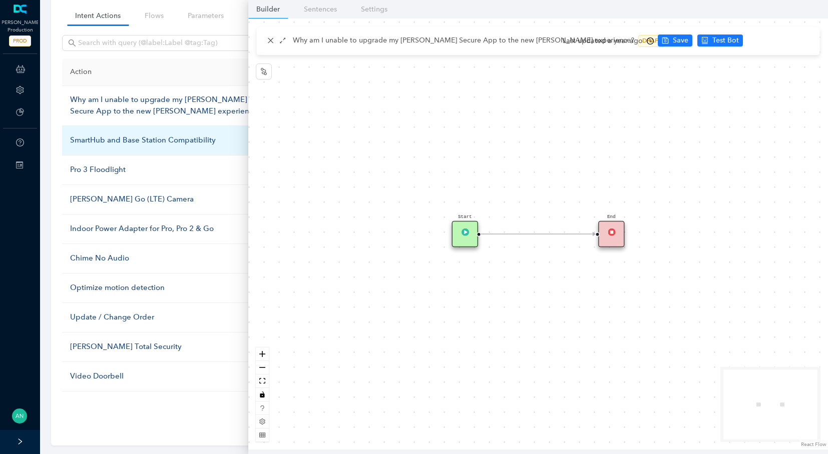
click at [108, 146] on div "SmartHub and Base Station Compatibility" at bounding box center [169, 141] width 199 height 12
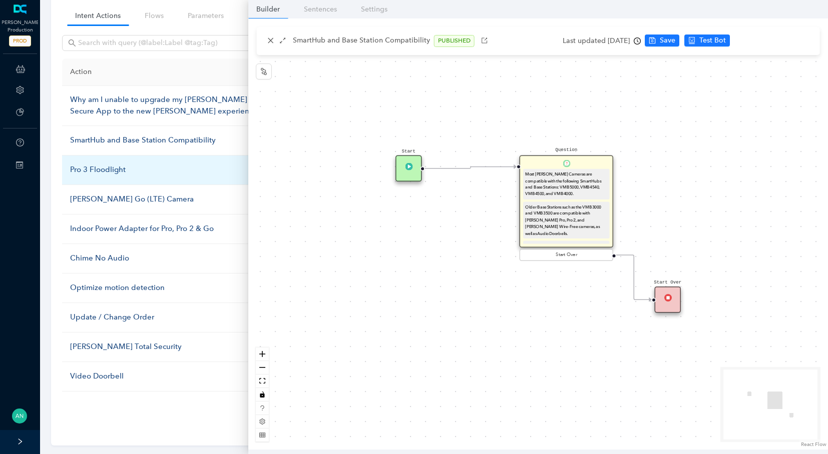
click at [95, 166] on div "Pro 3 Floodlight" at bounding box center [169, 170] width 199 height 12
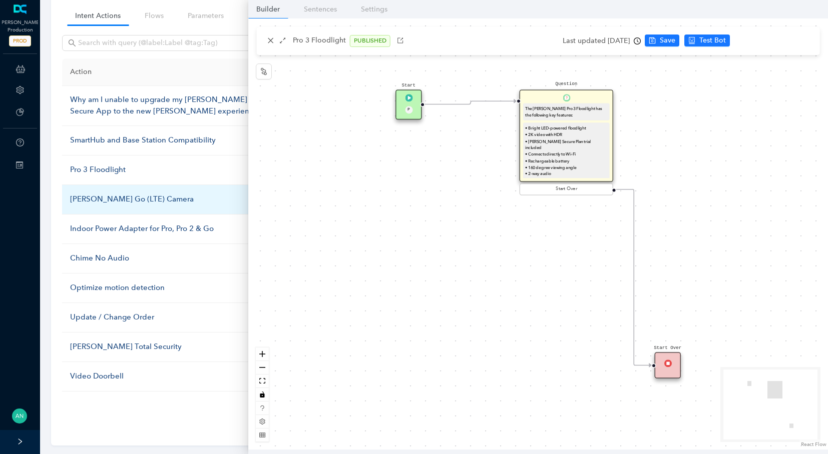
click at [95, 200] on div "[PERSON_NAME] Go (LTE) Camera" at bounding box center [169, 200] width 199 height 12
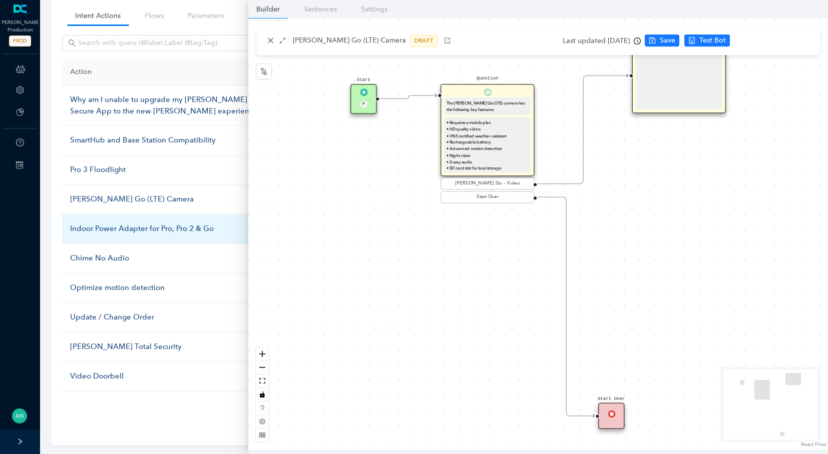
click at [114, 228] on div "Indoor Power Adapter for Pro, Pro 2 & Go" at bounding box center [169, 229] width 199 height 12
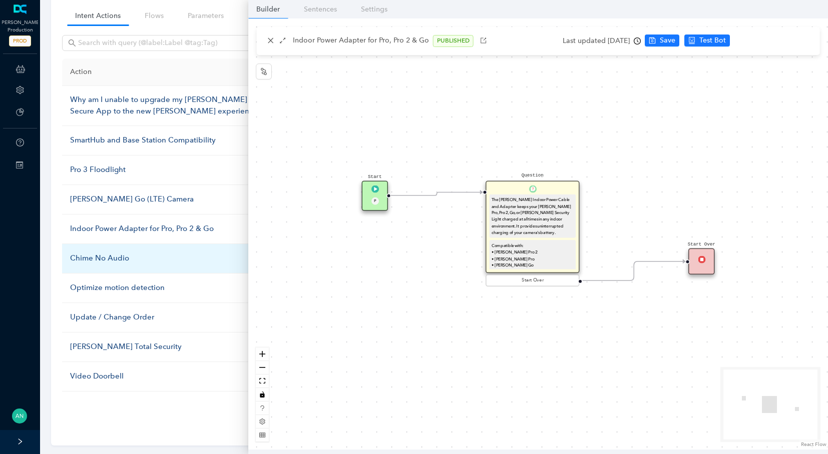
click at [111, 259] on div "Chime No Audio" at bounding box center [169, 259] width 199 height 12
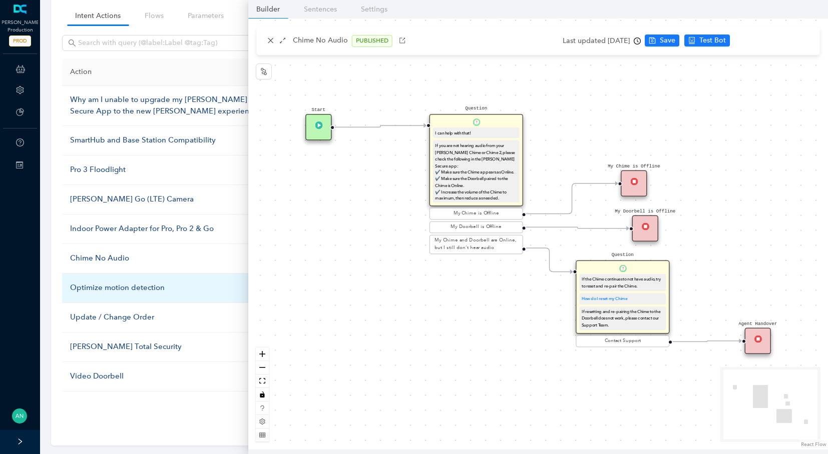
click at [96, 283] on div "Optimize motion detection" at bounding box center [169, 288] width 199 height 12
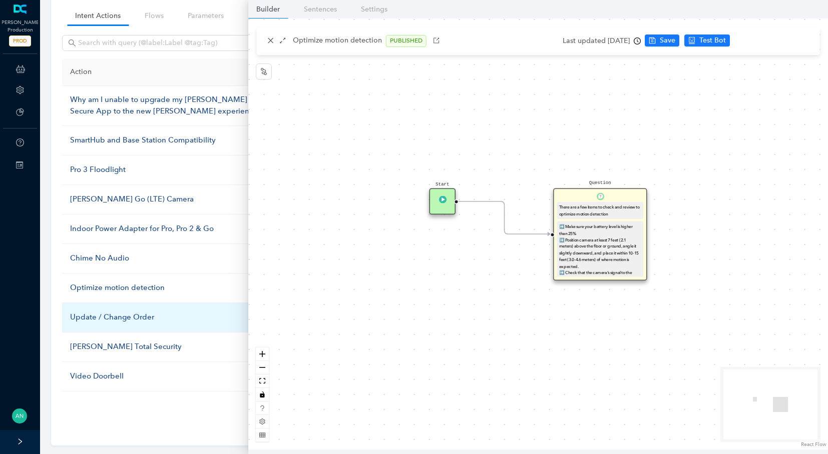
click at [107, 314] on div "Update / Change Order" at bounding box center [169, 318] width 199 height 12
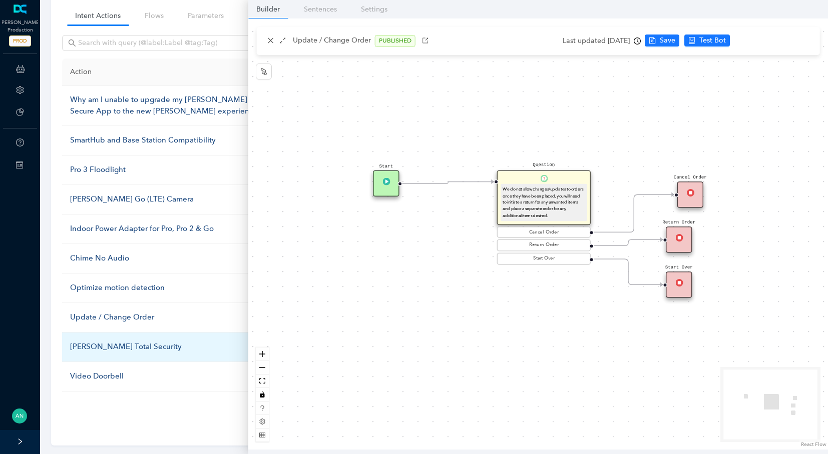
click at [108, 341] on div "[PERSON_NAME] Total Security" at bounding box center [169, 347] width 199 height 12
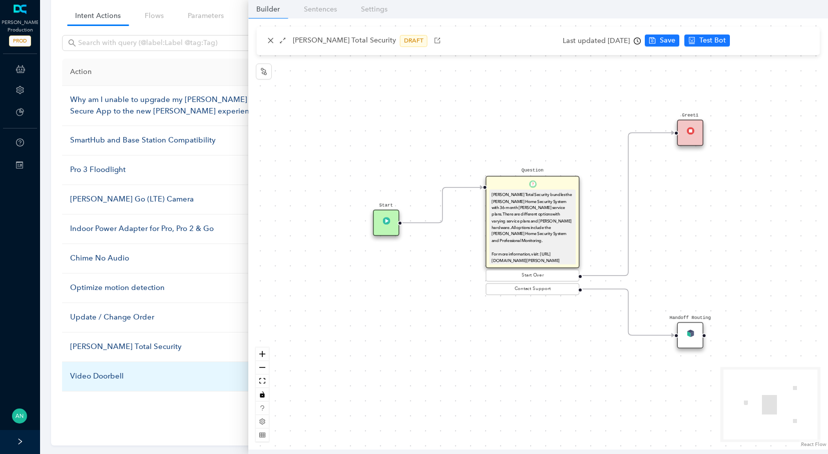
click at [112, 371] on div "Video Doorbell" at bounding box center [169, 377] width 199 height 12
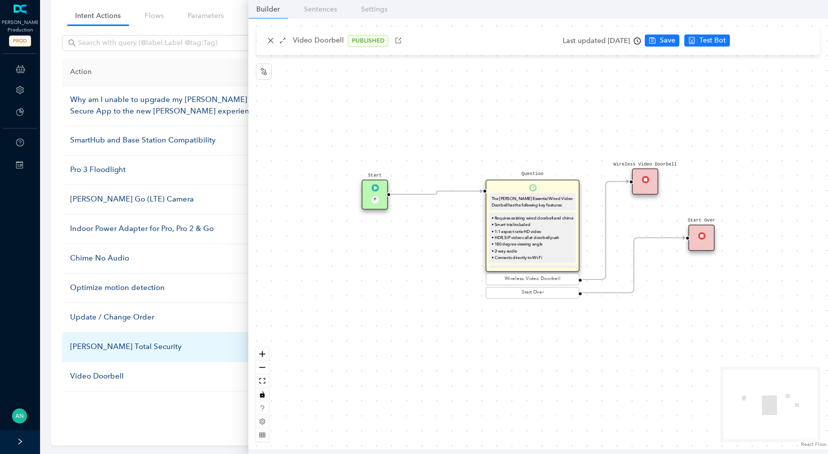
click at [93, 344] on div "[PERSON_NAME] Total Security" at bounding box center [169, 347] width 199 height 12
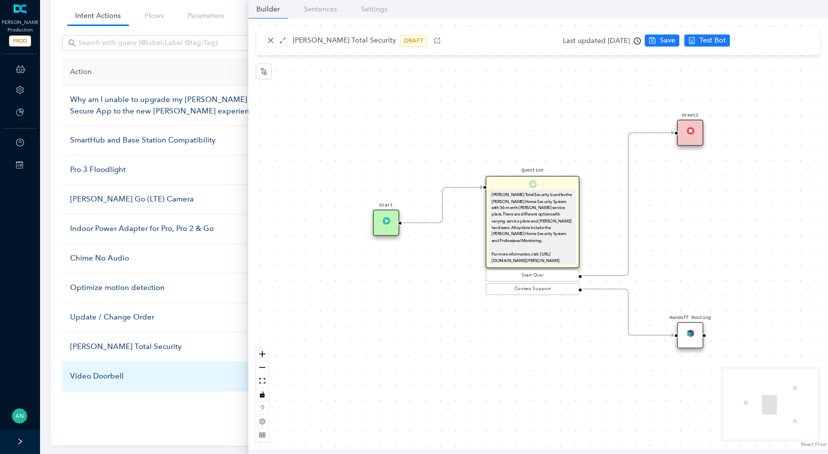
click at [97, 371] on div "Video Doorbell" at bounding box center [169, 377] width 199 height 12
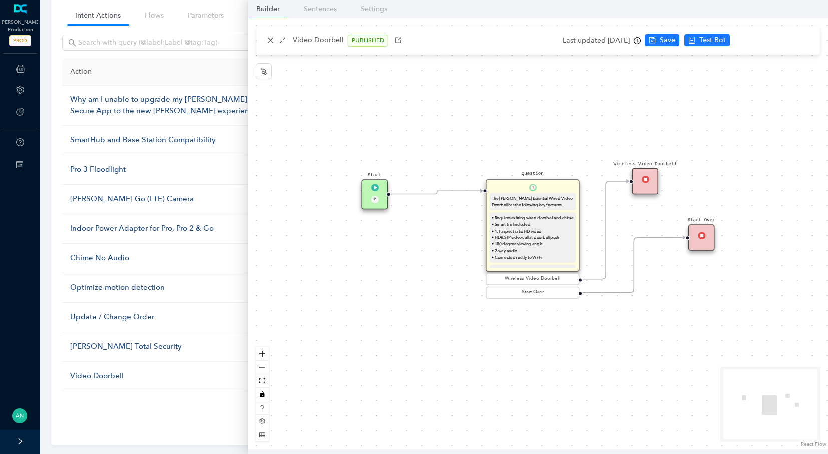
click at [147, 404] on ul "1 ••• 3 4 5 6 7 ••• 15 10 / page" at bounding box center [434, 408] width 744 height 16
click at [268, 39] on icon "close" at bounding box center [271, 41] width 6 height 6
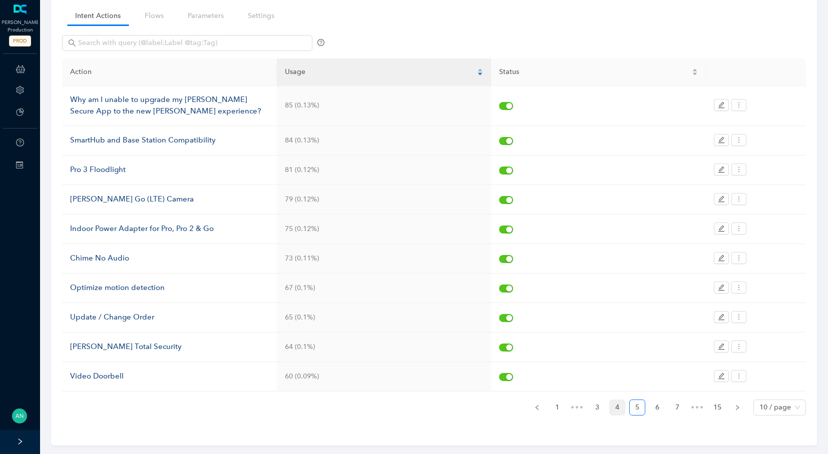
click at [619, 402] on link "4" at bounding box center [617, 407] width 15 height 15
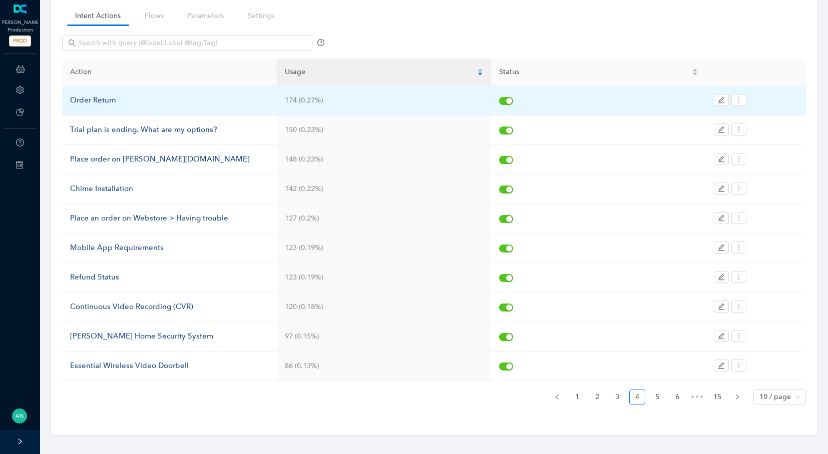
click at [91, 99] on div "Order Return" at bounding box center [169, 101] width 199 height 12
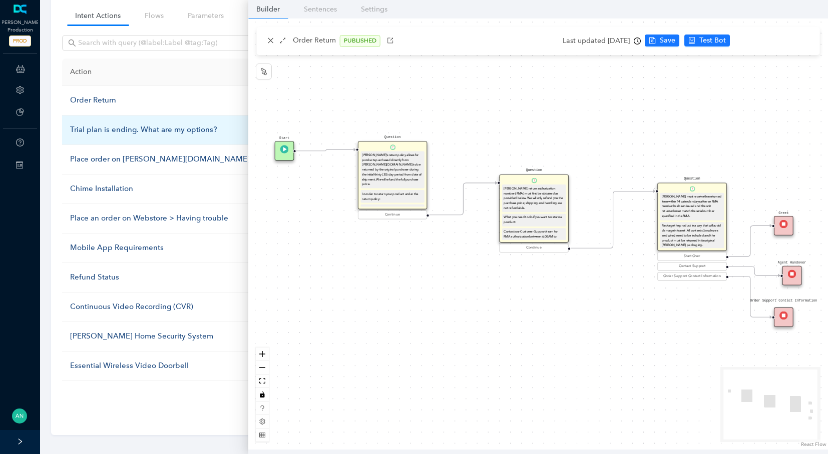
click at [108, 132] on div "Trial plan is ending. What are my options?" at bounding box center [169, 130] width 199 height 12
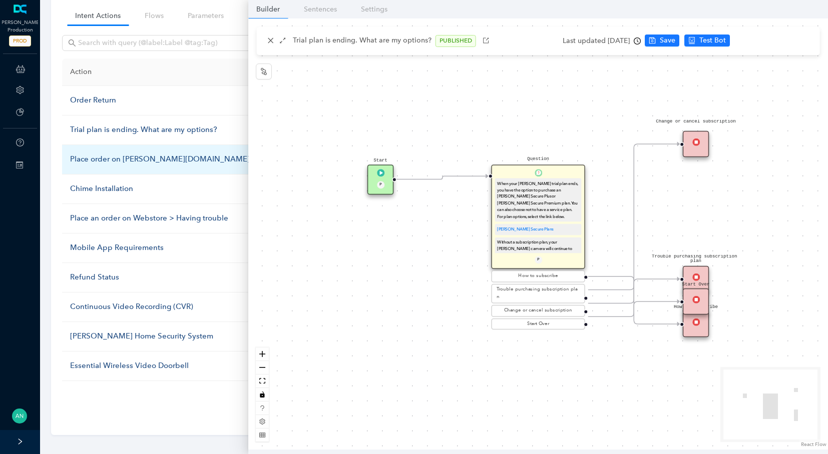
click at [105, 157] on div "Place order on [PERSON_NAME][DOMAIN_NAME]" at bounding box center [169, 160] width 199 height 12
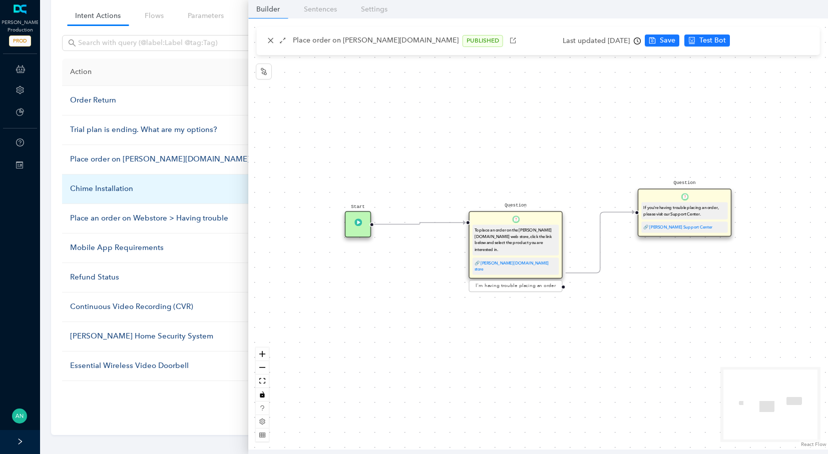
click at [80, 188] on div "Chime Installation" at bounding box center [169, 189] width 199 height 12
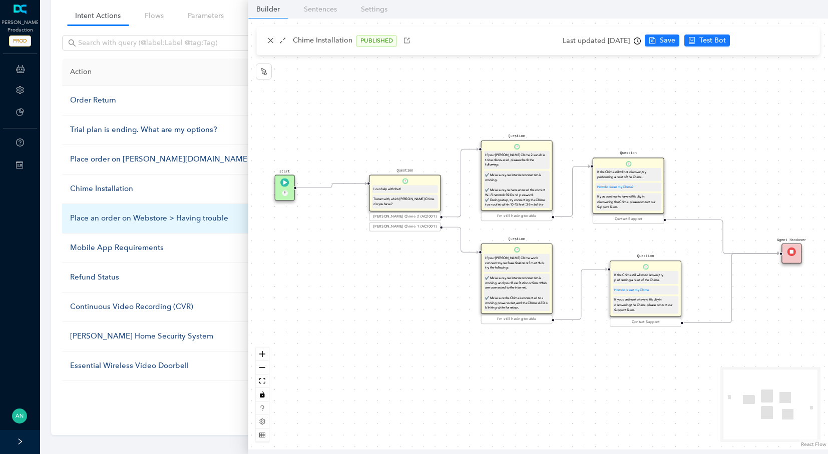
click at [107, 217] on div "Place an order on Webstore > Having trouble" at bounding box center [169, 219] width 199 height 12
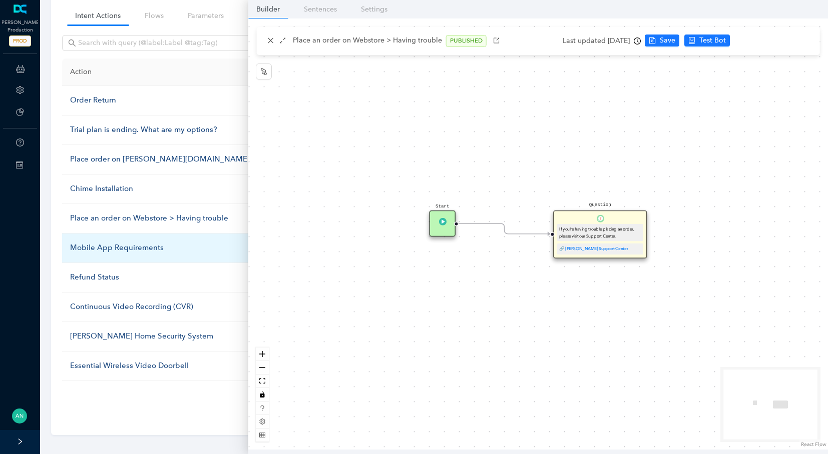
click at [107, 245] on div "Mobile App Requirements" at bounding box center [169, 248] width 199 height 12
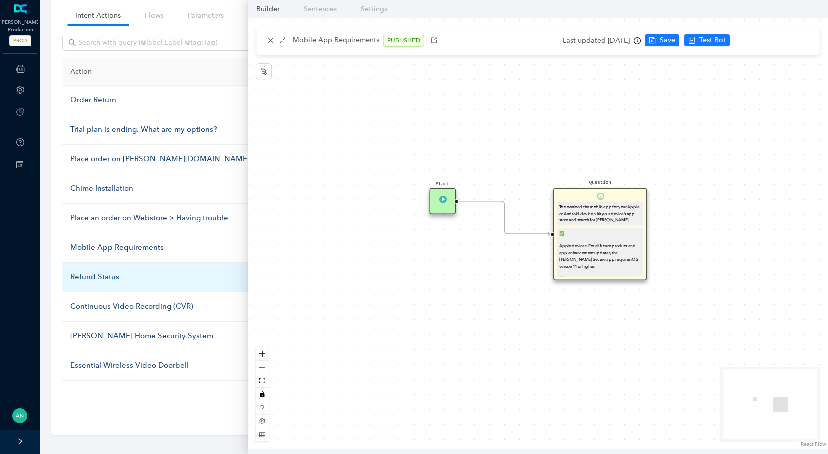
click at [97, 283] on td "Refund Status" at bounding box center [169, 278] width 215 height 30
click at [93, 272] on div "Refund Status" at bounding box center [169, 278] width 199 height 12
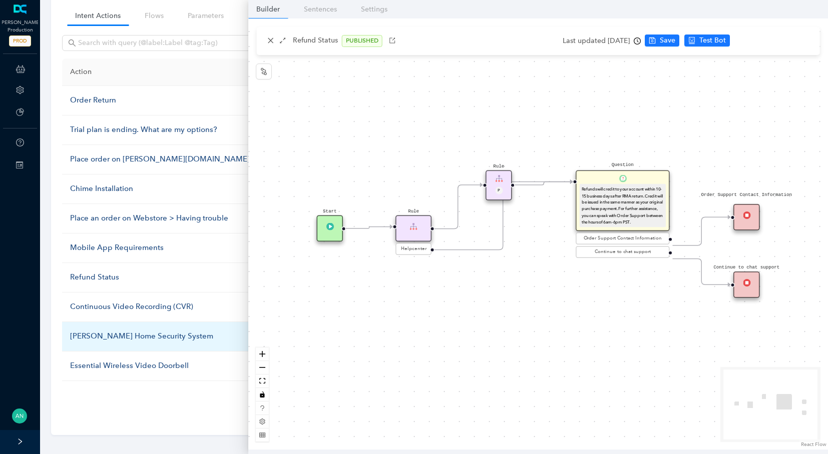
click at [121, 331] on div "[PERSON_NAME] Home Security System" at bounding box center [169, 337] width 199 height 12
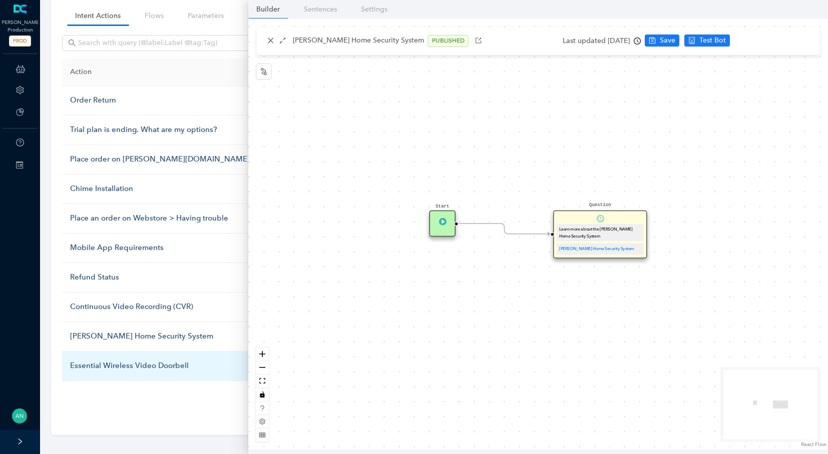
click at [141, 360] on div "Essential Wireless Video Doorbell" at bounding box center [169, 366] width 199 height 12
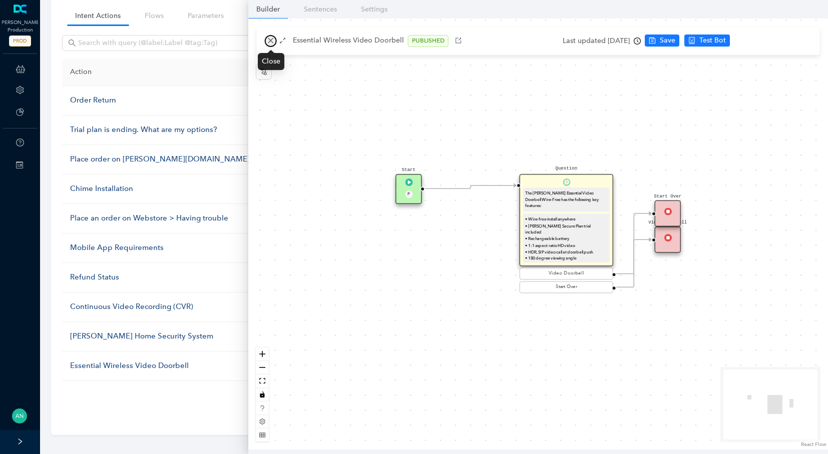
click at [270, 43] on icon "close" at bounding box center [270, 40] width 7 height 7
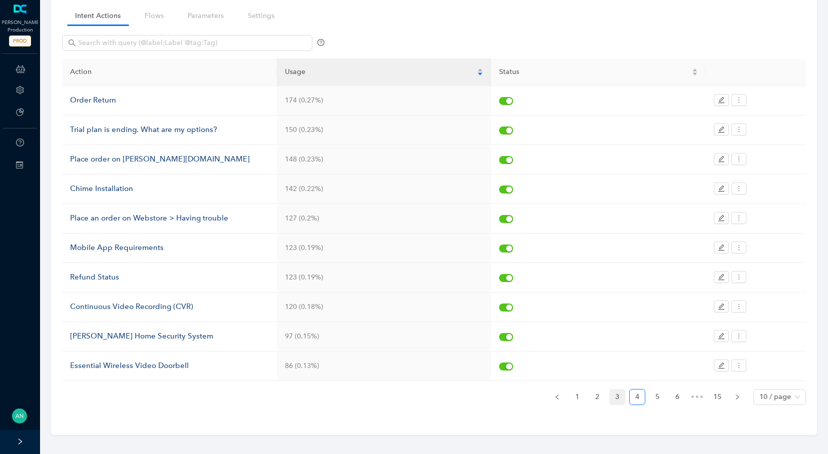
click at [619, 395] on link "3" at bounding box center [617, 397] width 15 height 15
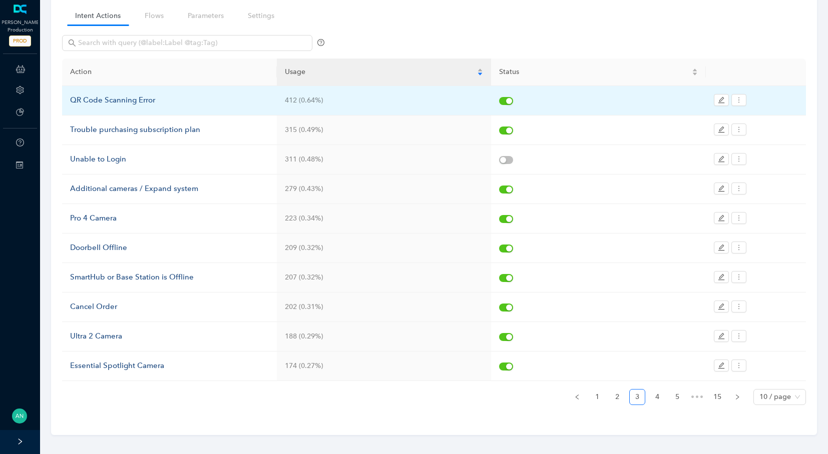
click at [105, 100] on div "QR Code Scanning Error" at bounding box center [169, 101] width 199 height 12
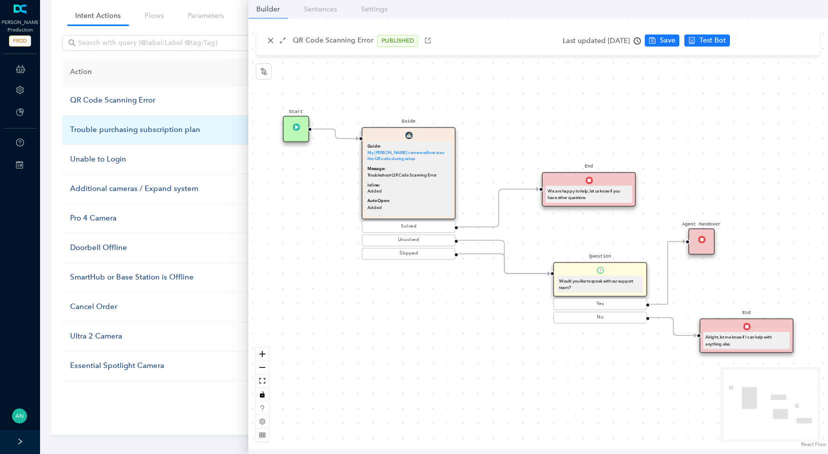
click at [122, 130] on div "Trouble purchasing subscription plan" at bounding box center [169, 130] width 199 height 12
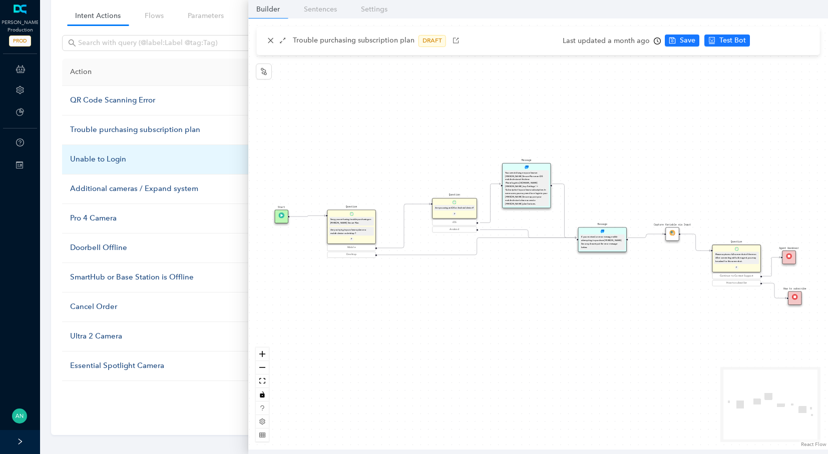
click at [105, 157] on div "Unable to Login" at bounding box center [169, 160] width 199 height 12
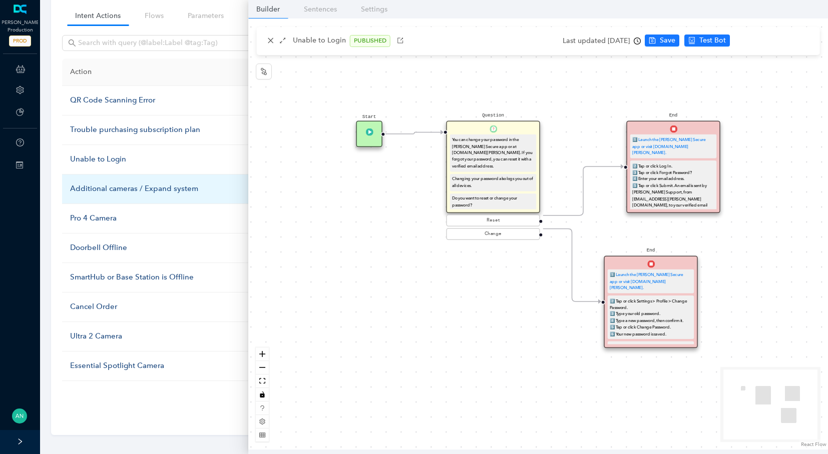
click at [117, 186] on div "Additional cameras / Expand system" at bounding box center [169, 189] width 199 height 12
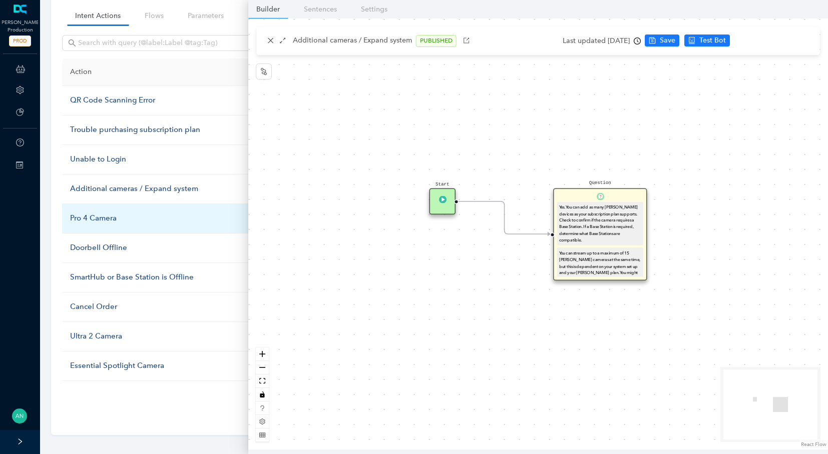
click at [102, 215] on div "Pro 4 Camera" at bounding box center [169, 219] width 199 height 12
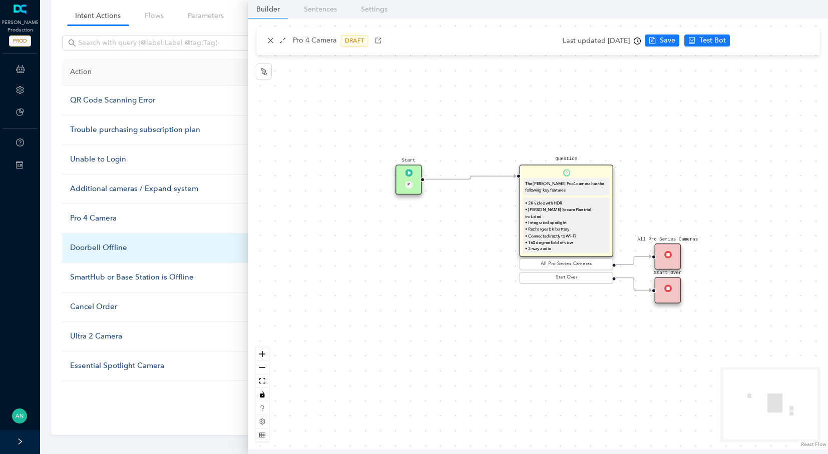
click at [97, 239] on td "Doorbell Offline" at bounding box center [169, 249] width 215 height 30
click at [100, 248] on div "Doorbell Offline" at bounding box center [169, 248] width 199 height 12
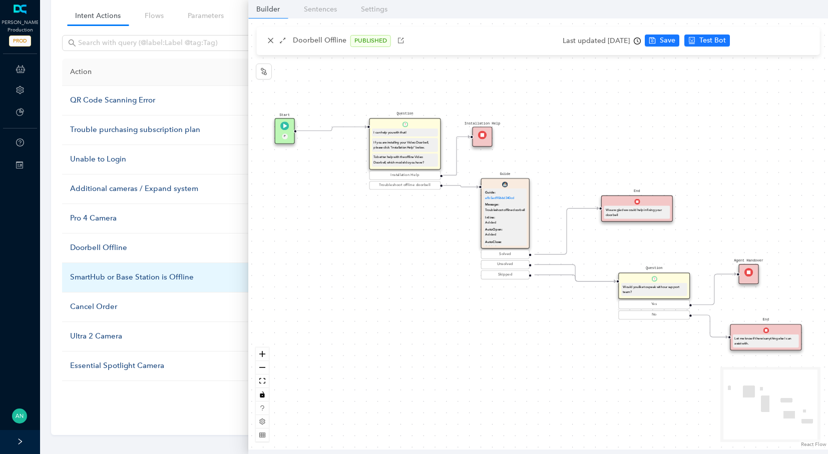
click at [100, 273] on div "SmartHub or Base Station is Offline" at bounding box center [169, 278] width 199 height 12
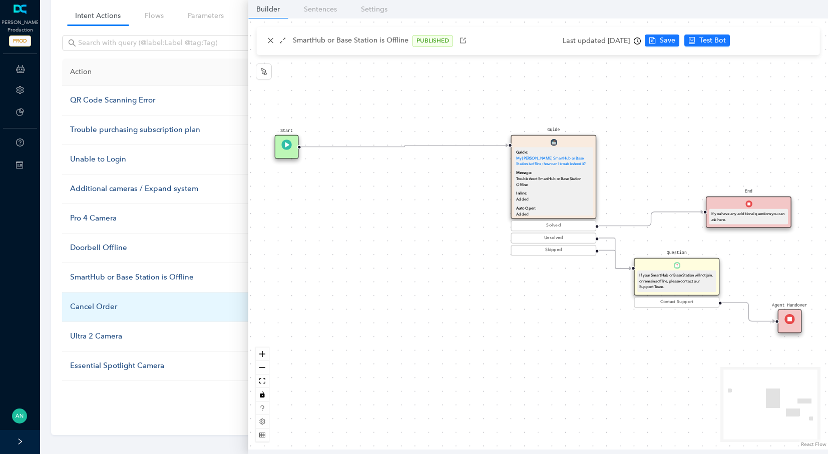
click at [91, 301] on div "Cancel Order" at bounding box center [169, 307] width 199 height 12
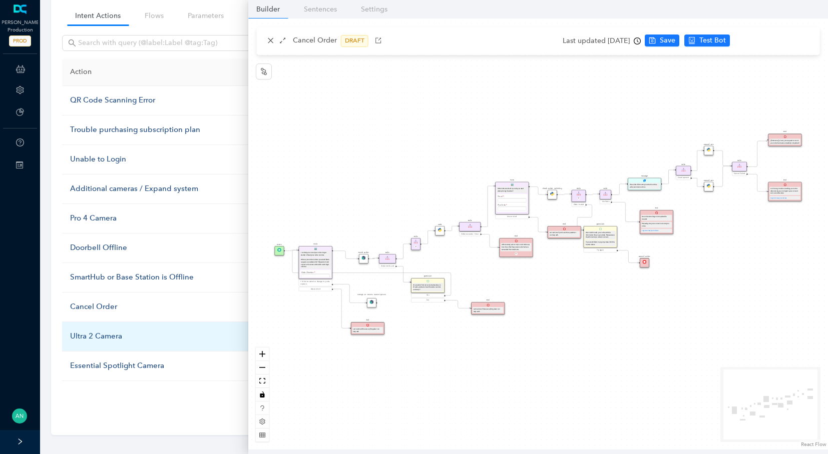
click at [98, 333] on div "Ultra 2 Camera" at bounding box center [169, 337] width 199 height 12
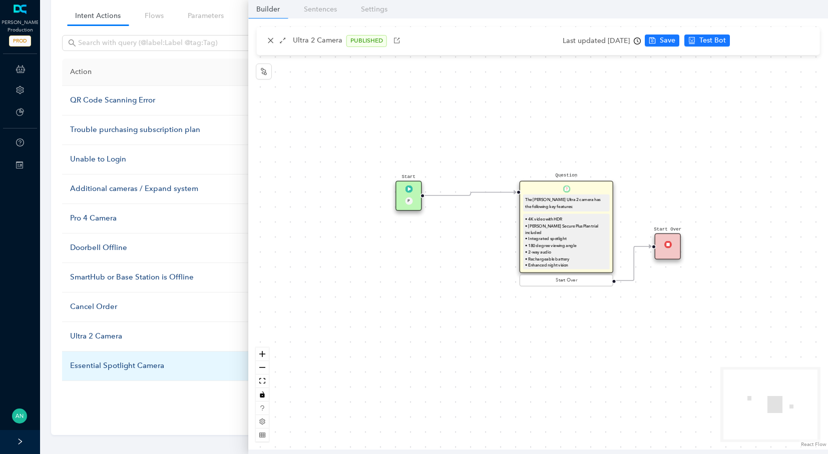
click at [110, 360] on div "Essential Spotlight Camera" at bounding box center [169, 366] width 199 height 12
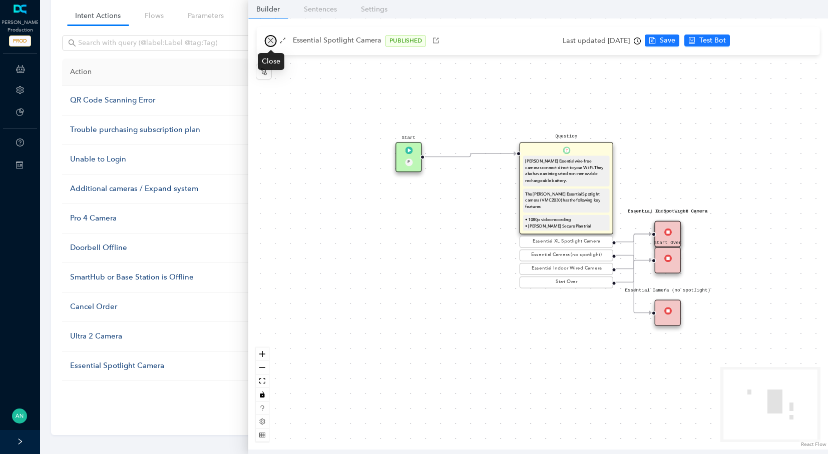
click at [270, 40] on icon "close" at bounding box center [270, 40] width 7 height 7
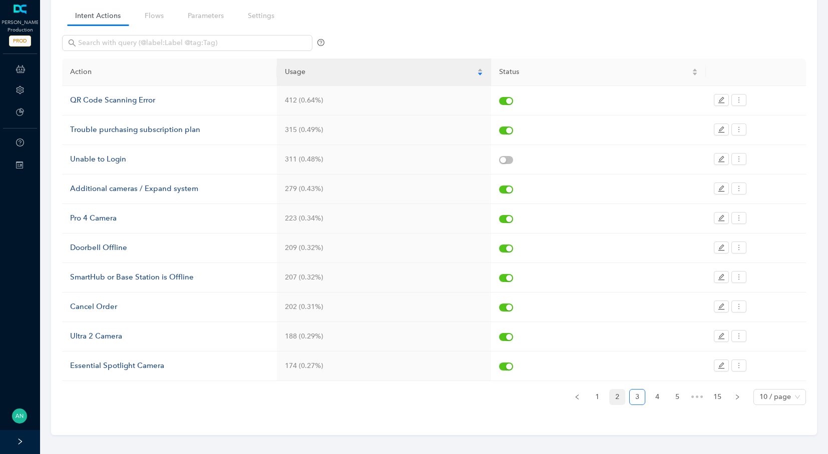
click at [618, 391] on link "2" at bounding box center [617, 397] width 15 height 15
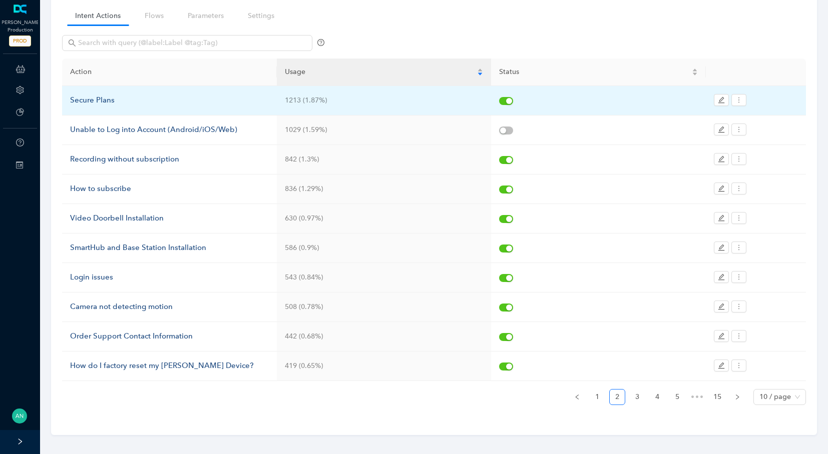
click at [112, 101] on div "Secure Plans" at bounding box center [169, 101] width 199 height 12
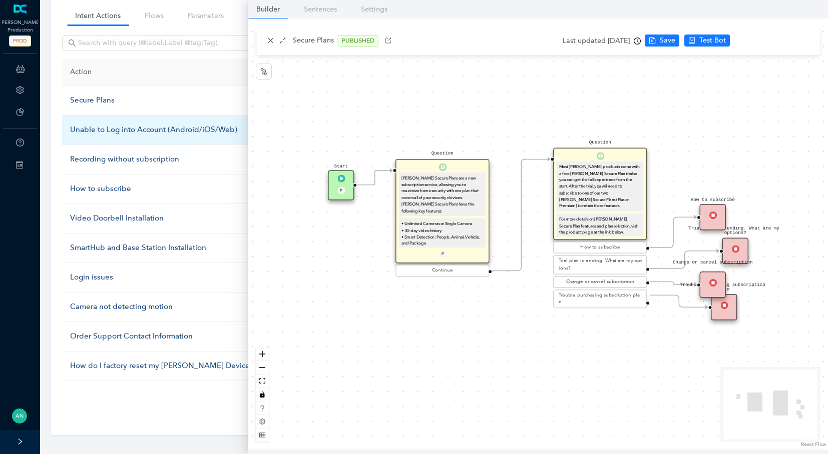
click at [82, 130] on div "Unable to Log into Account (Android/iOS/Web)" at bounding box center [169, 130] width 199 height 12
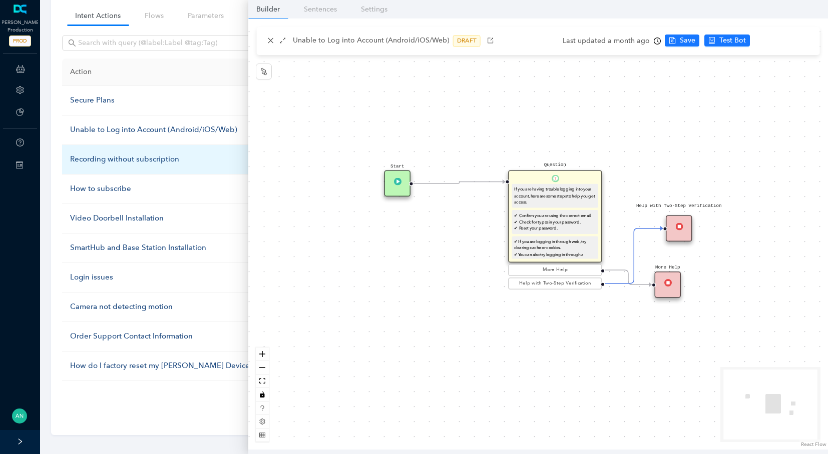
click at [91, 157] on div "Recording without subscription" at bounding box center [169, 160] width 199 height 12
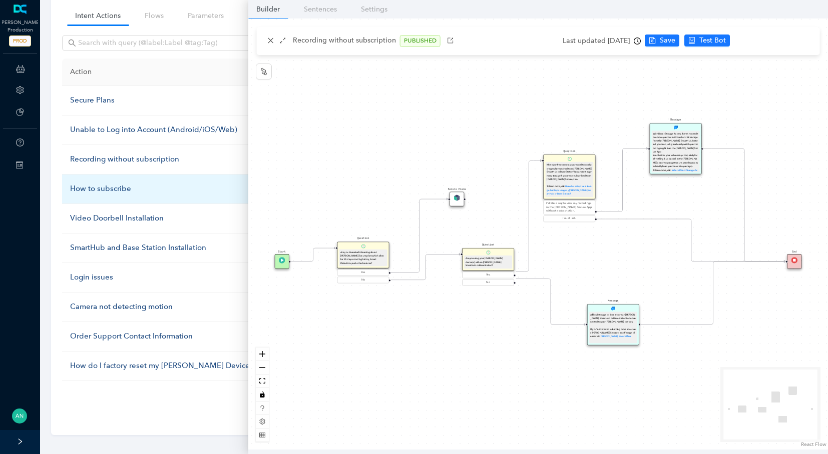
click at [100, 185] on div "How to subscribe" at bounding box center [169, 189] width 199 height 12
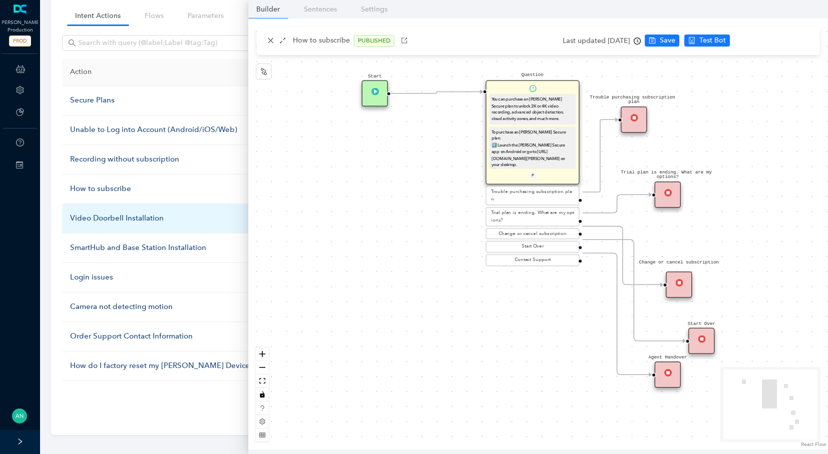
click at [107, 213] on div "Video Doorbell Installation" at bounding box center [169, 219] width 199 height 12
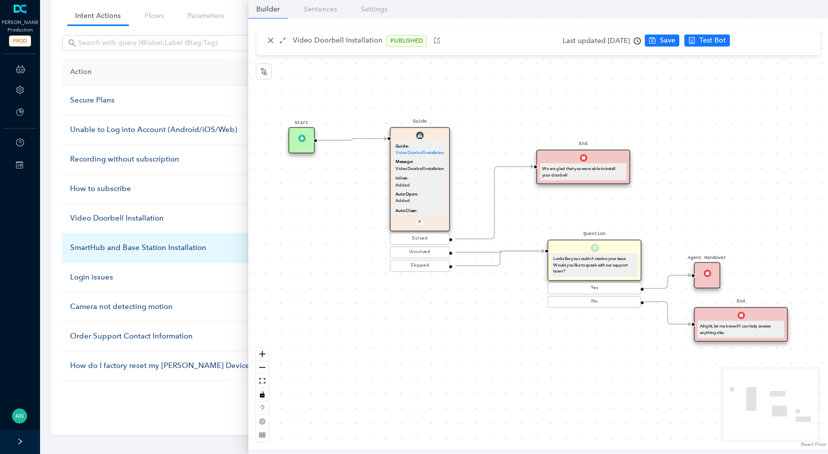
click at [106, 246] on div "SmartHub and Base Station Installation" at bounding box center [169, 248] width 199 height 12
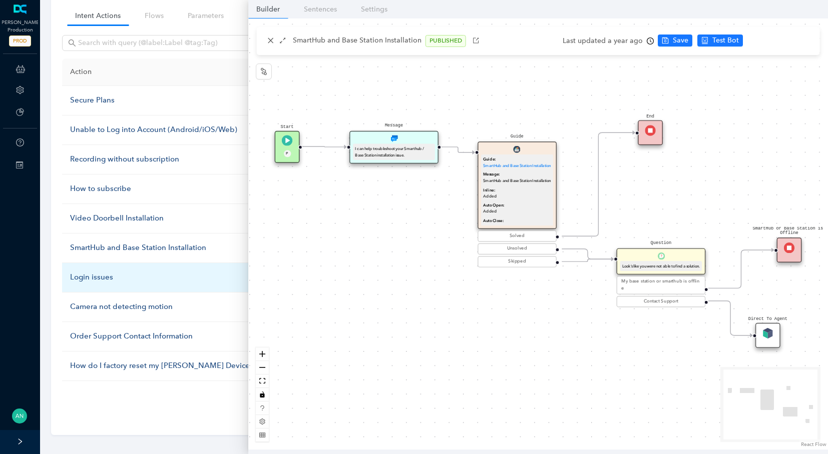
click at [93, 275] on div "Login issues" at bounding box center [169, 278] width 199 height 12
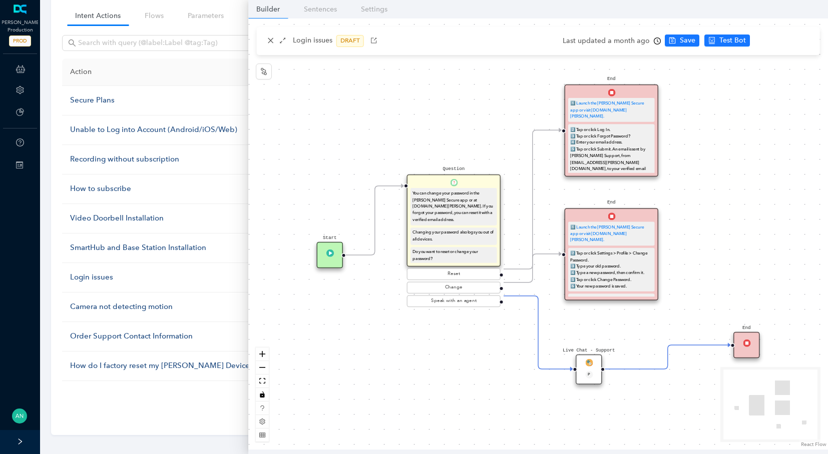
click at [586, 362] on img at bounding box center [589, 363] width 8 height 8
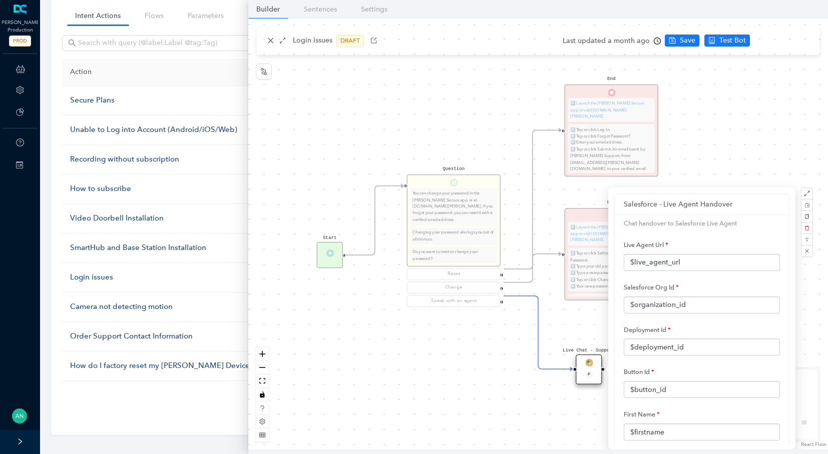
click at [270, 45] on div "End 1️⃣ Launch the [PERSON_NAME] Secure app or visit [DOMAIN_NAME][PERSON_NAME]…" at bounding box center [538, 234] width 580 height 431
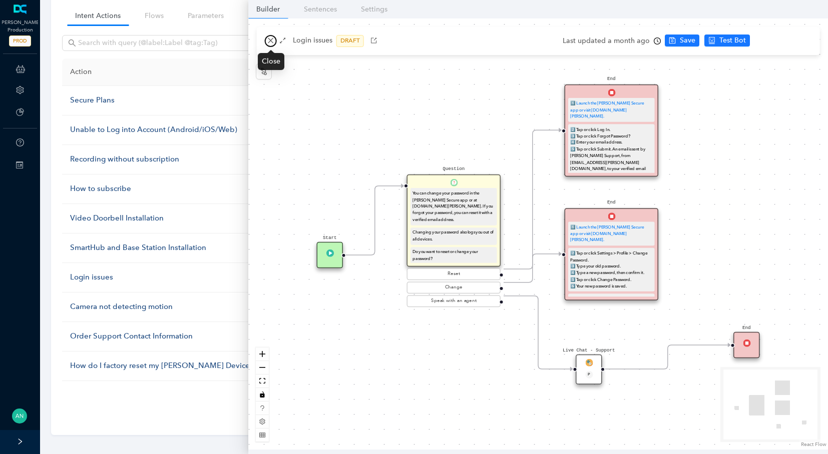
click at [270, 45] on button "button" at bounding box center [271, 41] width 12 height 12
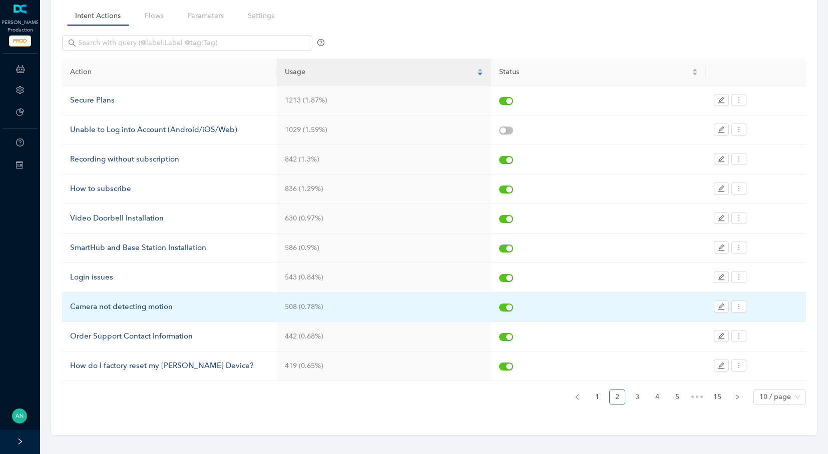
click at [91, 301] on div "Camera not detecting motion" at bounding box center [169, 307] width 199 height 12
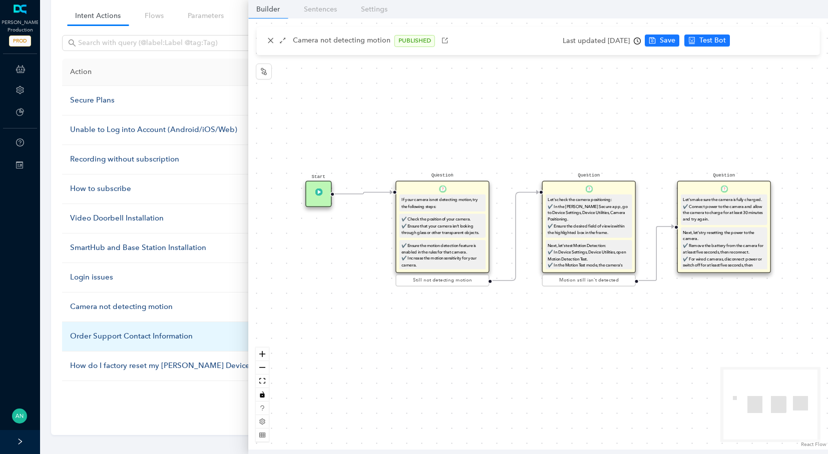
click at [85, 331] on div "Order Support Contact Information" at bounding box center [169, 337] width 199 height 12
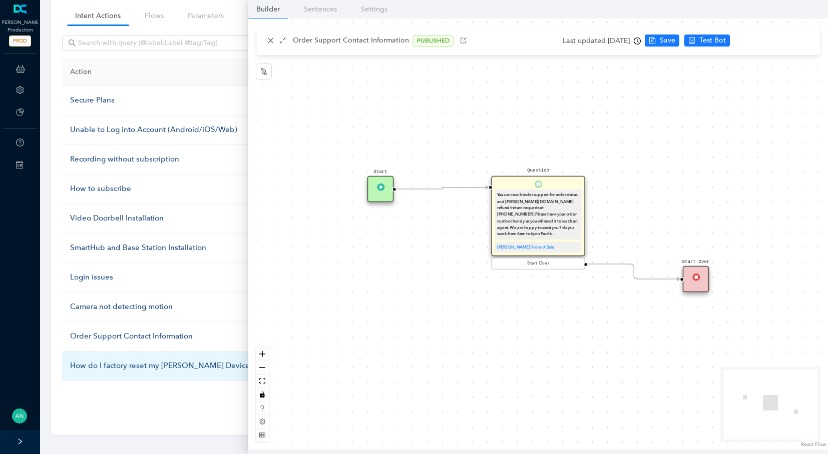
click at [86, 354] on td "How do I factory reset my [PERSON_NAME] Device?" at bounding box center [169, 367] width 215 height 30
click at [86, 360] on div "How do I factory reset my [PERSON_NAME] Device?" at bounding box center [169, 366] width 199 height 12
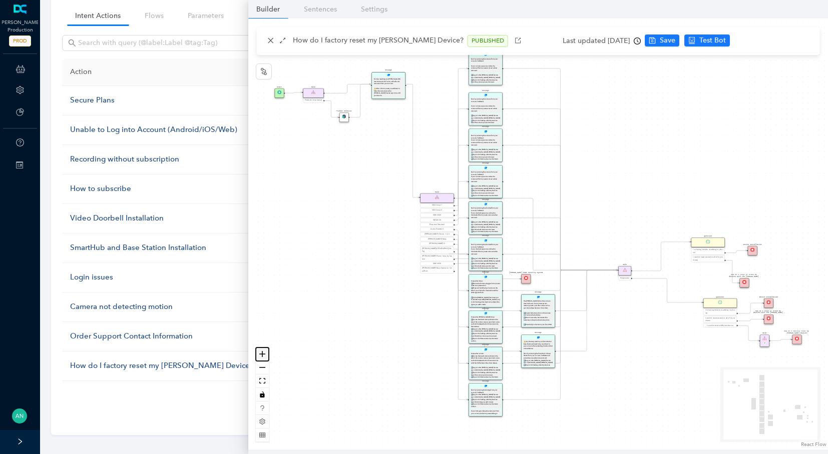
click at [262, 360] on button "zoom in" at bounding box center [262, 355] width 13 height 14
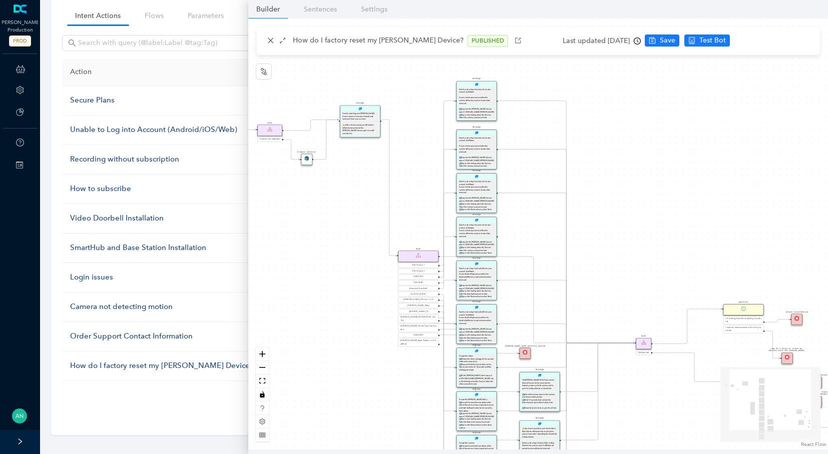
drag, startPoint x: 620, startPoint y: 105, endPoint x: 616, endPoint y: 165, distance: 60.2
click at [616, 165] on div "Start Rule Product not selected Product Selector Message Factory resetting your…" at bounding box center [538, 234] width 580 height 431
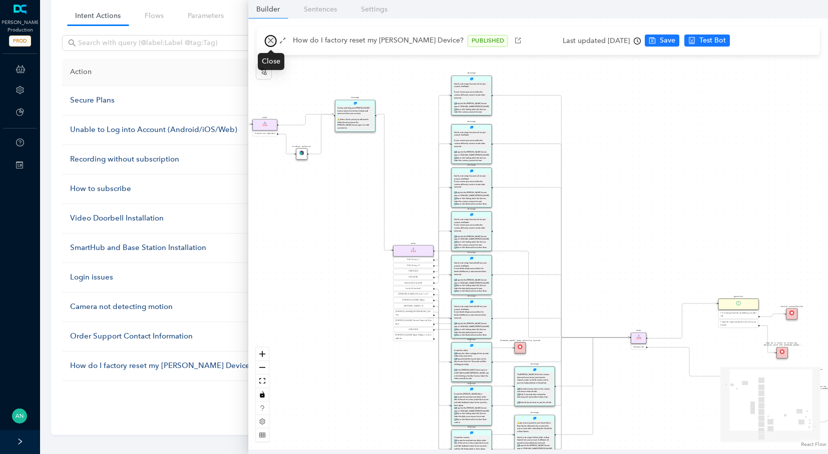
click at [266, 39] on button "button" at bounding box center [271, 41] width 12 height 12
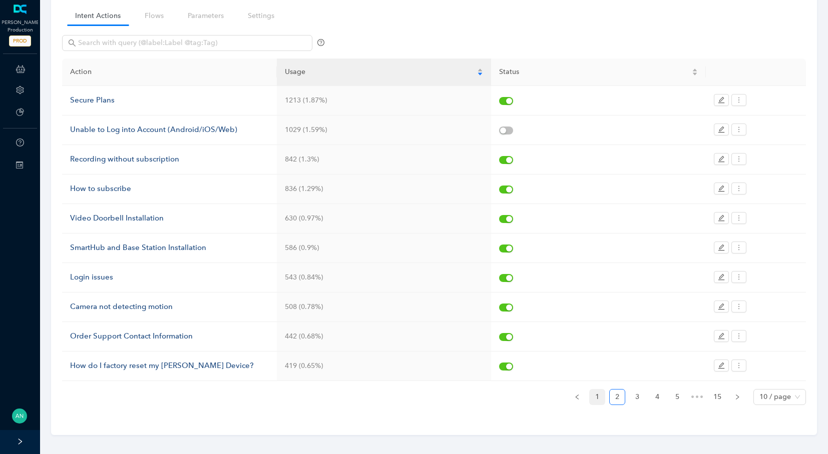
click at [594, 394] on link "1" at bounding box center [597, 397] width 15 height 15
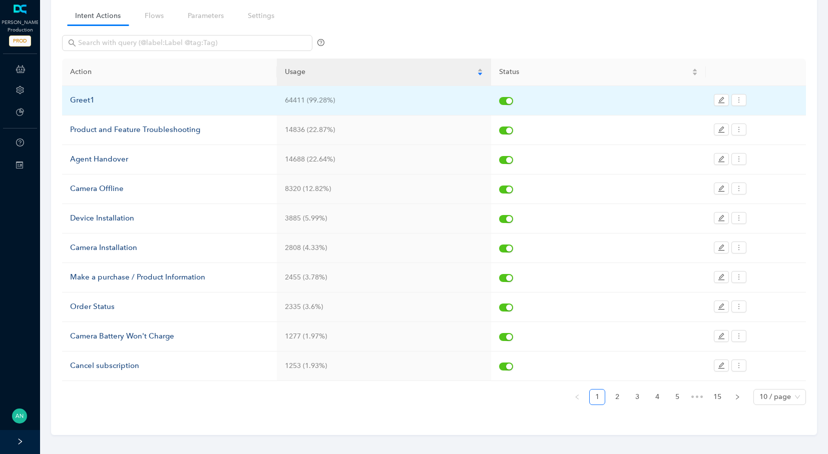
click at [125, 96] on div "Greet1" at bounding box center [169, 101] width 199 height 12
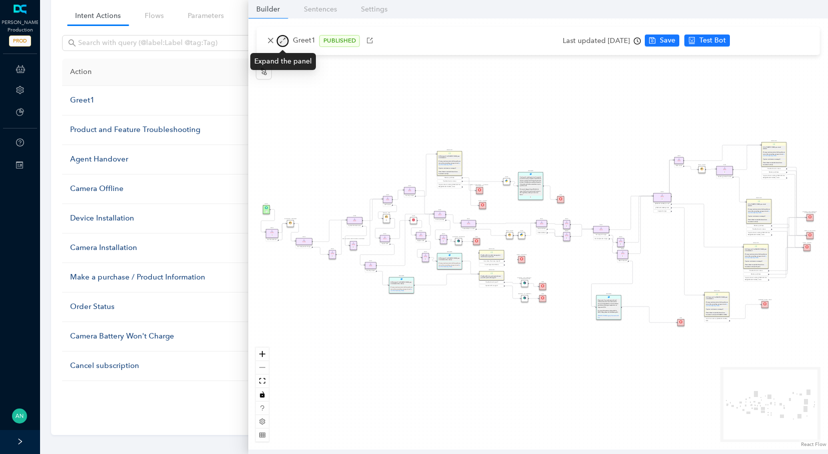
click at [282, 42] on icon "arrows-alt" at bounding box center [282, 40] width 7 height 7
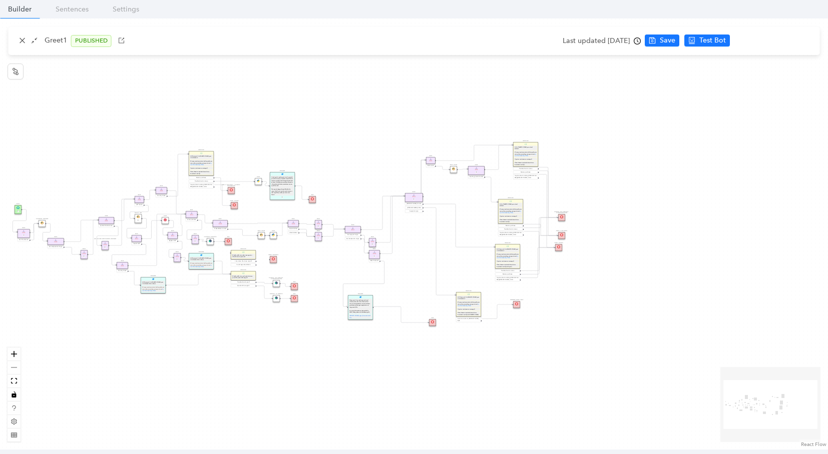
click at [21, 354] on div "End End Handoff To Support Product And Feature Troubleshooting Question Would y…" at bounding box center [414, 234] width 828 height 431
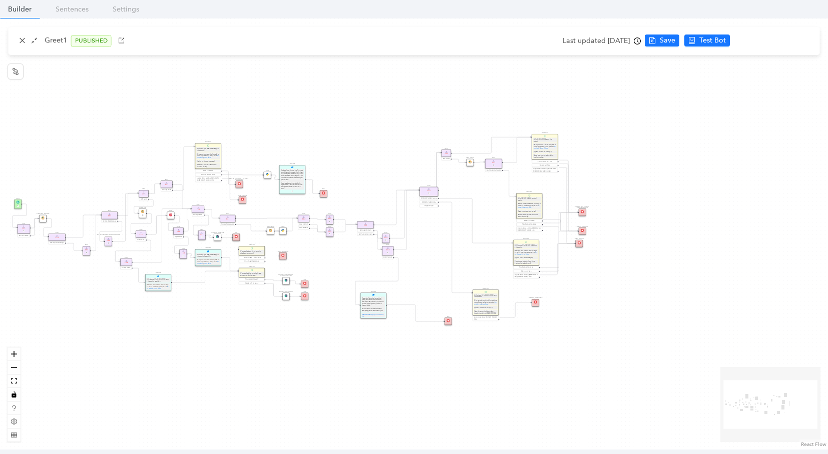
click at [21, 354] on div "End End Handoff To Support Product And Feature Troubleshooting Question Would y…" at bounding box center [414, 234] width 828 height 431
click at [17, 357] on icon "zoom in" at bounding box center [14, 354] width 6 height 6
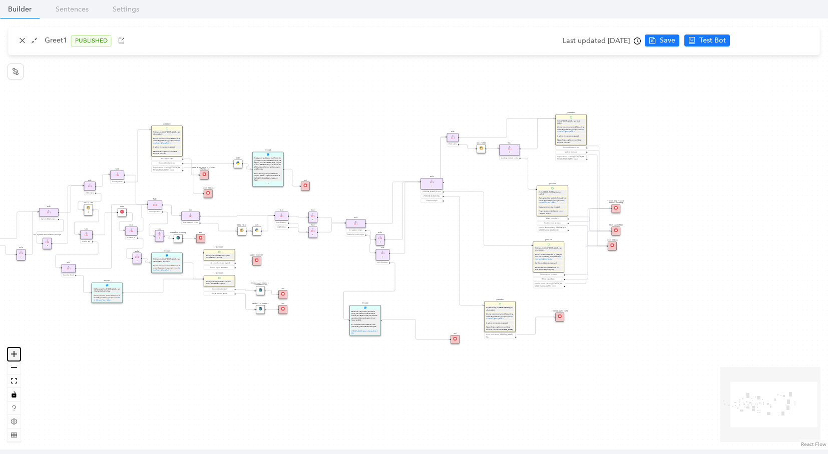
click at [17, 357] on icon "zoom in" at bounding box center [14, 354] width 6 height 6
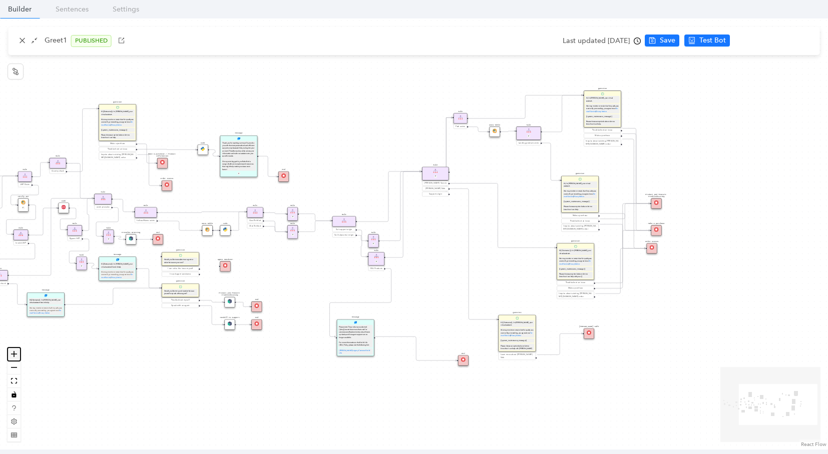
click at [17, 357] on icon "zoom in" at bounding box center [14, 354] width 6 height 6
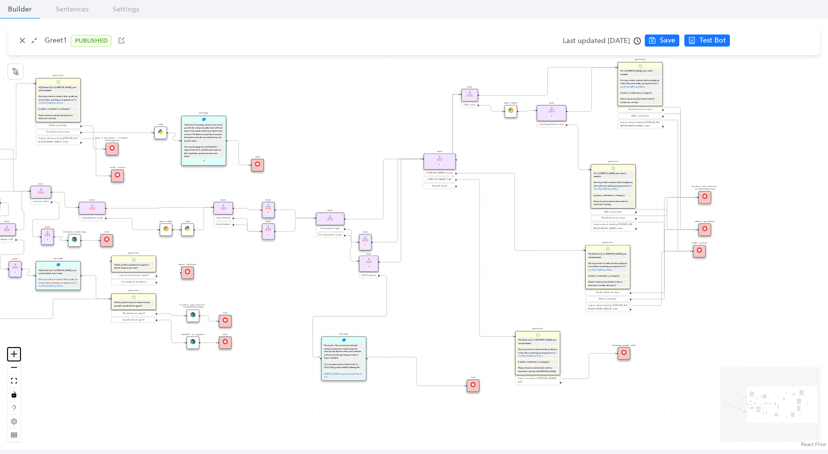
click at [17, 357] on icon "zoom in" at bounding box center [14, 354] width 6 height 6
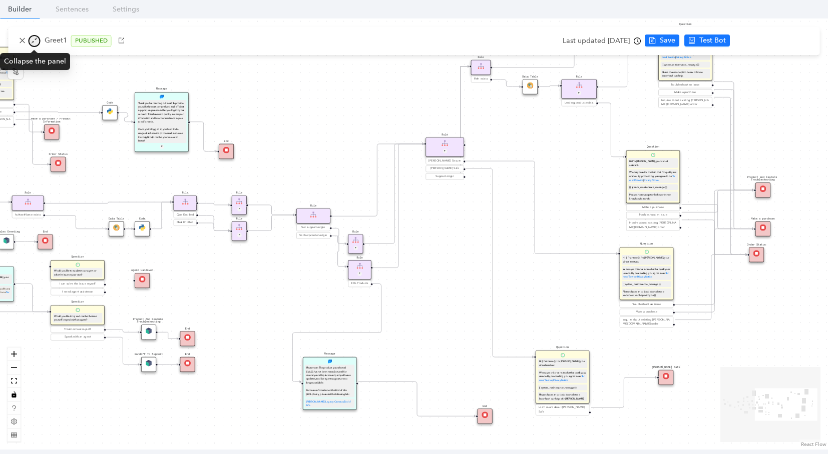
click at [32, 42] on icon "shrink" at bounding box center [34, 40] width 7 height 7
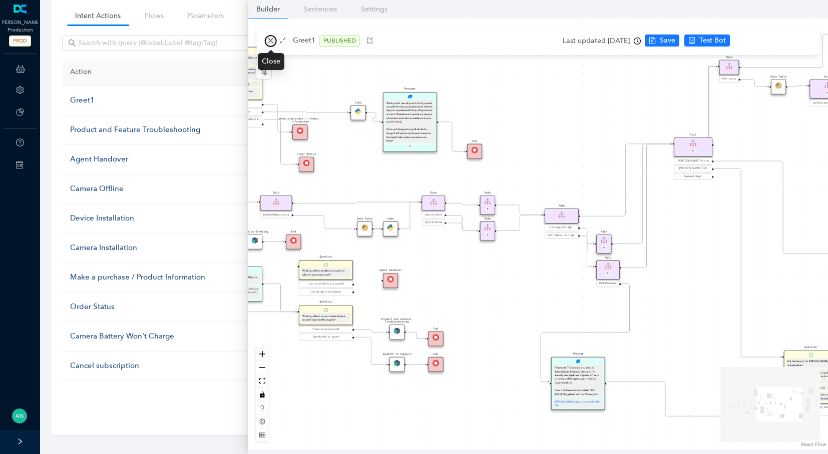
click at [274, 42] on button "button" at bounding box center [271, 41] width 12 height 12
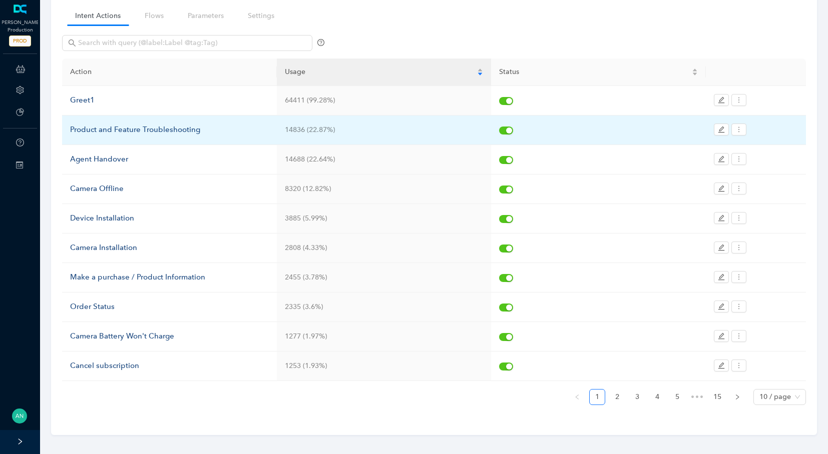
click at [102, 130] on div "Product and Feature Troubleshooting" at bounding box center [169, 130] width 199 height 12
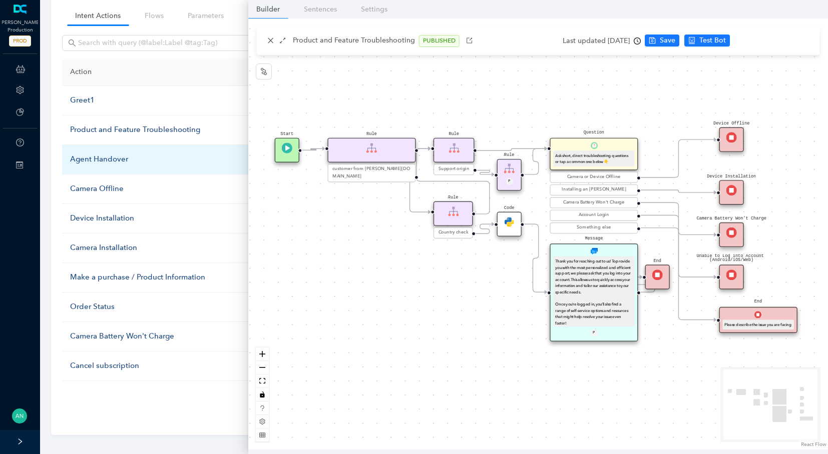
click at [80, 157] on div "Agent Handover" at bounding box center [169, 160] width 199 height 12
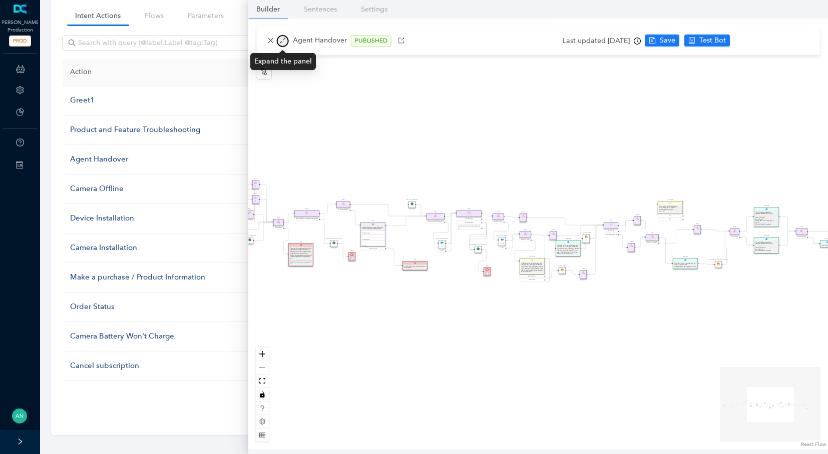
click at [285, 39] on icon "arrows-alt" at bounding box center [283, 41] width 6 height 6
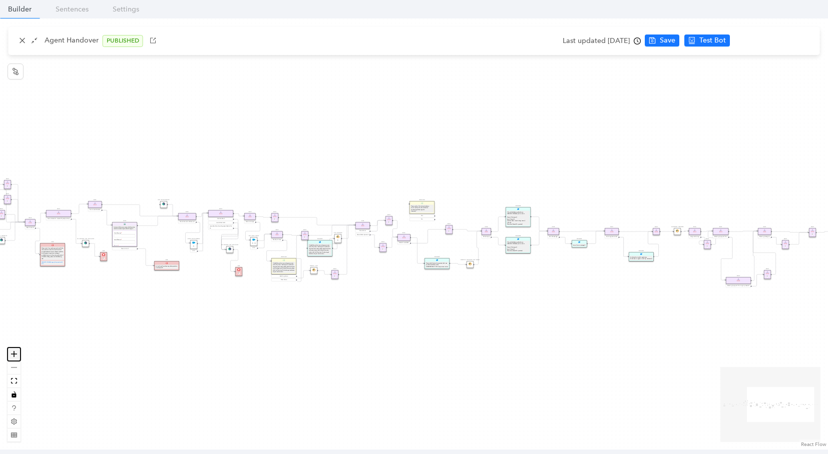
click at [14, 354] on icon "zoom in" at bounding box center [14, 354] width 6 height 6
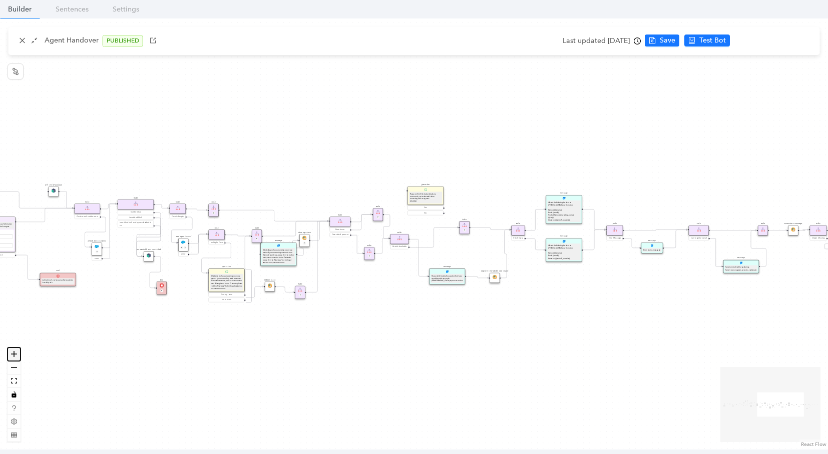
click at [14, 354] on icon "zoom in" at bounding box center [14, 354] width 6 height 6
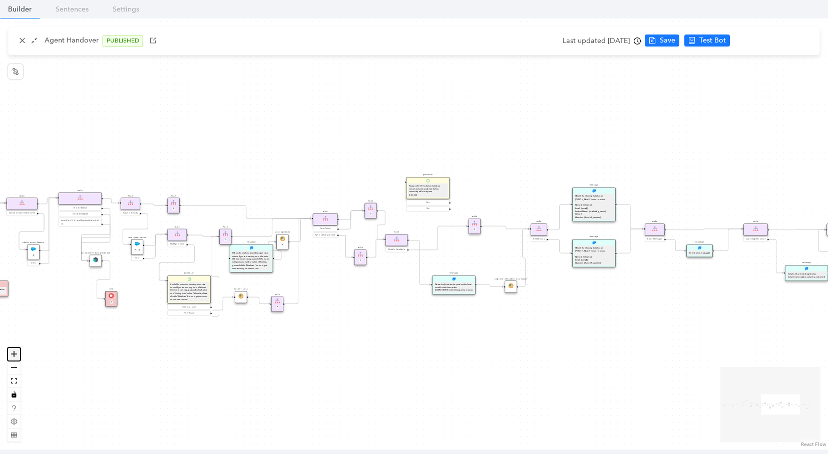
click at [14, 354] on icon "zoom in" at bounding box center [14, 354] width 6 height 6
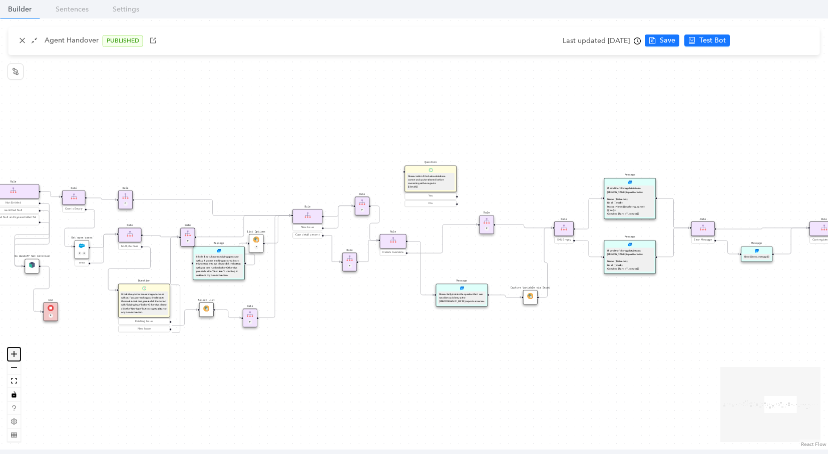
click at [14, 354] on icon "zoom in" at bounding box center [14, 354] width 6 height 6
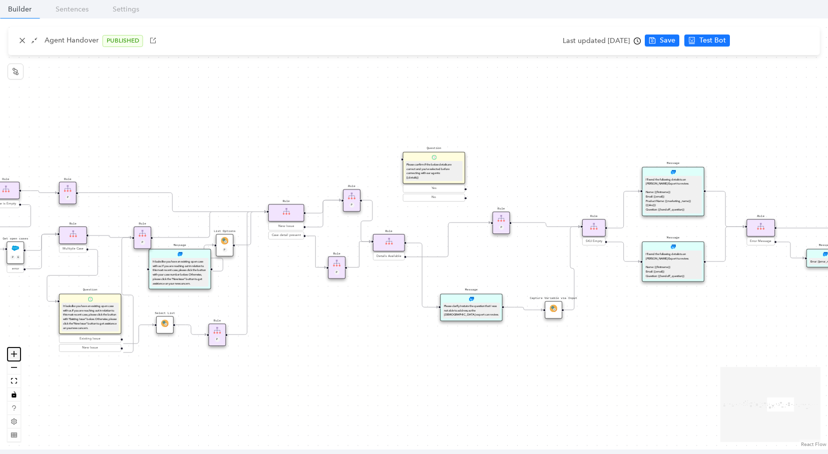
click at [14, 354] on icon "zoom in" at bounding box center [14, 354] width 6 height 6
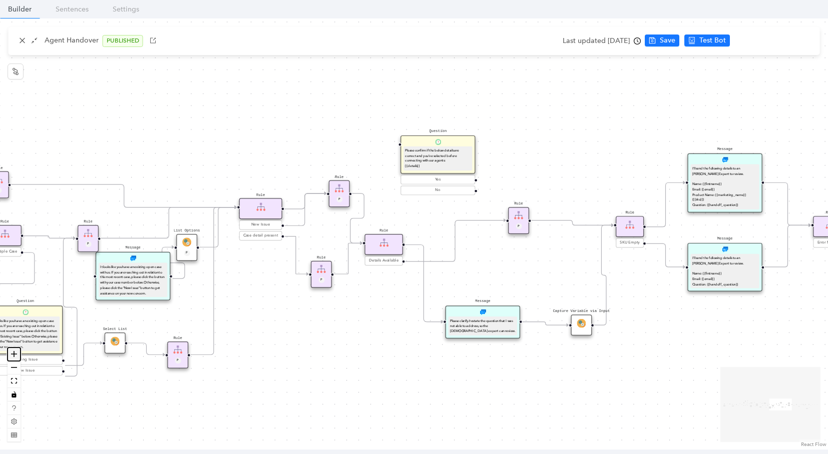
click at [14, 354] on icon "zoom in" at bounding box center [14, 354] width 6 height 6
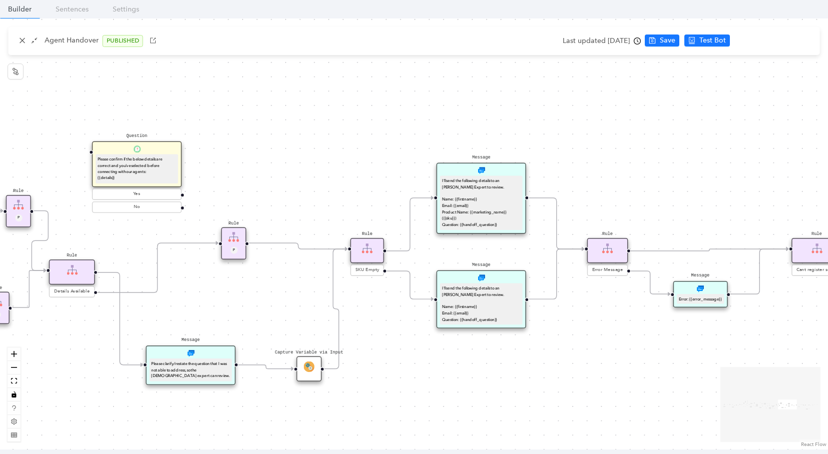
drag, startPoint x: 616, startPoint y: 278, endPoint x: 310, endPoint y: 303, distance: 306.9
click at [310, 303] on div "Rule Missing Support Tier origin presales Rule P Rule Case is Empty Rule P Sele…" at bounding box center [414, 234] width 828 height 431
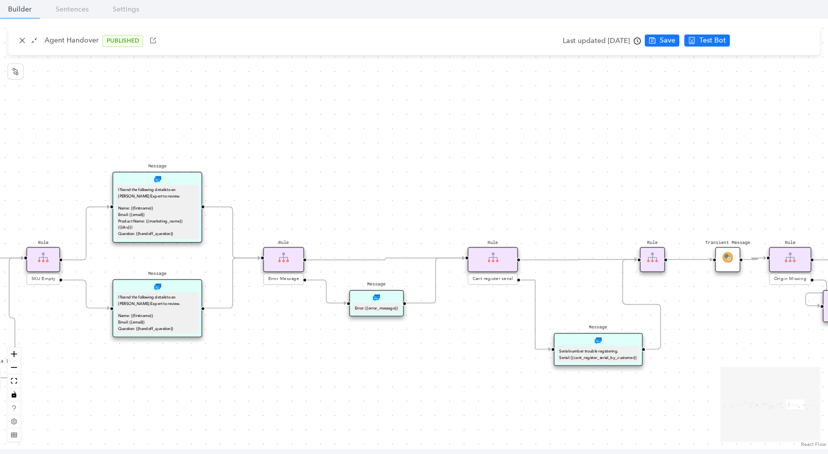
drag, startPoint x: 331, startPoint y: 309, endPoint x: 250, endPoint y: 318, distance: 81.6
click at [250, 318] on div "Rule Missing Support Tier origin presales Rule P Rule Case is Empty Rule P Sele…" at bounding box center [414, 234] width 828 height 431
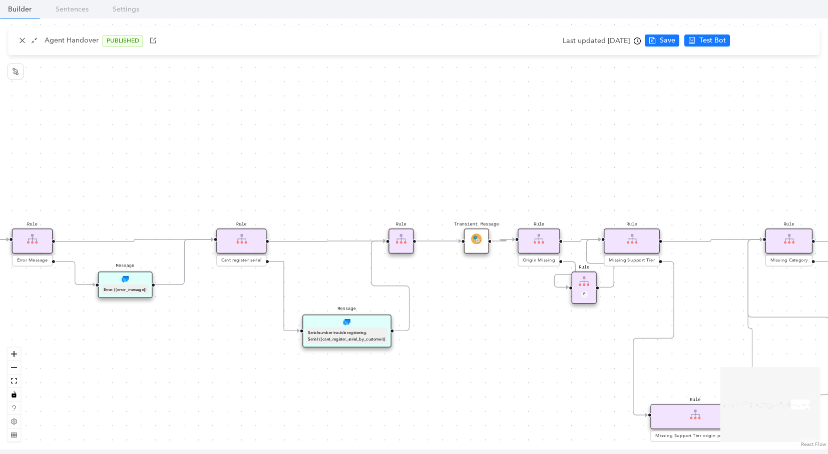
drag, startPoint x: 718, startPoint y: 320, endPoint x: 463, endPoint y: 302, distance: 254.9
click at [463, 302] on div "Rule Missing Support Tier origin presales Rule P Rule Case is Empty Rule P Sele…" at bounding box center [414, 234] width 828 height 431
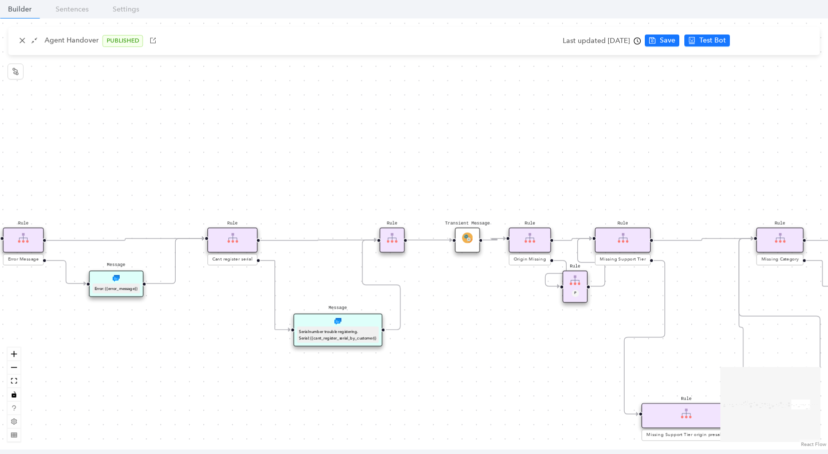
drag, startPoint x: 636, startPoint y: 321, endPoint x: 377, endPoint y: 318, distance: 259.3
click at [377, 318] on div "Rule Missing Support Tier origin presales Rule P Rule Case is Empty Rule P Sele…" at bounding box center [414, 234] width 828 height 431
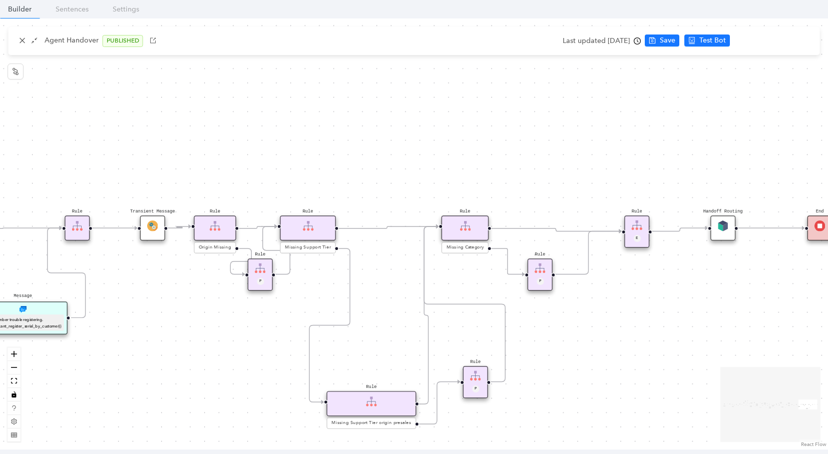
drag, startPoint x: 713, startPoint y: 334, endPoint x: 357, endPoint y: 326, distance: 356.5
click at [357, 326] on div "Rule Missing Support Tier origin presales Rule P Rule Case is Empty Rule P Sele…" at bounding box center [414, 234] width 828 height 431
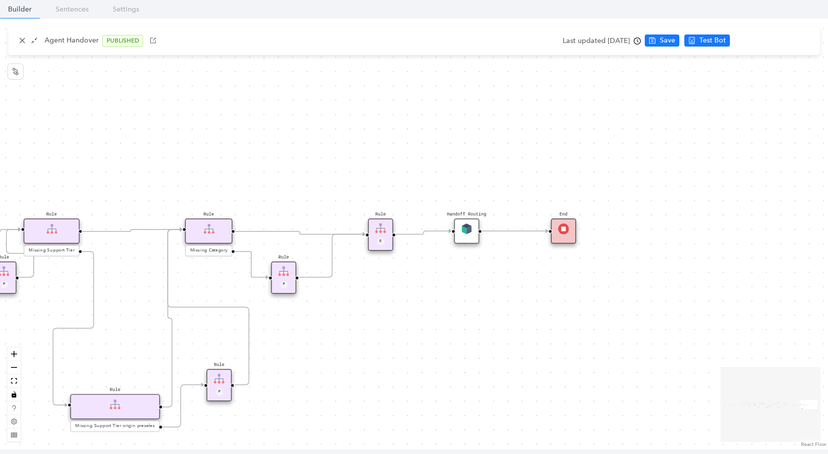
drag, startPoint x: 377, startPoint y: 326, endPoint x: 854, endPoint y: 261, distance: 481.9
click at [827, 261] on html "[PERSON_NAME] Production PROD ChatBots & Ticket Automations Account Plans Help …" at bounding box center [414, 149] width 828 height 454
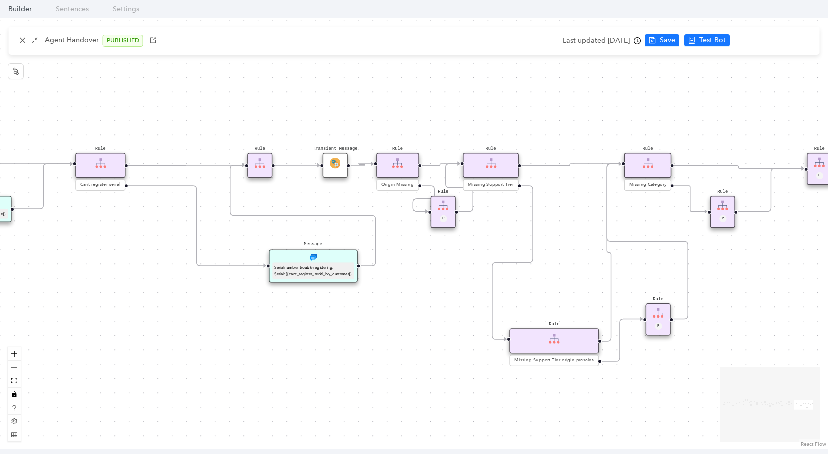
drag, startPoint x: 412, startPoint y: 254, endPoint x: 676, endPoint y: 252, distance: 263.3
click at [357, 252] on div "Message Serial number trouble registering. Serial: {{cant_register_serial_by_cu…" at bounding box center [313, 266] width 89 height 33
drag, startPoint x: 451, startPoint y: 272, endPoint x: 293, endPoint y: 276, distance: 158.2
click at [293, 276] on div "Serial number trouble registering. Serial: {{cant_register_serial_by_customer}}" at bounding box center [324, 282] width 78 height 13
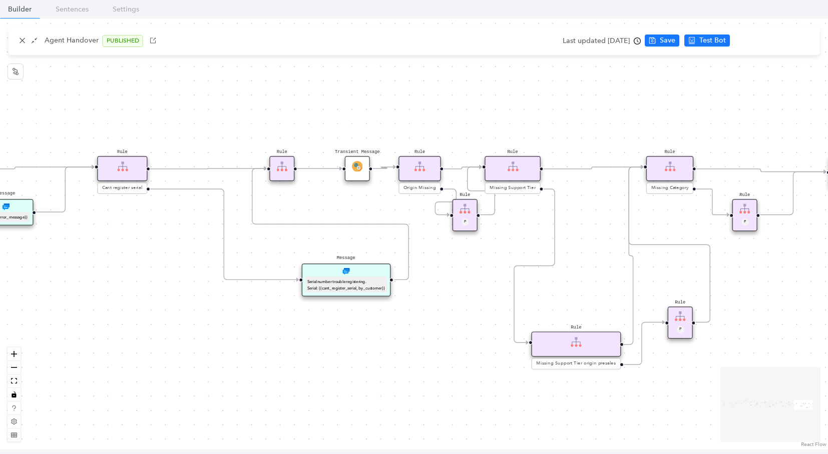
drag, startPoint x: 287, startPoint y: 323, endPoint x: 672, endPoint y: 358, distance: 386.5
click at [672, 358] on div "Rule Missing Support Tier origin presales Rule P Rule Case is Empty Rule P Sele…" at bounding box center [414, 234] width 828 height 431
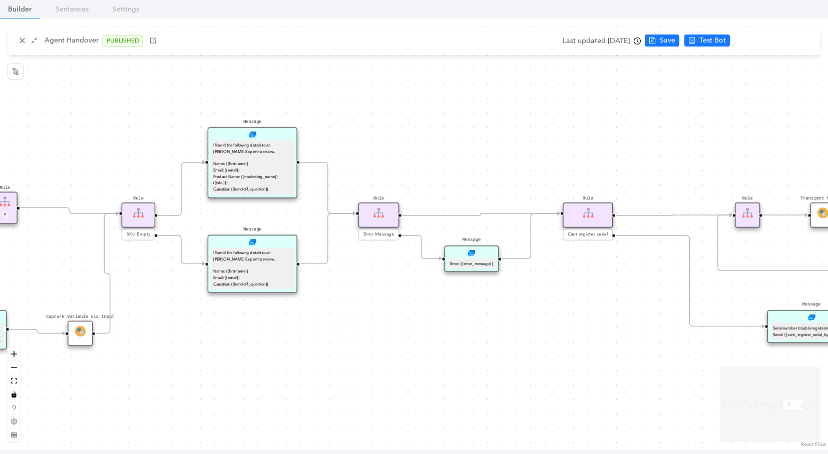
drag, startPoint x: 363, startPoint y: 324, endPoint x: 854, endPoint y: 351, distance: 492.3
click at [827, 351] on html "[PERSON_NAME] Production PROD ChatBots & Ticket Automations Account Plans Help …" at bounding box center [414, 149] width 828 height 454
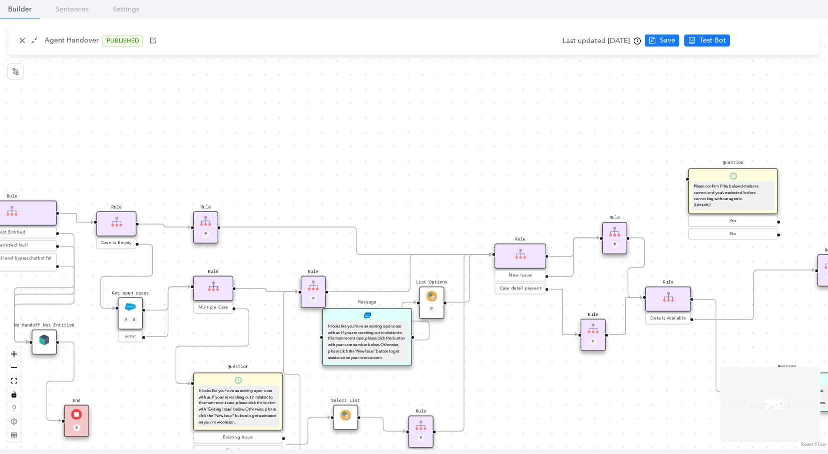
drag, startPoint x: 189, startPoint y: 316, endPoint x: 627, endPoint y: 367, distance: 440.9
click at [627, 367] on div "Rule Missing Support Tier origin presales Rule P Rule Case is Empty Rule P Sele…" at bounding box center [414, 234] width 828 height 431
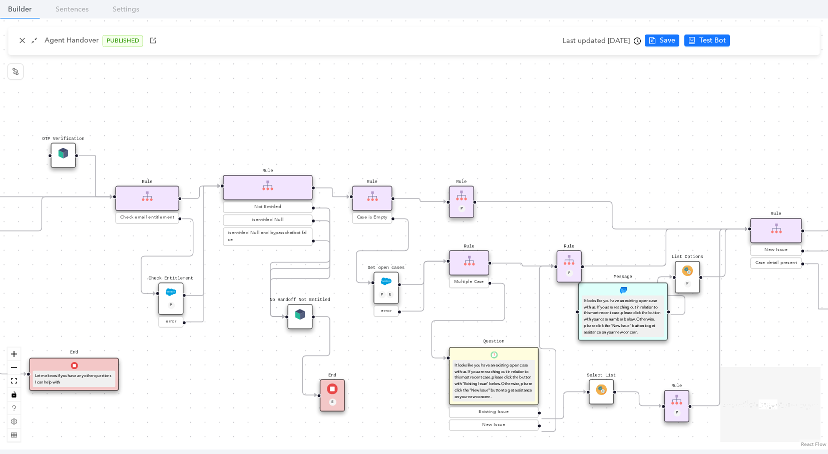
drag, startPoint x: 283, startPoint y: 206, endPoint x: 611, endPoint y: 175, distance: 329.3
click at [611, 175] on div "Rule Missing Support Tier origin presales Rule P Rule Case is Empty Rule P Sele…" at bounding box center [414, 234] width 828 height 431
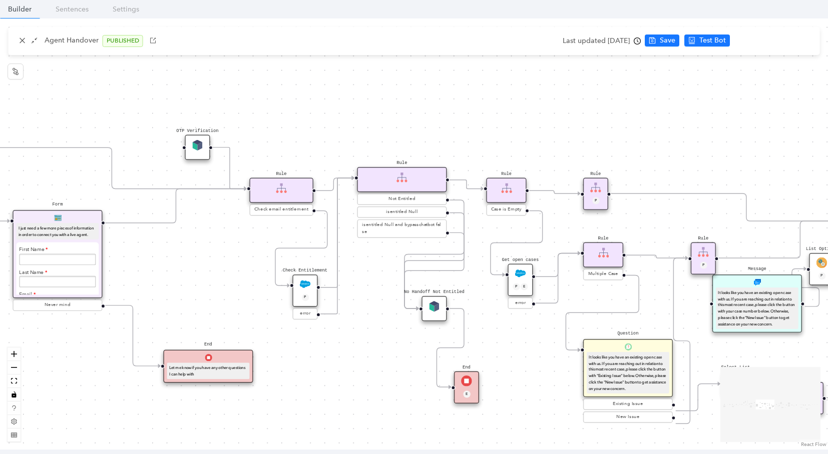
drag, startPoint x: 175, startPoint y: 268, endPoint x: 347, endPoint y: 251, distance: 173.0
click at [347, 251] on div "Rule Missing Support Tier origin presales Rule P Rule Case is Empty Rule P Sele…" at bounding box center [414, 234] width 828 height 431
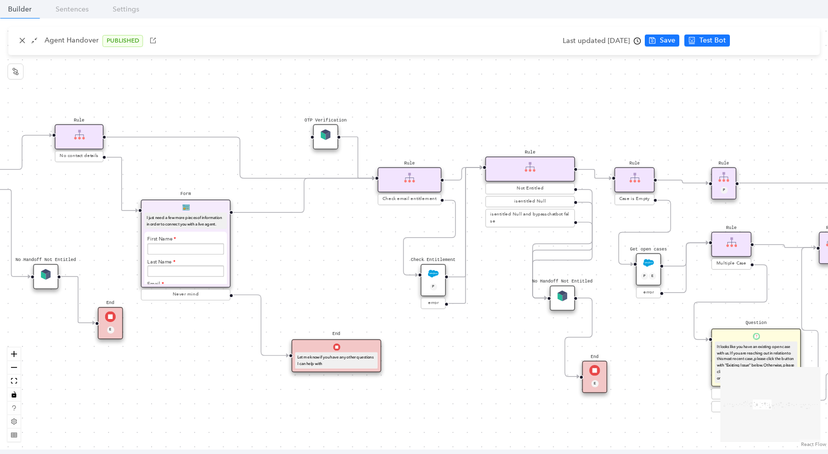
drag, startPoint x: 245, startPoint y: 255, endPoint x: 688, endPoint y: 264, distance: 443.1
click at [688, 264] on div "Rule Missing Support Tier origin presales Rule P Rule Case is Empty Rule P Sele…" at bounding box center [414, 234] width 828 height 431
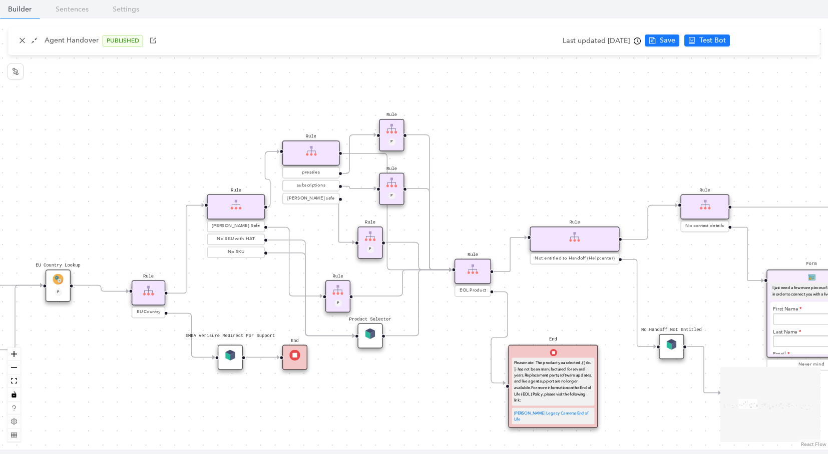
drag, startPoint x: 188, startPoint y: 319, endPoint x: 385, endPoint y: 382, distance: 207.5
click at [385, 382] on div "Rule Missing Support Tier origin presales Rule P Rule Case is Empty Rule P Sele…" at bounding box center [414, 234] width 828 height 431
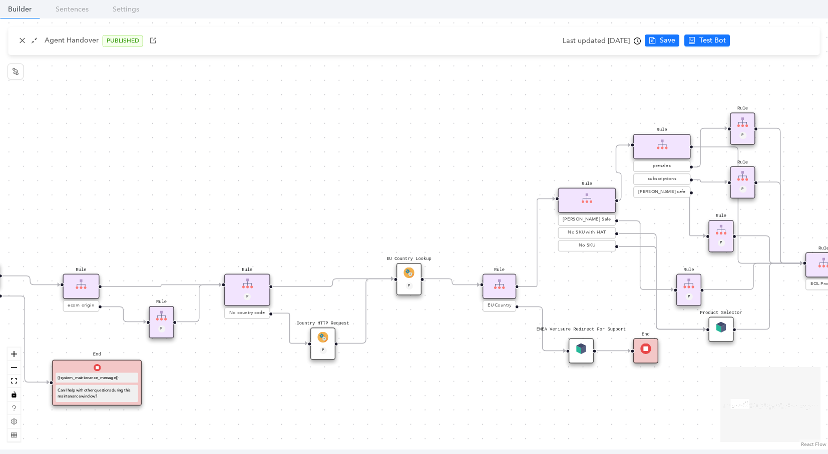
drag, startPoint x: 138, startPoint y: 172, endPoint x: 489, endPoint y: 165, distance: 351.4
click at [489, 165] on div "Rule Missing Support Tier origin presales Rule P Rule Case is Empty Rule P Sele…" at bounding box center [414, 234] width 828 height 431
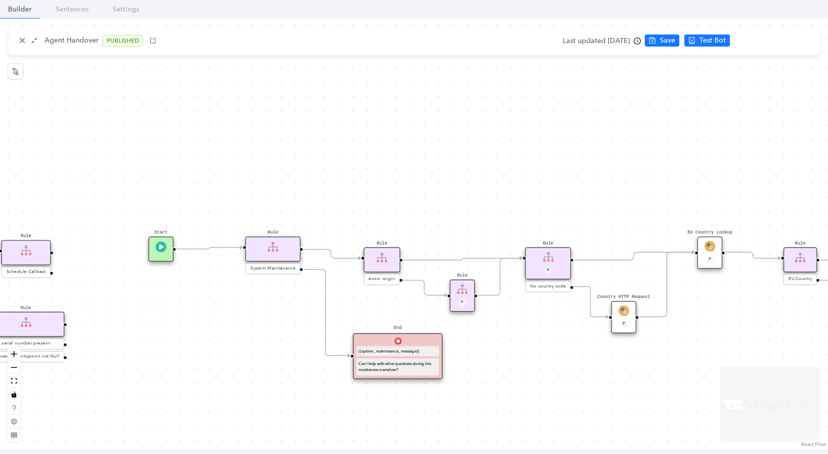
drag, startPoint x: 347, startPoint y: 155, endPoint x: 647, endPoint y: 129, distance: 301.5
click at [647, 129] on div "Rule Missing Support Tier origin presales Rule P Rule Case is Empty Rule P Sele…" at bounding box center [414, 234] width 828 height 431
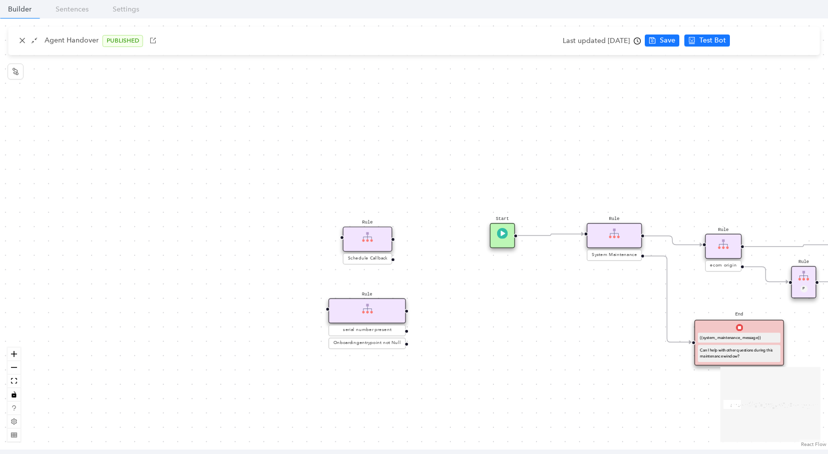
drag, startPoint x: 290, startPoint y: 136, endPoint x: 631, endPoint y: 123, distance: 341.6
click at [631, 123] on div "Rule Missing Support Tier origin presales Rule P Rule Case is Empty Rule P Sele…" at bounding box center [414, 234] width 828 height 431
click at [33, 41] on icon "shrink" at bounding box center [34, 40] width 7 height 7
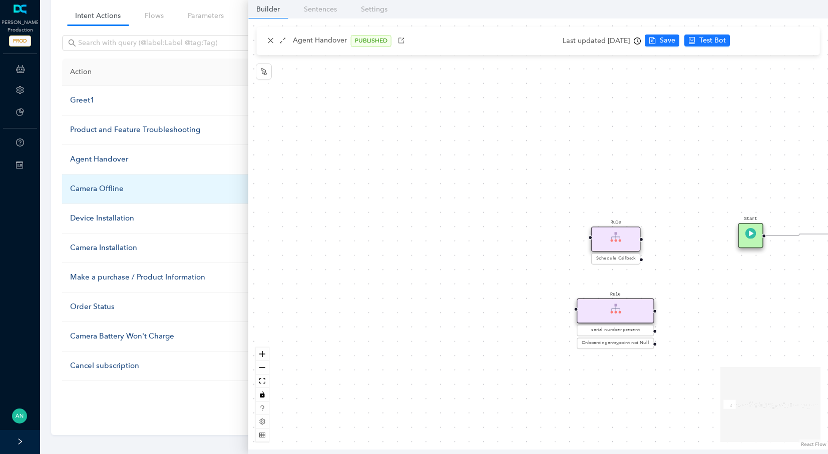
click at [112, 187] on div "Camera Offline" at bounding box center [169, 189] width 199 height 12
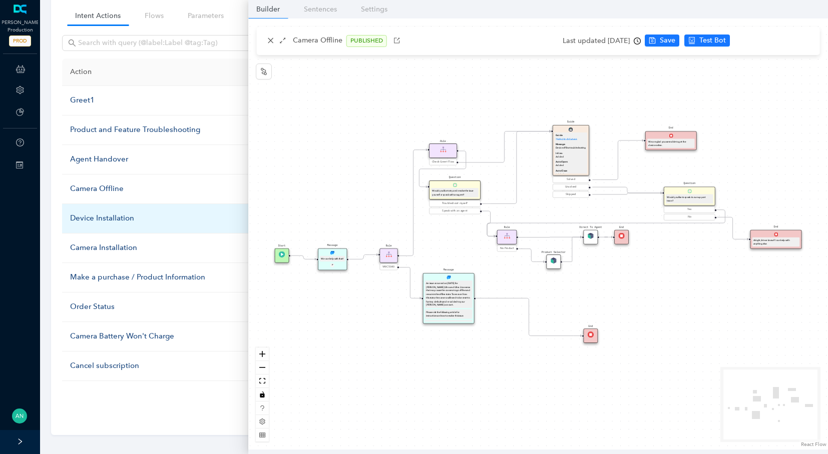
click at [105, 221] on div "Device Installation" at bounding box center [169, 219] width 199 height 12
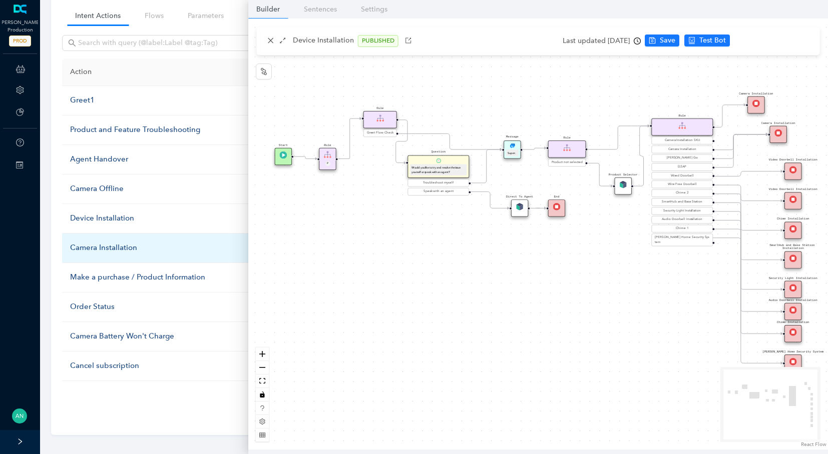
click at [91, 246] on div "Camera Installation" at bounding box center [169, 248] width 199 height 12
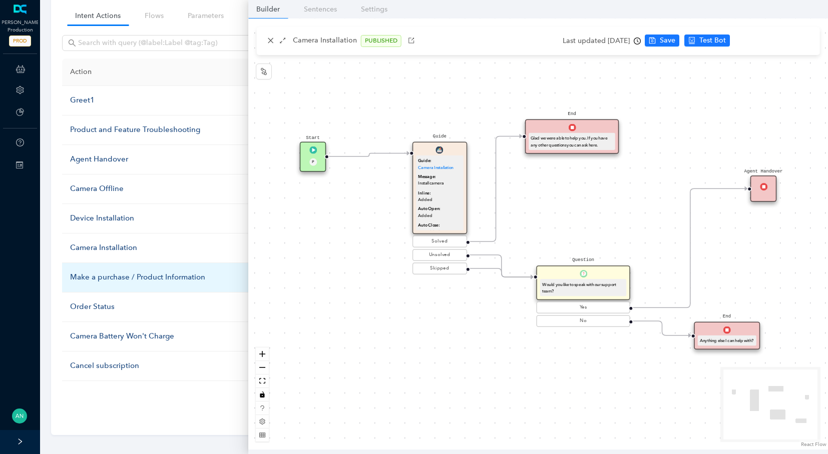
click at [83, 272] on div "Make a purchase / Product Information" at bounding box center [169, 278] width 199 height 12
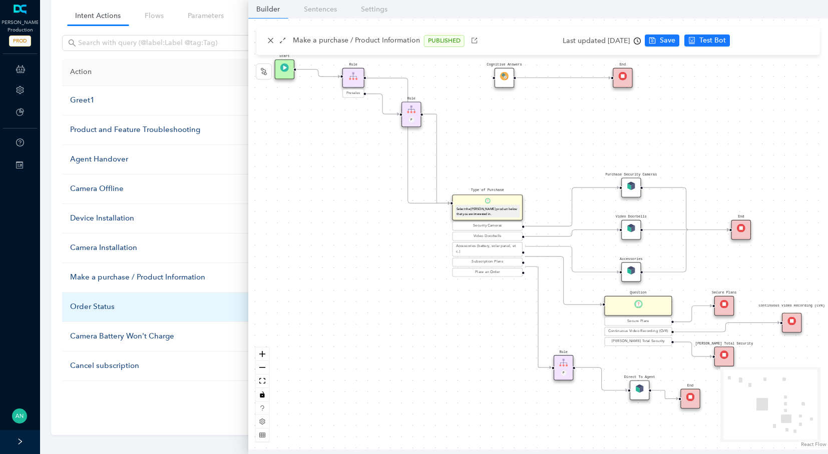
click at [98, 301] on div "Order Status" at bounding box center [169, 307] width 199 height 12
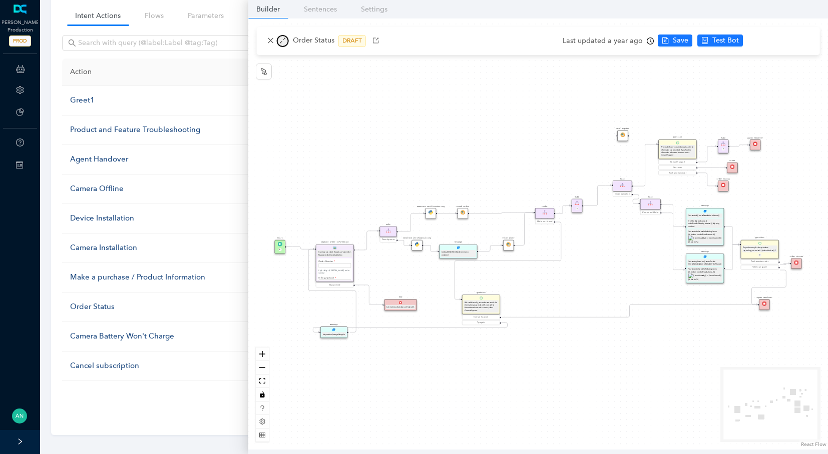
click at [281, 41] on icon "arrows-alt" at bounding box center [282, 40] width 7 height 7
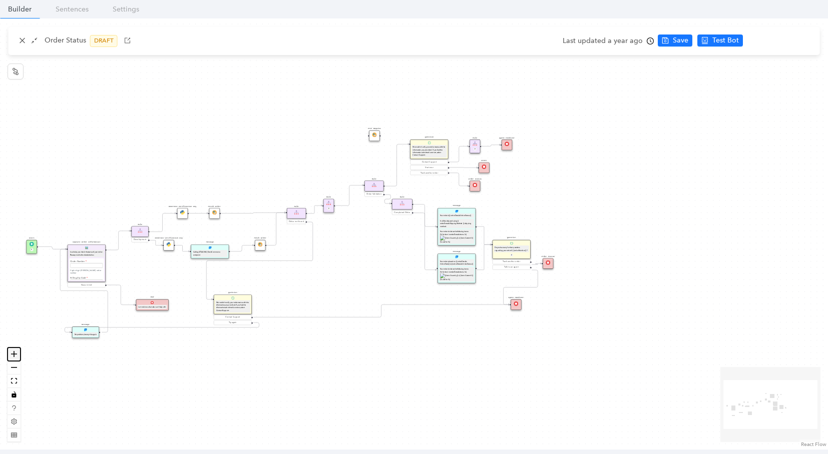
click at [14, 350] on button "zoom in" at bounding box center [14, 355] width 13 height 14
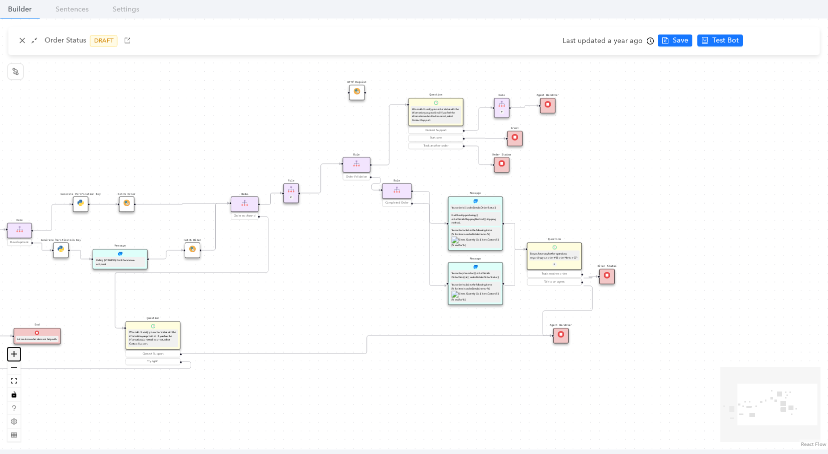
click at [14, 350] on button "zoom in" at bounding box center [14, 355] width 13 height 14
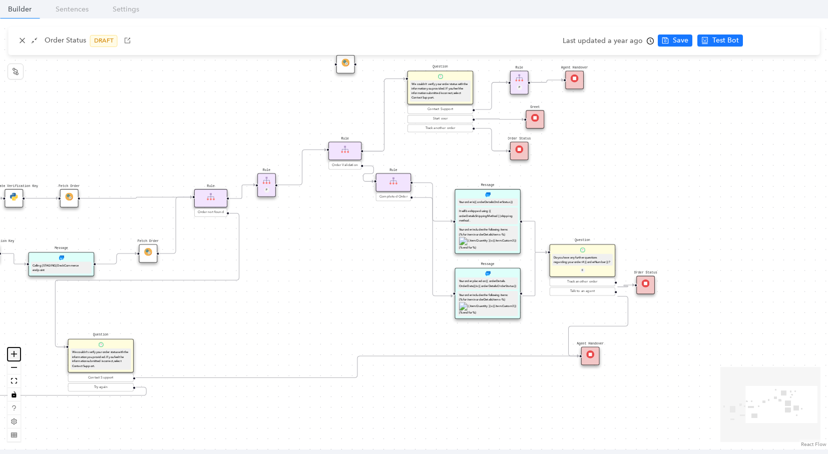
click at [14, 350] on button "zoom in" at bounding box center [14, 355] width 13 height 14
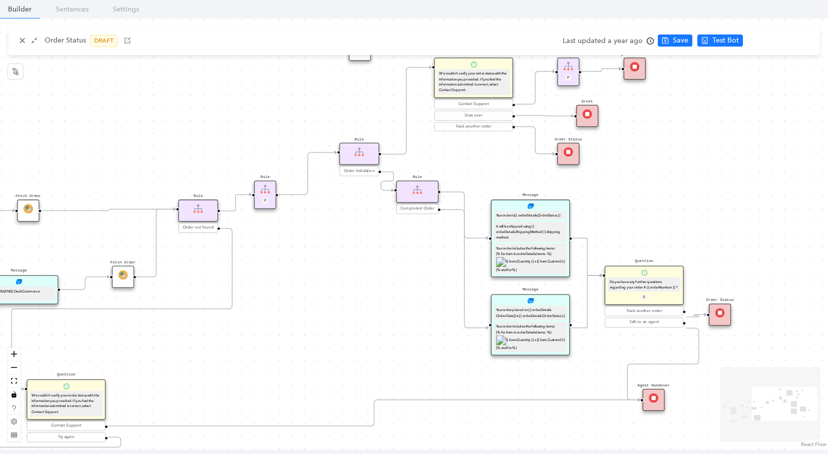
drag, startPoint x: 249, startPoint y: 325, endPoint x: 277, endPoint y: 345, distance: 34.2
click at [277, 345] on div "Message Your order placed on {{ orderDetails. OrderDate}} is {{ orderDetails.Or…" at bounding box center [414, 234] width 828 height 431
click at [36, 37] on button "button" at bounding box center [35, 41] width 12 height 12
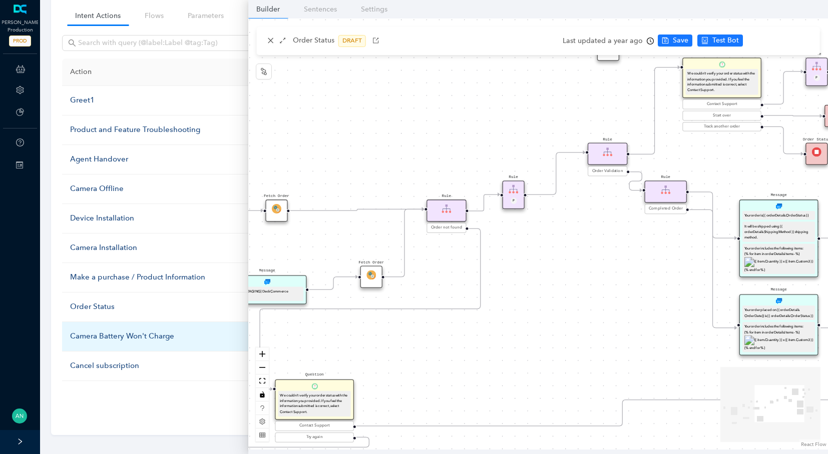
click at [99, 337] on div "Camera Battery Won't Charge" at bounding box center [169, 337] width 199 height 12
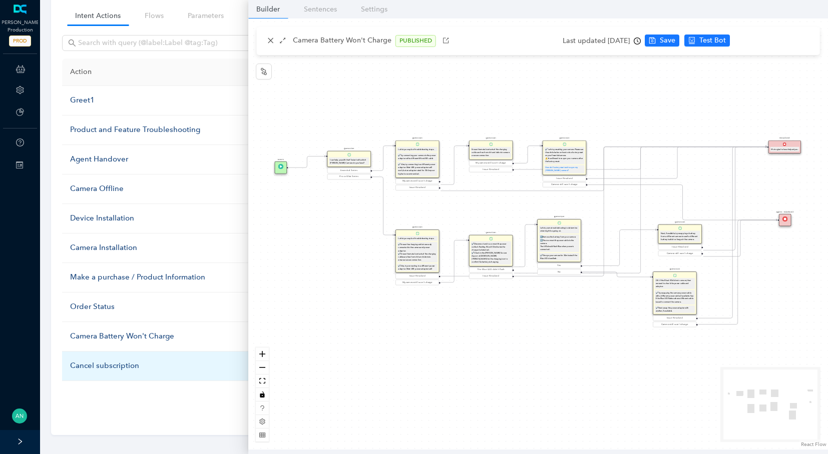
click at [95, 360] on div "Cancel subscription" at bounding box center [169, 366] width 199 height 12
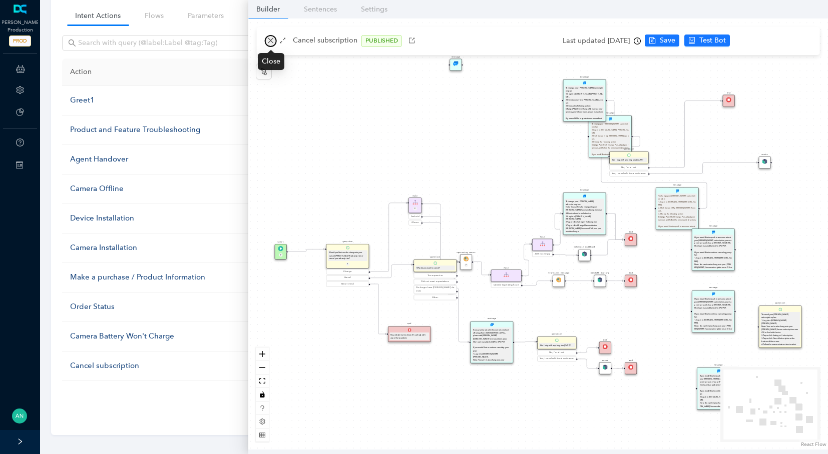
click at [273, 40] on icon "close" at bounding box center [270, 40] width 7 height 7
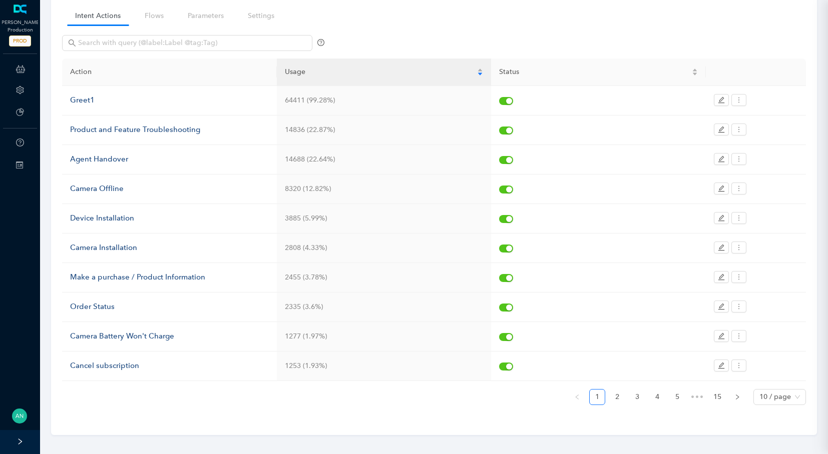
click at [249, 69] on th "Action" at bounding box center [169, 73] width 215 height 28
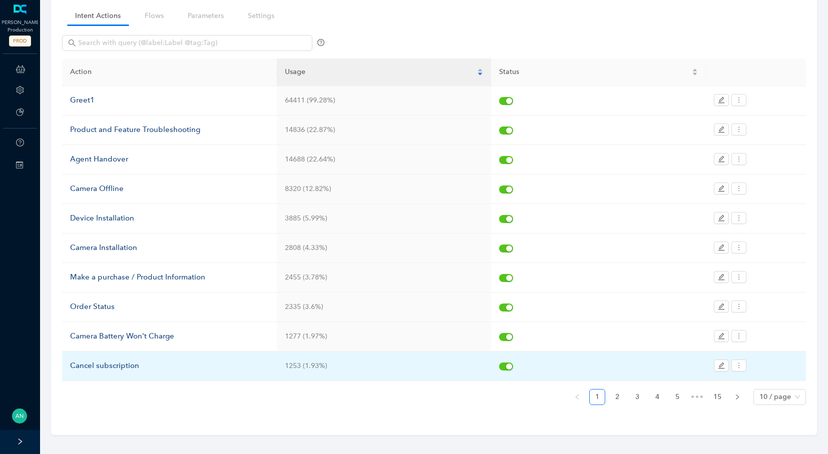
click at [112, 364] on div "Cancel subscription" at bounding box center [169, 366] width 199 height 12
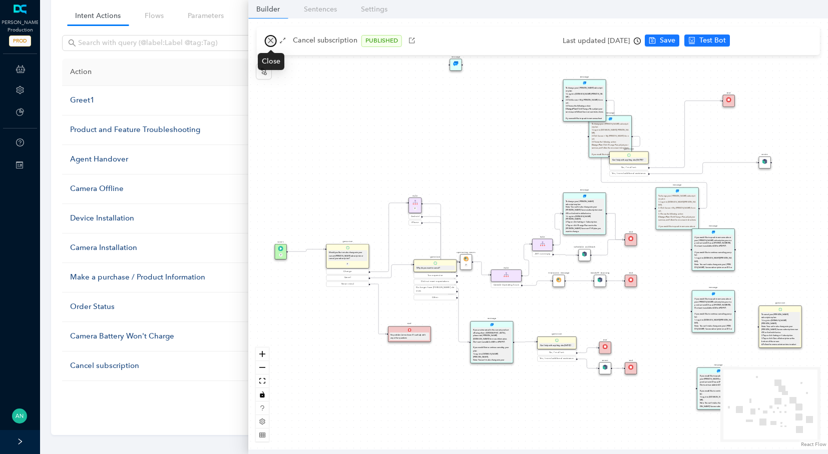
click at [273, 37] on button "button" at bounding box center [271, 41] width 12 height 12
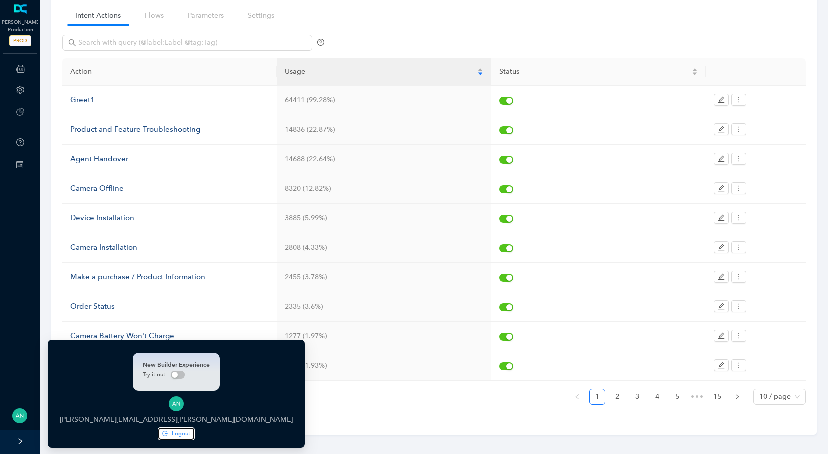
click at [172, 437] on span "Logout" at bounding box center [181, 434] width 19 height 9
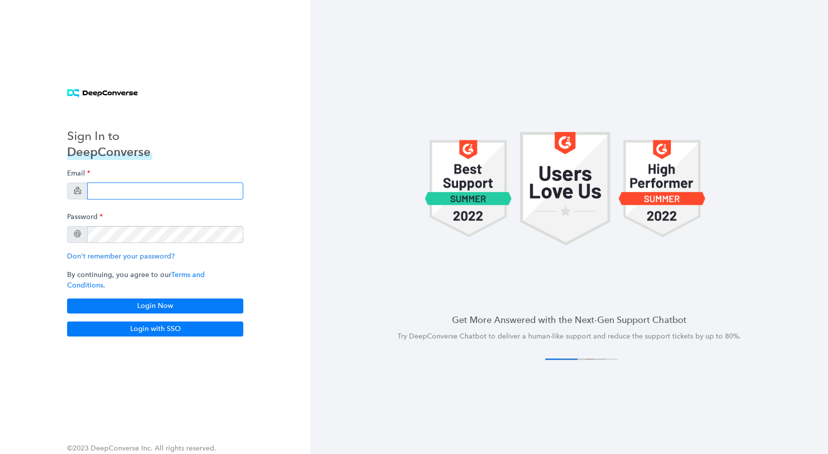
click at [108, 192] on input "email" at bounding box center [165, 191] width 156 height 17
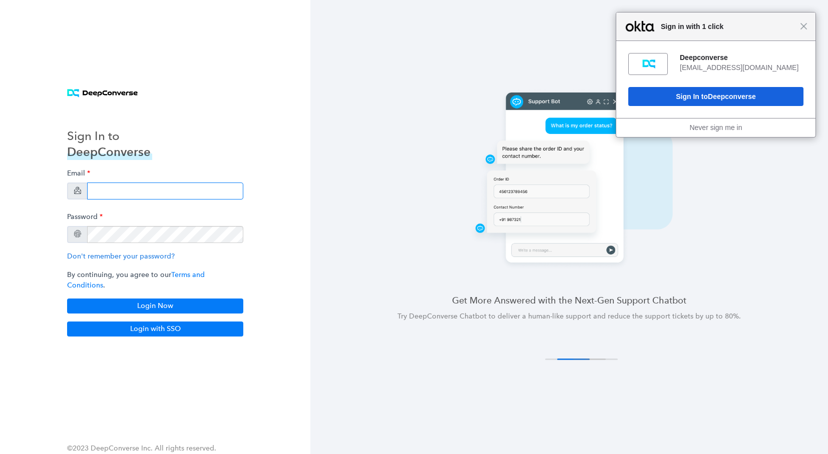
click at [108, 192] on input "email" at bounding box center [165, 191] width 156 height 17
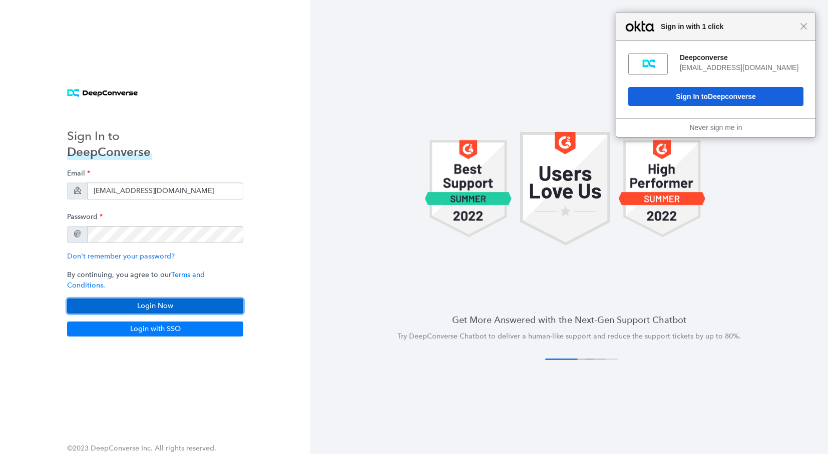
click at [110, 299] on button "Login Now" at bounding box center [155, 306] width 176 height 15
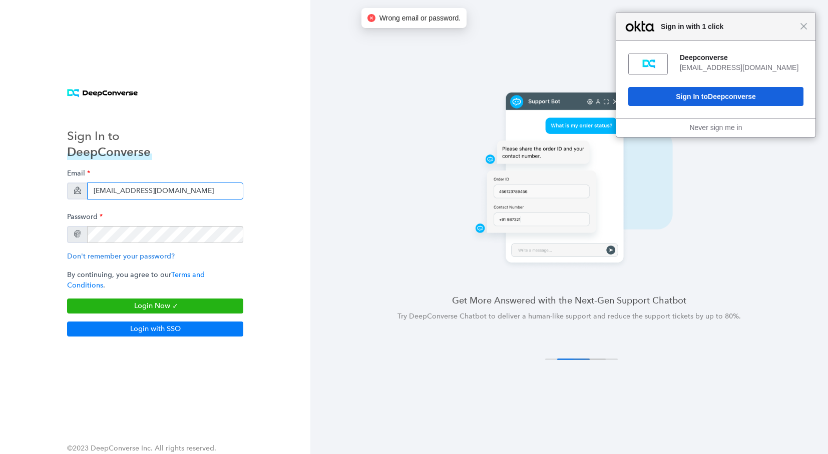
click at [226, 200] on input "abhishek+nextdoor@deepconverse.com" at bounding box center [165, 191] width 156 height 17
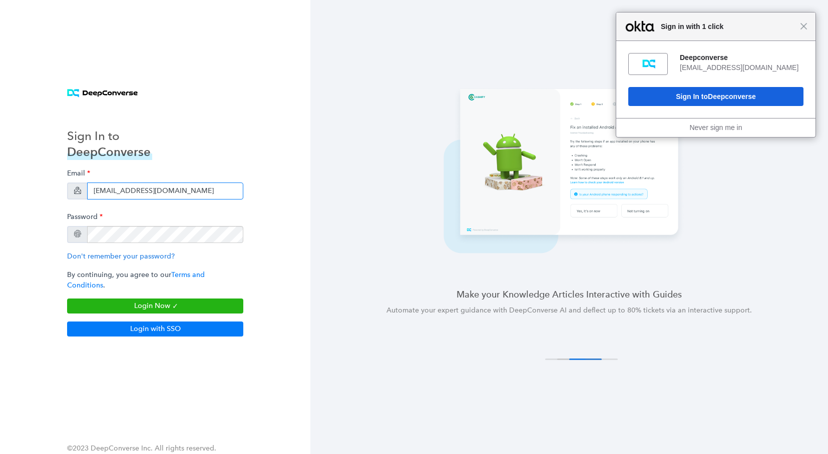
type input "swati+showcase1@deepconverse.com"
click at [210, 308] on button "Login Now" at bounding box center [155, 306] width 176 height 15
